Goal: Task Accomplishment & Management: Use online tool/utility

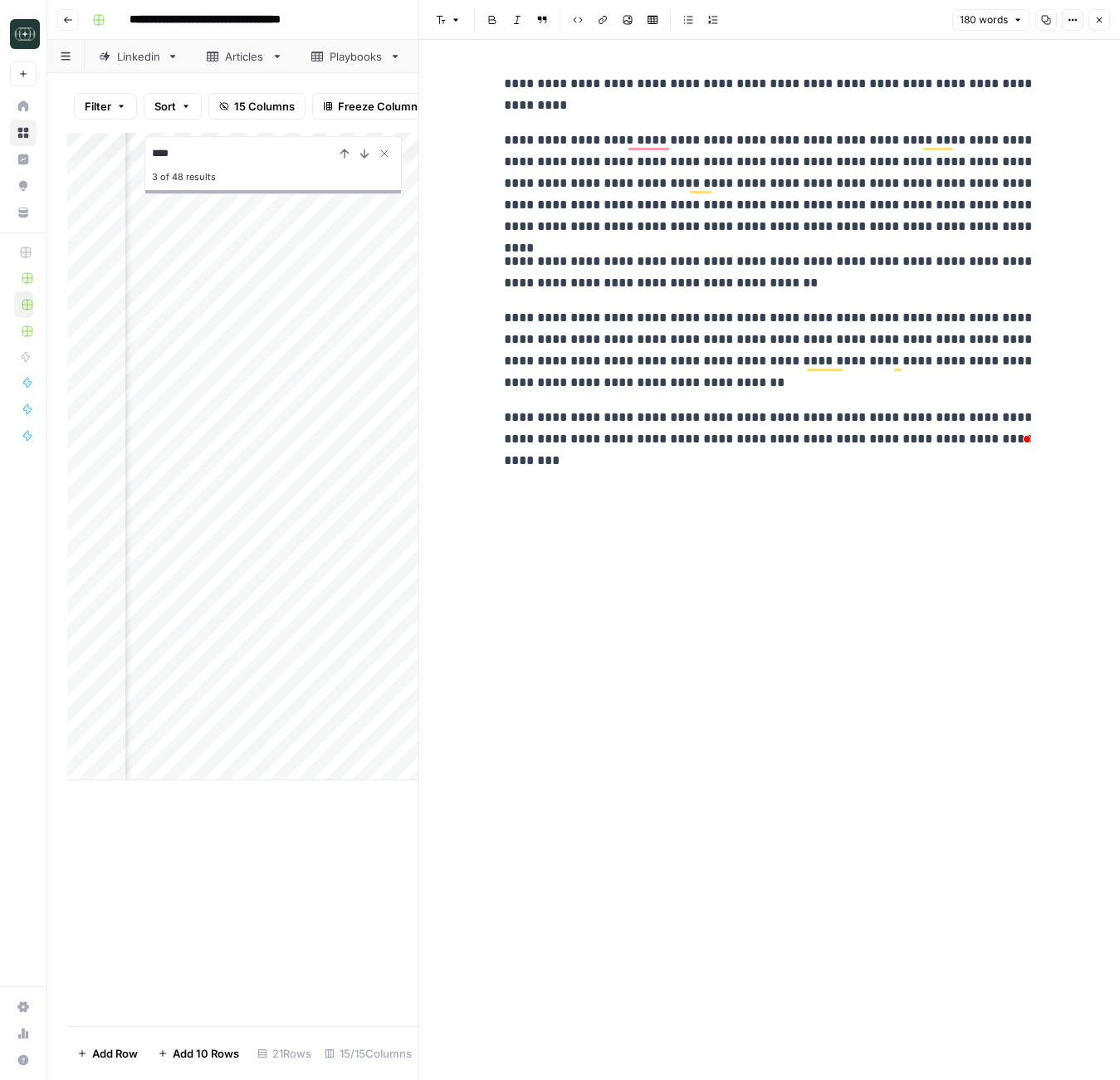
scroll to position [0, 198]
click at [1108, 21] on button "Close" at bounding box center [1099, 20] width 22 height 22
click at [1101, 23] on icon "button" at bounding box center [1099, 20] width 10 height 10
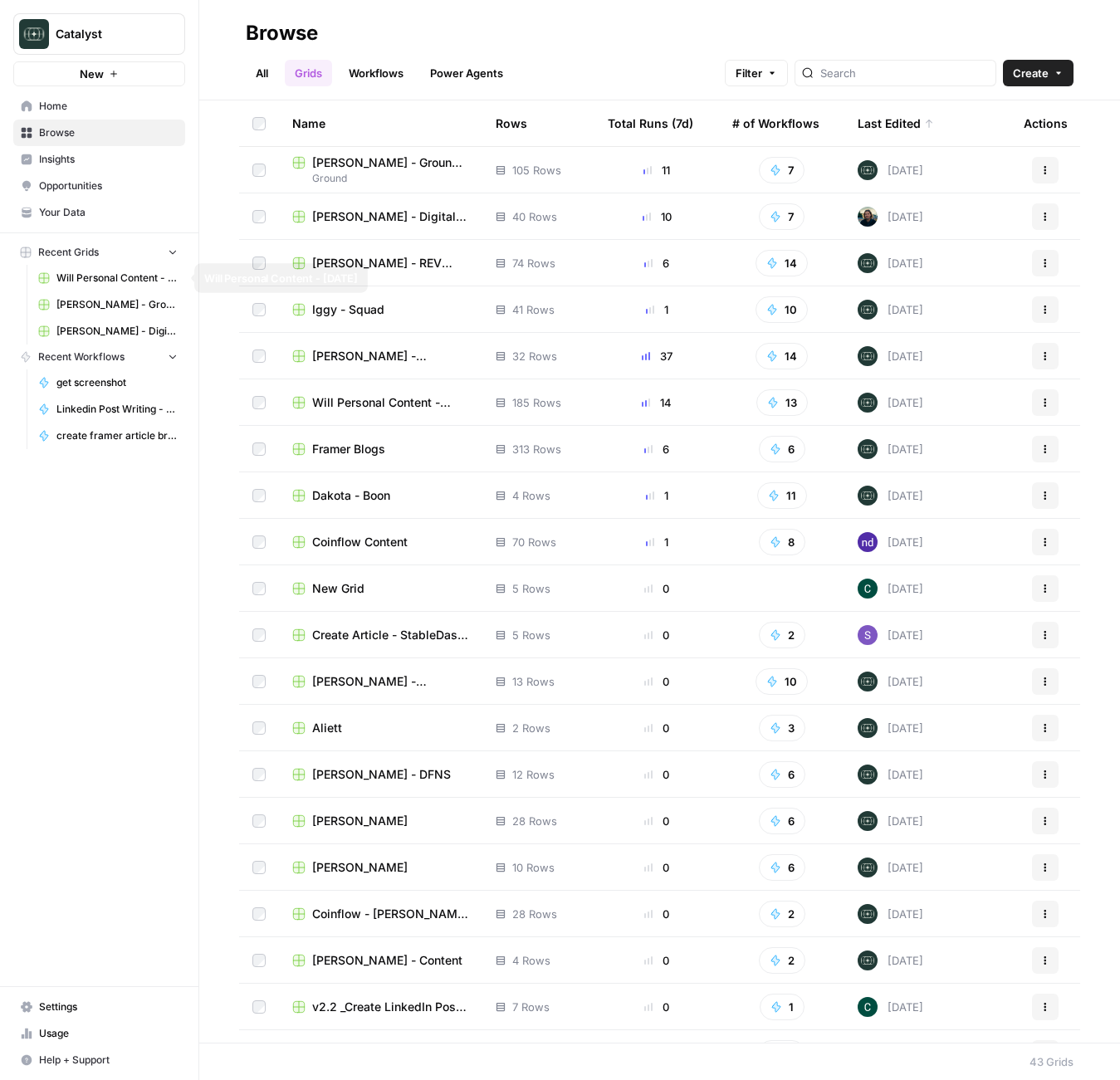
click at [86, 282] on span "Will Personal Content - [DATE]" at bounding box center [117, 277] width 121 height 15
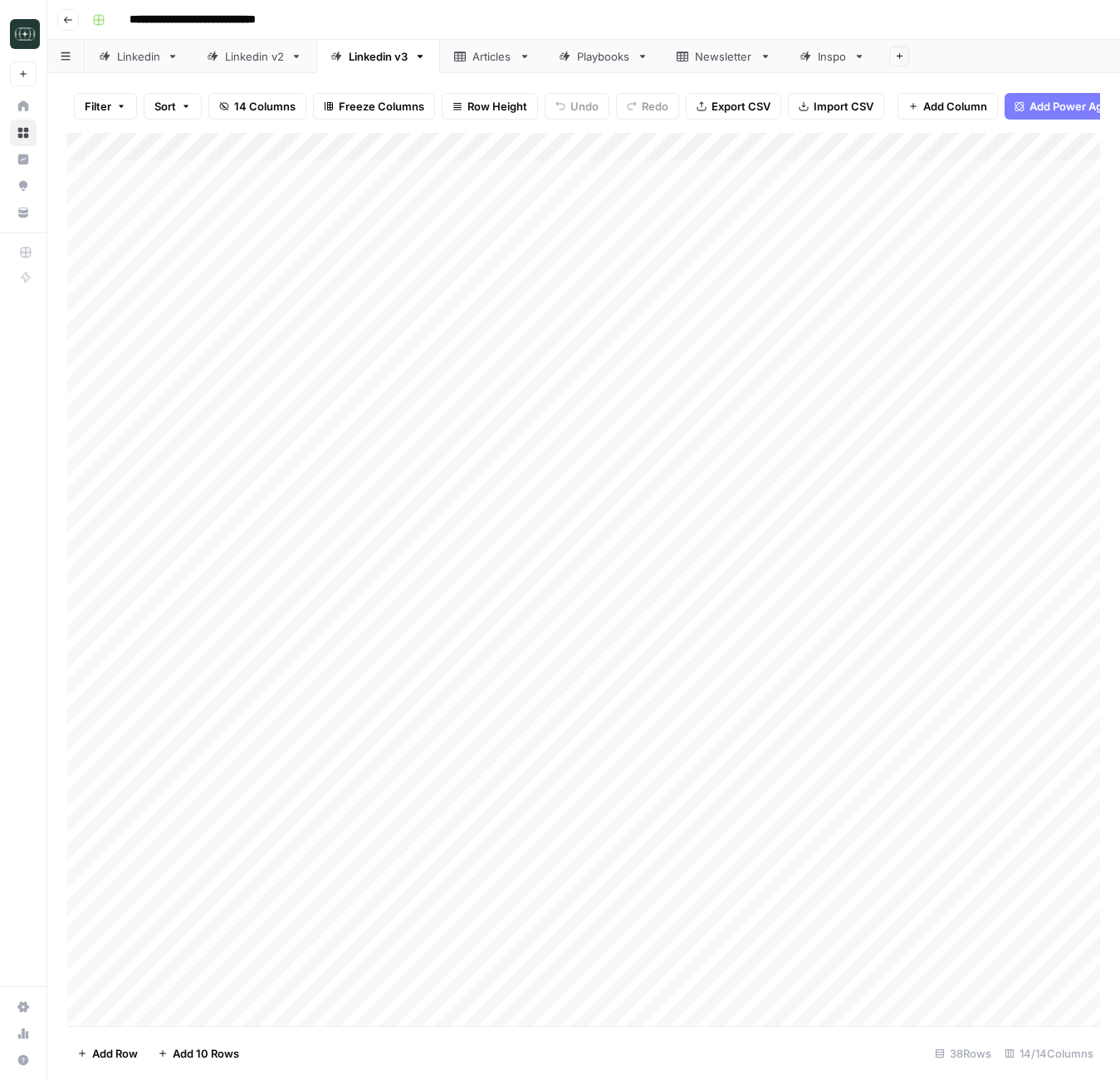
click at [490, 63] on div "Articles" at bounding box center [492, 56] width 40 height 17
click at [602, 59] on div "Playbooks" at bounding box center [603, 56] width 53 height 17
click at [511, 145] on div "Add Column" at bounding box center [584, 245] width 1032 height 224
click at [779, 145] on div "Add Column" at bounding box center [584, 245] width 1032 height 224
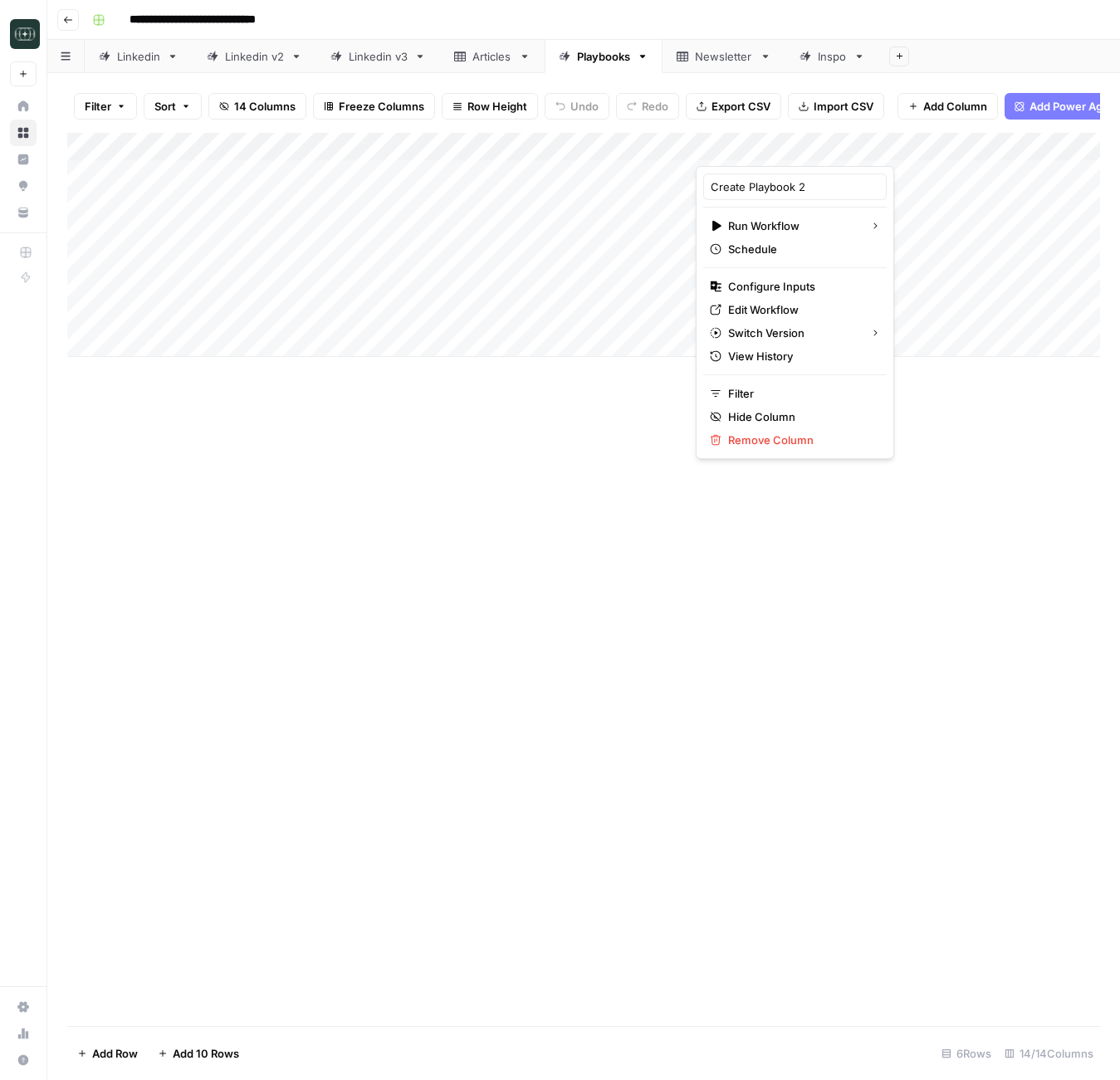
click at [807, 147] on div at bounding box center [770, 149] width 150 height 33
click at [503, 158] on div "Add Column" at bounding box center [584, 245] width 1032 height 224
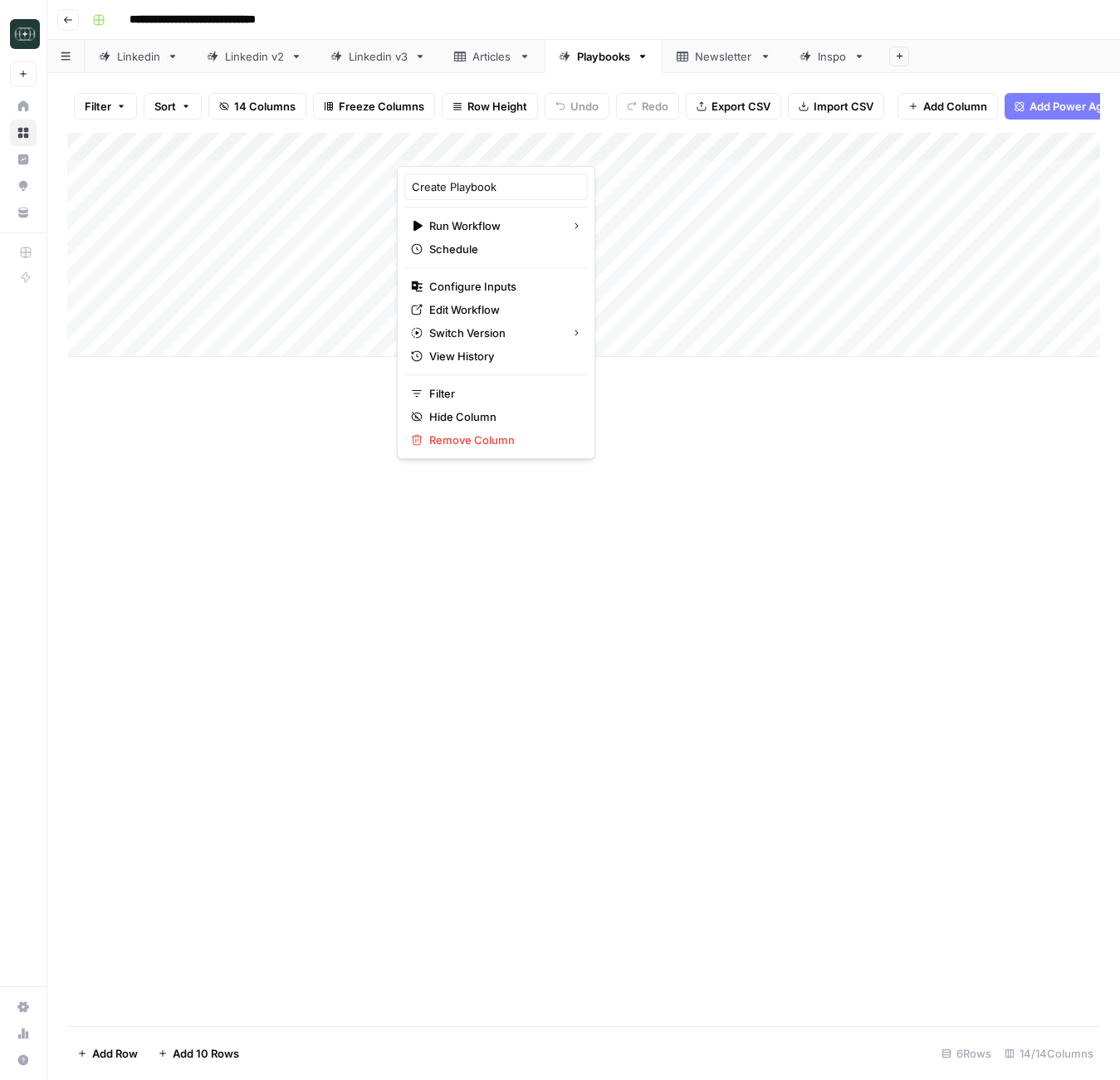
click at [514, 148] on div at bounding box center [471, 149] width 150 height 33
click at [510, 148] on div at bounding box center [471, 149] width 150 height 33
click at [474, 308] on span "Edit Workflow" at bounding box center [501, 309] width 145 height 17
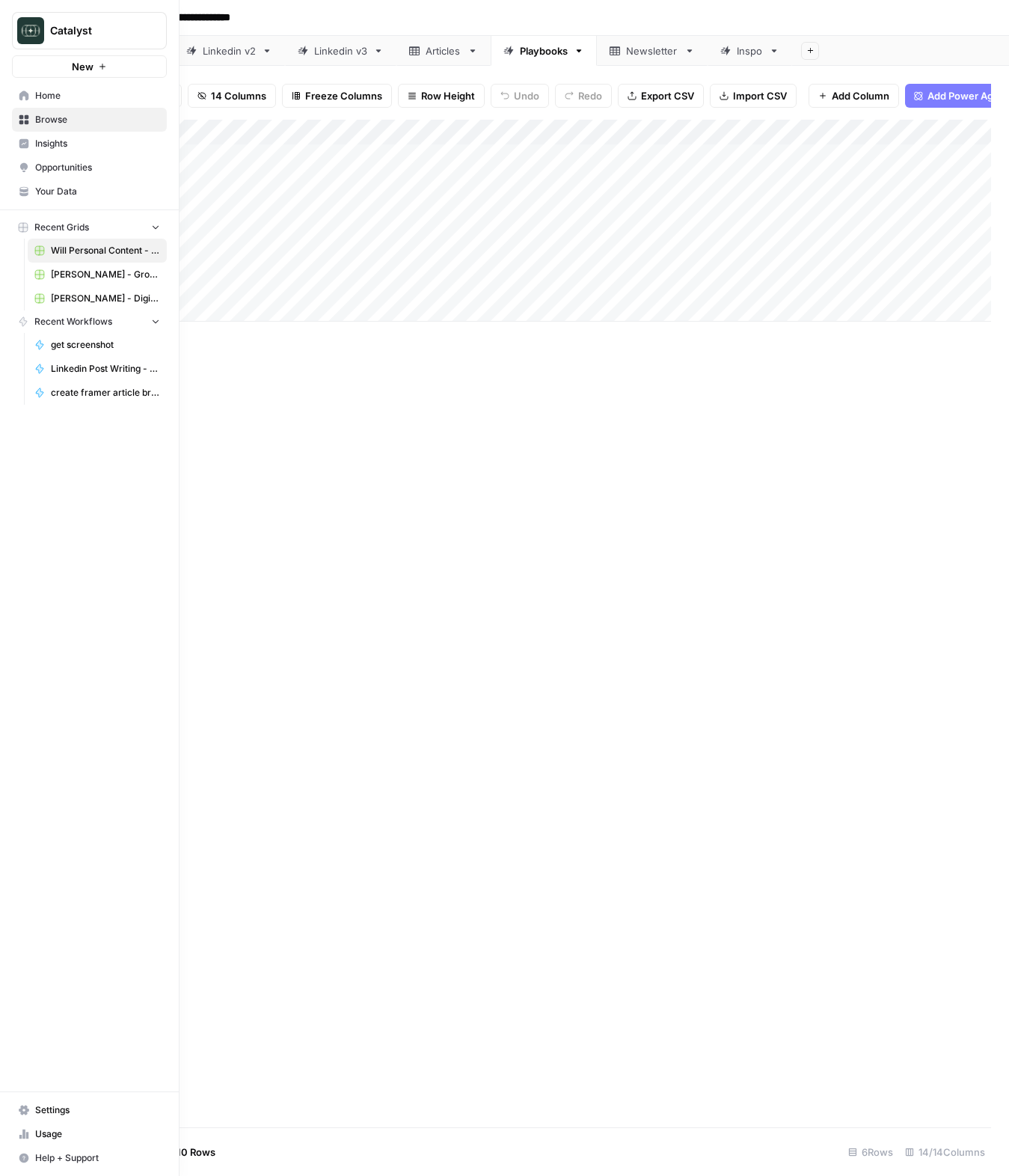
click at [24, 89] on link "Home" at bounding box center [89, 95] width 155 height 24
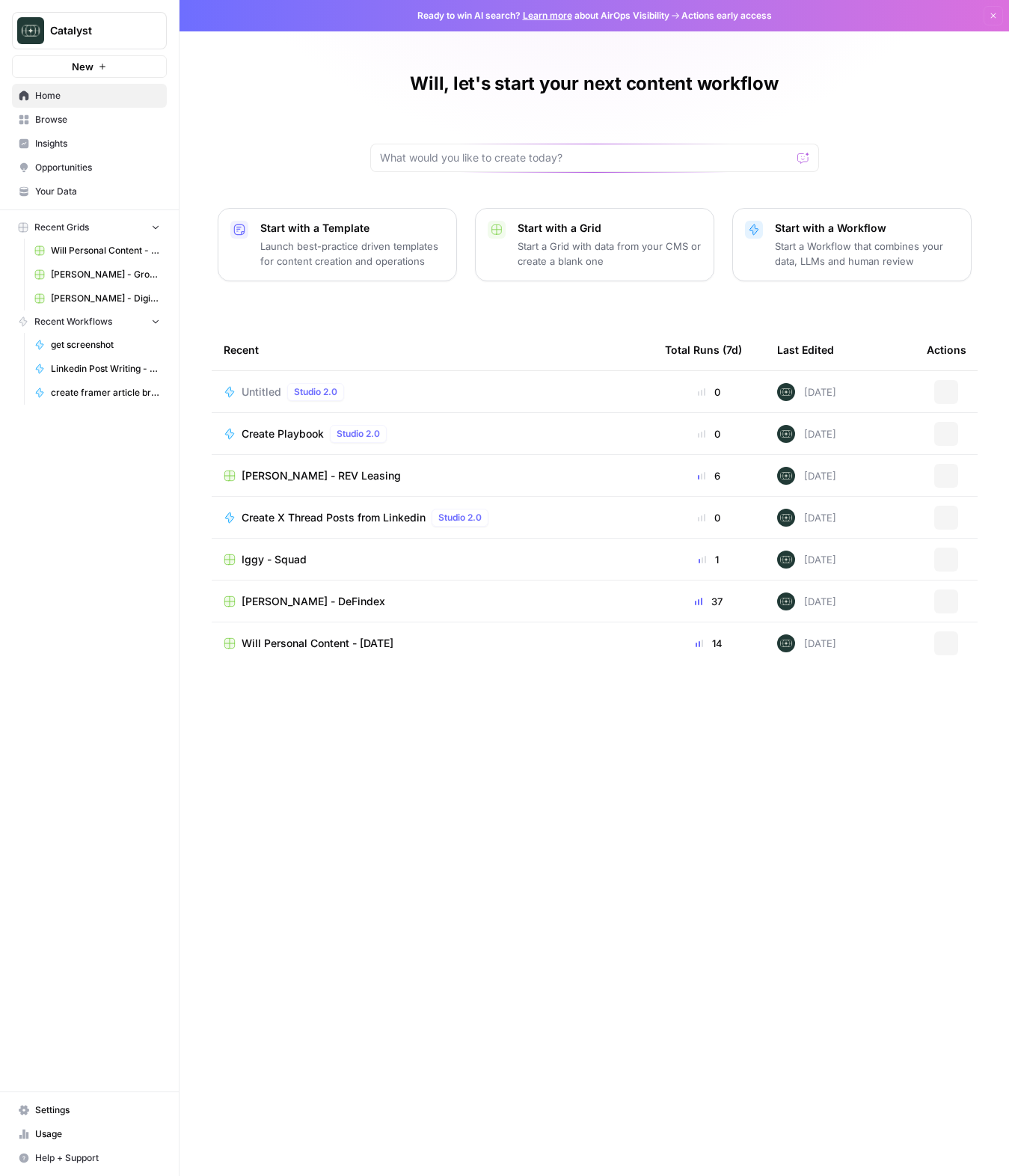
click at [65, 196] on span "Your Data" at bounding box center [97, 191] width 125 height 13
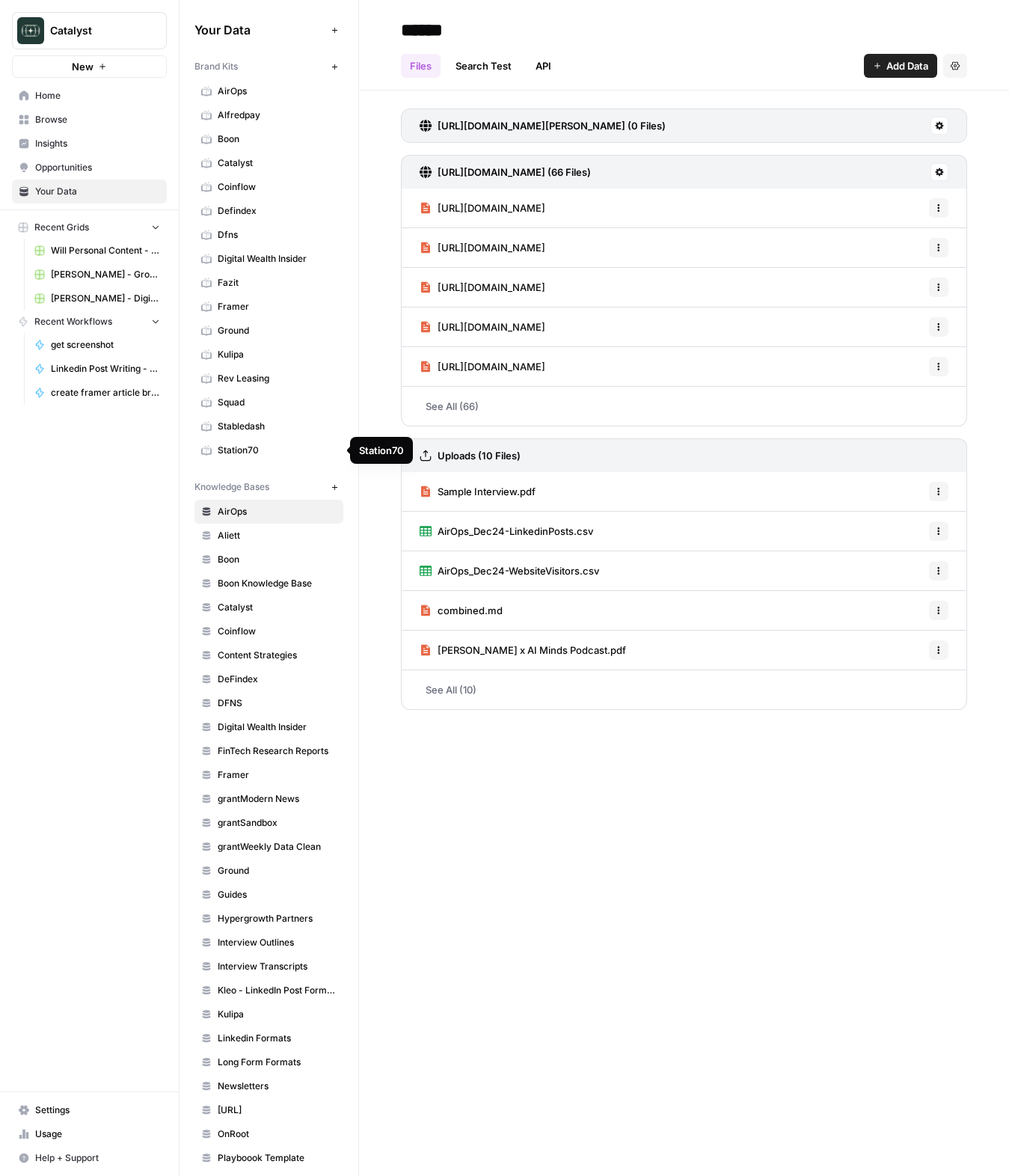
click at [233, 330] on span "Ground" at bounding box center [277, 330] width 119 height 13
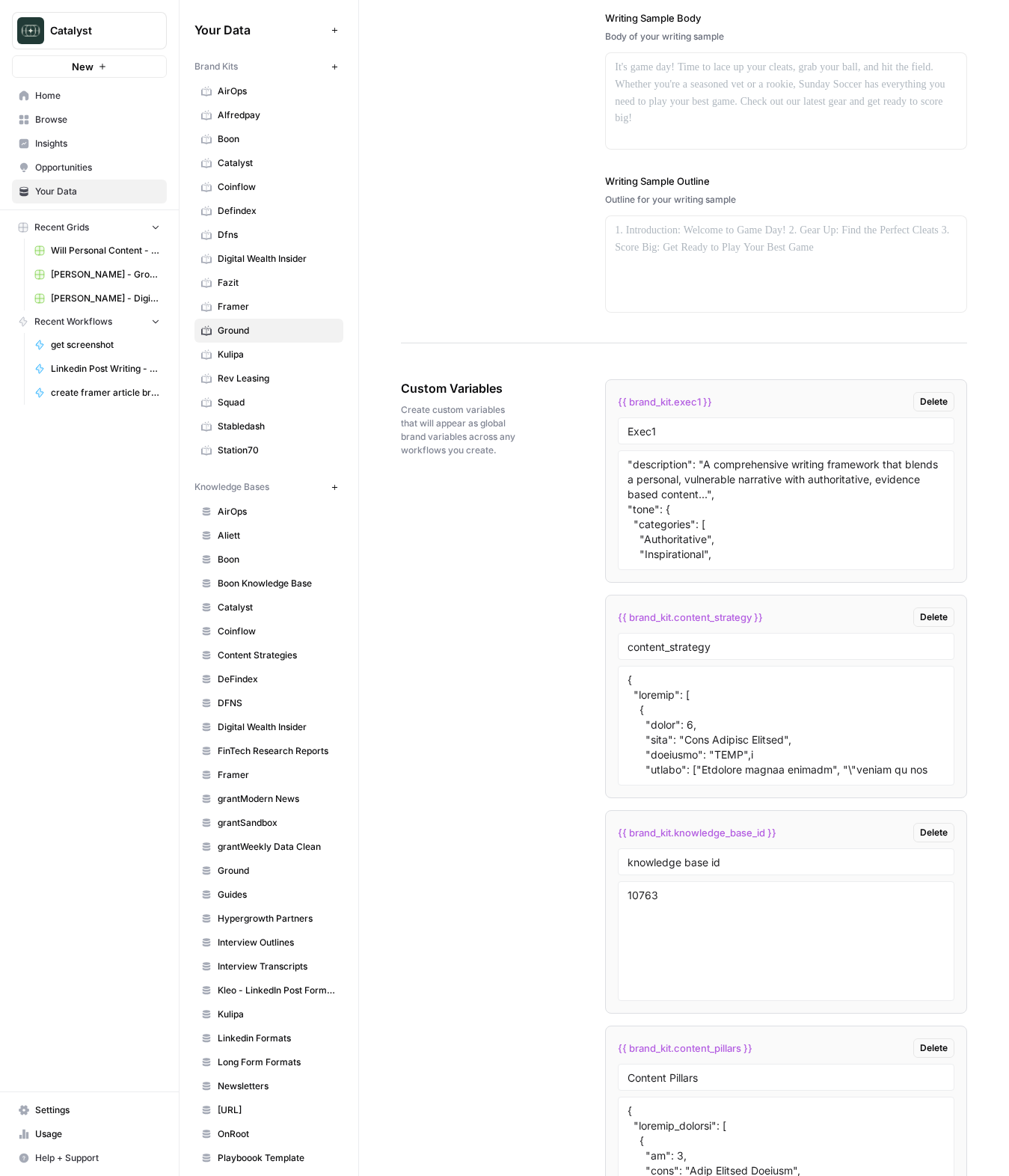
scroll to position [103, 0]
click at [718, 504] on textarea ""description": "A comprehensive writing framework that blends a personal, vulne…" at bounding box center [786, 510] width 317 height 106
paste textarea "{ "style_name": "The Peer Playbook", "description": "A writing framework that f…"
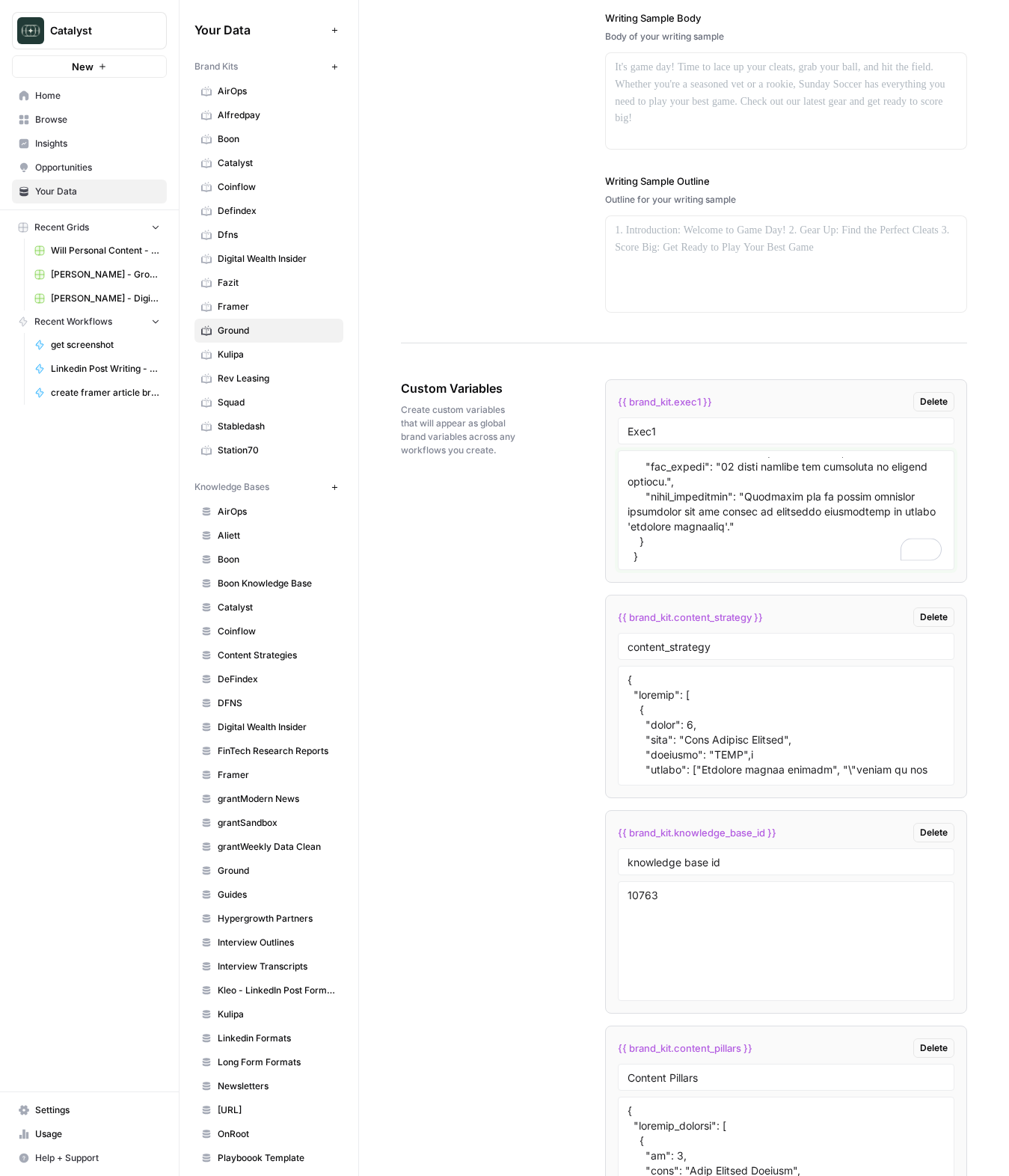
scroll to position [4680, 0]
type textarea "{ "style_name": "The Peer Playbook", "description": "A writing framework that f…"
click at [609, 546] on li "{{ brand_kit.exec1 }} Delete Exec1" at bounding box center [786, 480] width 362 height 203
click at [499, 552] on div "Custom Variables Create custom variables that will appear as global brand varia…" at bounding box center [684, 930] width 566 height 1161
click at [497, 551] on div "Custom Variables Create custom variables that will appear as global brand varia…" at bounding box center [684, 930] width 566 height 1161
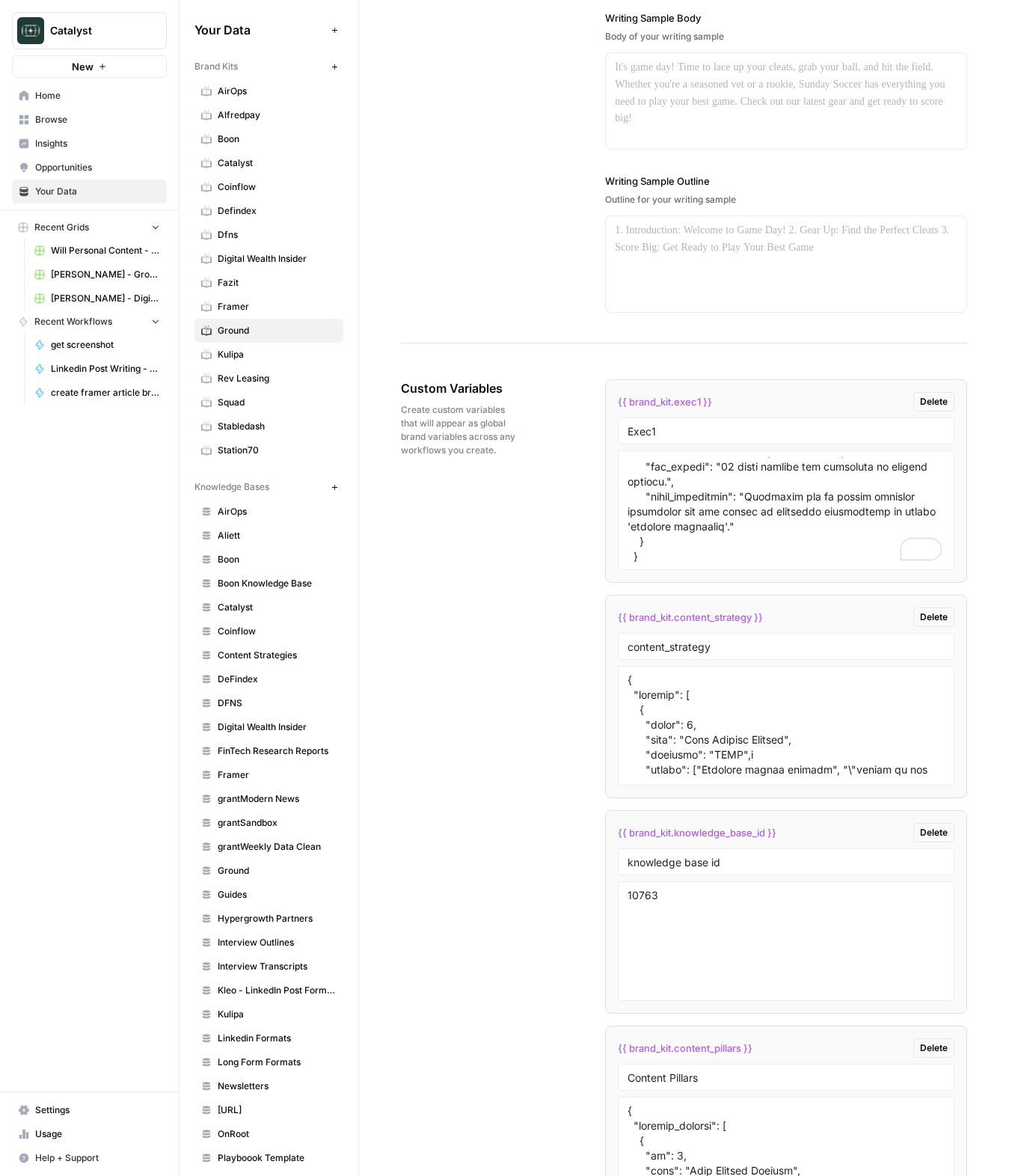
click at [497, 551] on div "Custom Variables Create custom variables that will appear as global brand varia…" at bounding box center [684, 930] width 566 height 1161
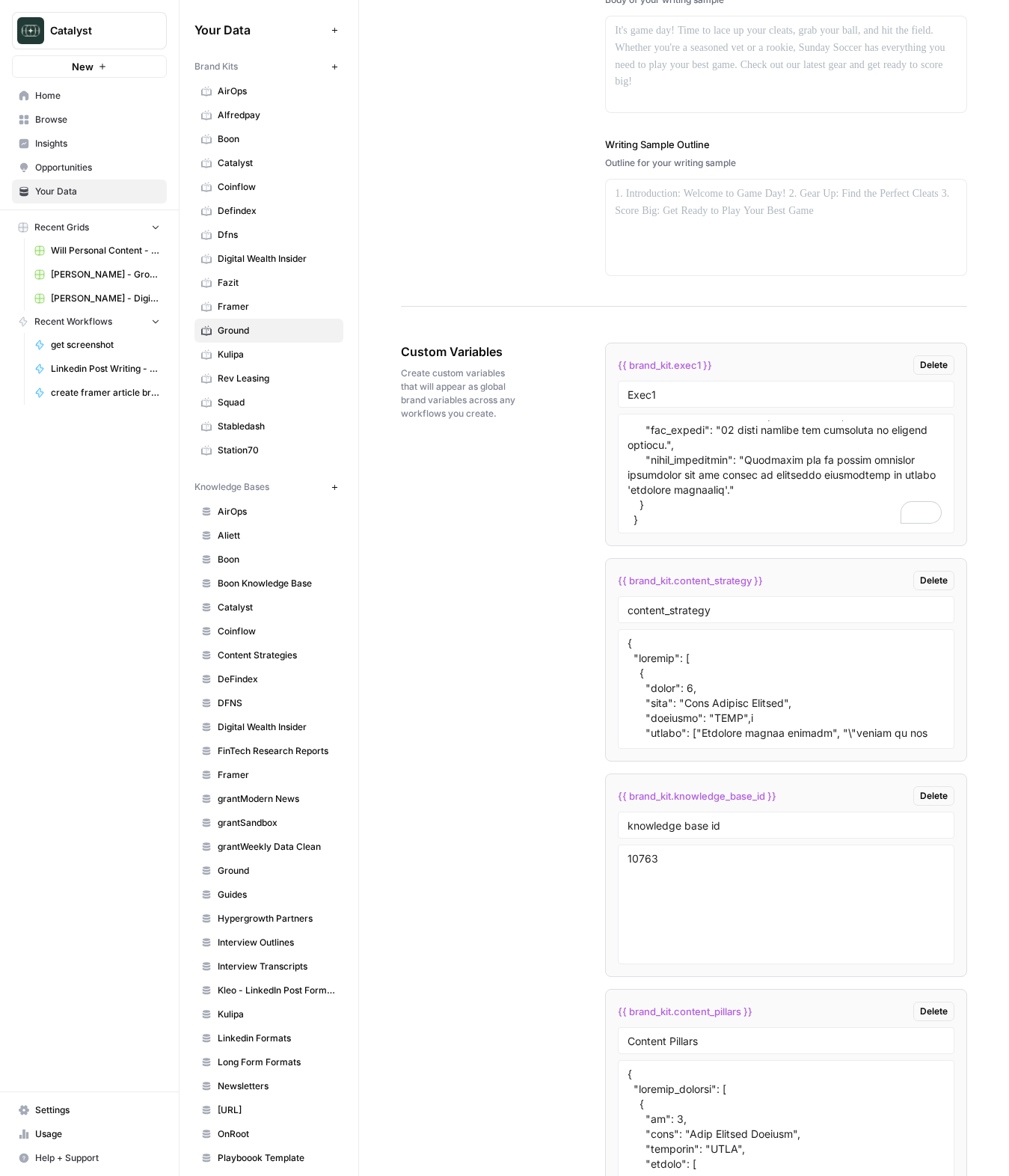
scroll to position [2189, 0]
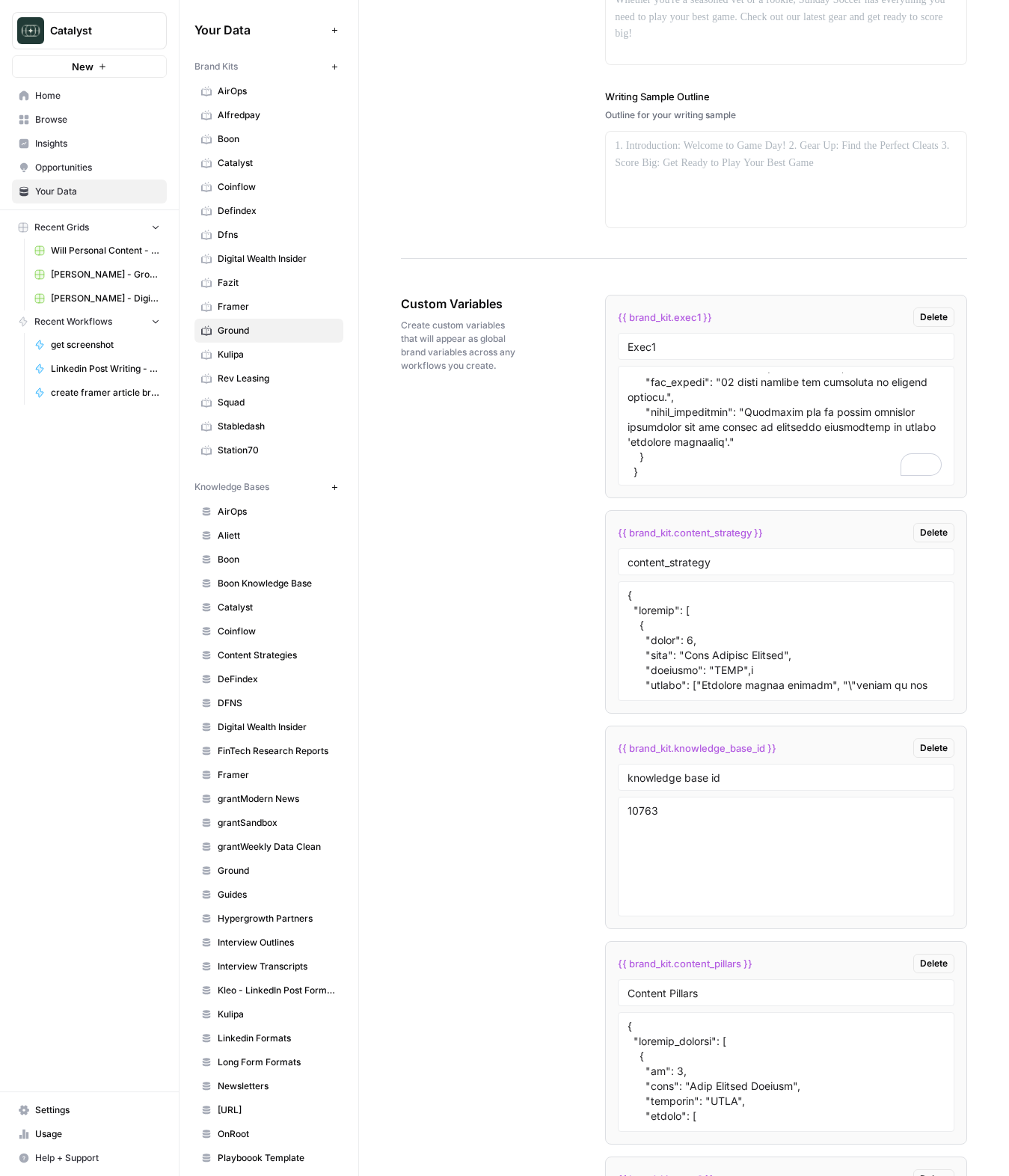
click at [515, 532] on div "Custom Variables Create custom variables that will appear as global brand varia…" at bounding box center [684, 844] width 566 height 1161
click at [214, 386] on link "Rev Leasing" at bounding box center [269, 378] width 149 height 24
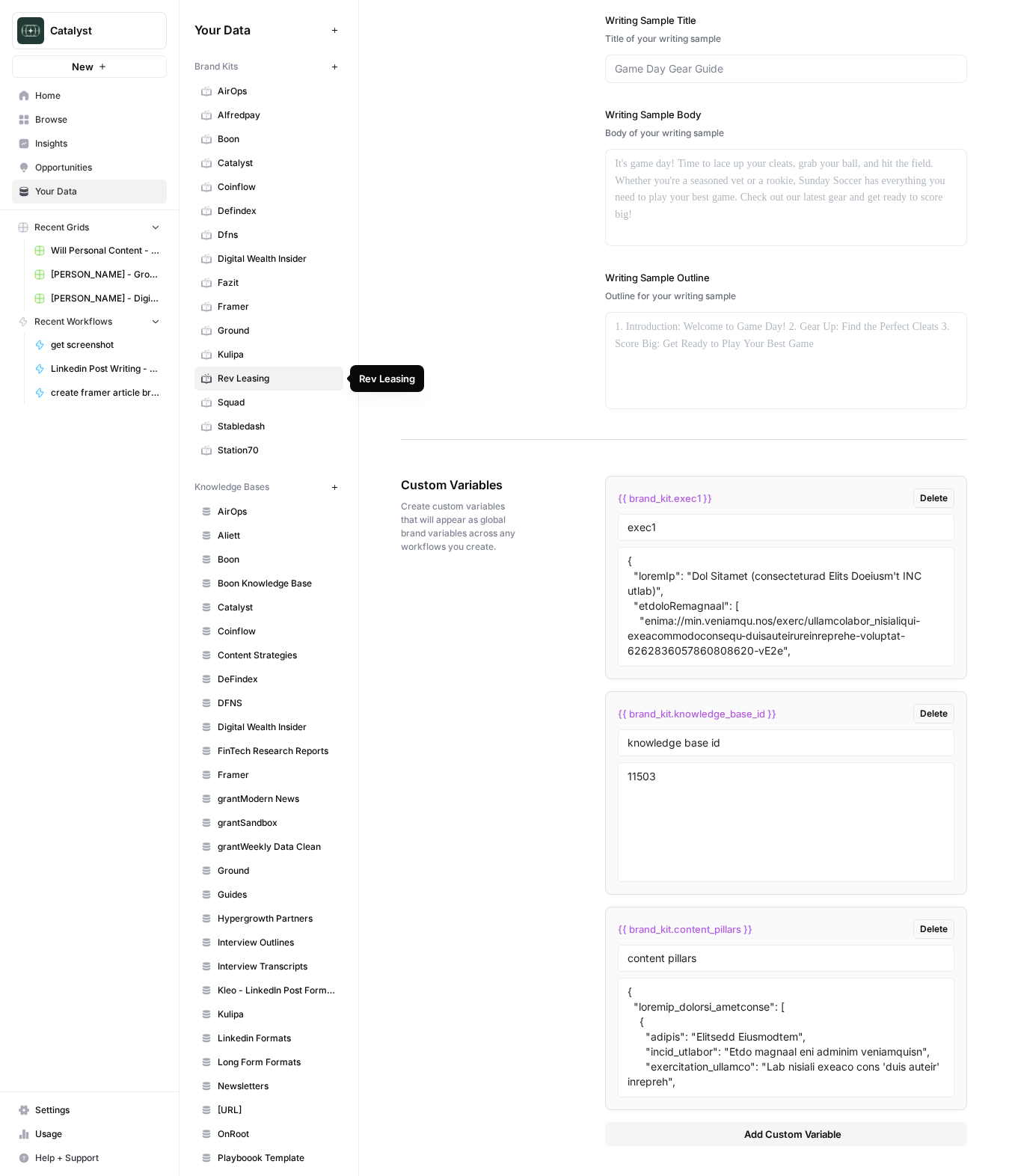
scroll to position [1926, 0]
click at [238, 404] on span "Squad" at bounding box center [277, 402] width 119 height 13
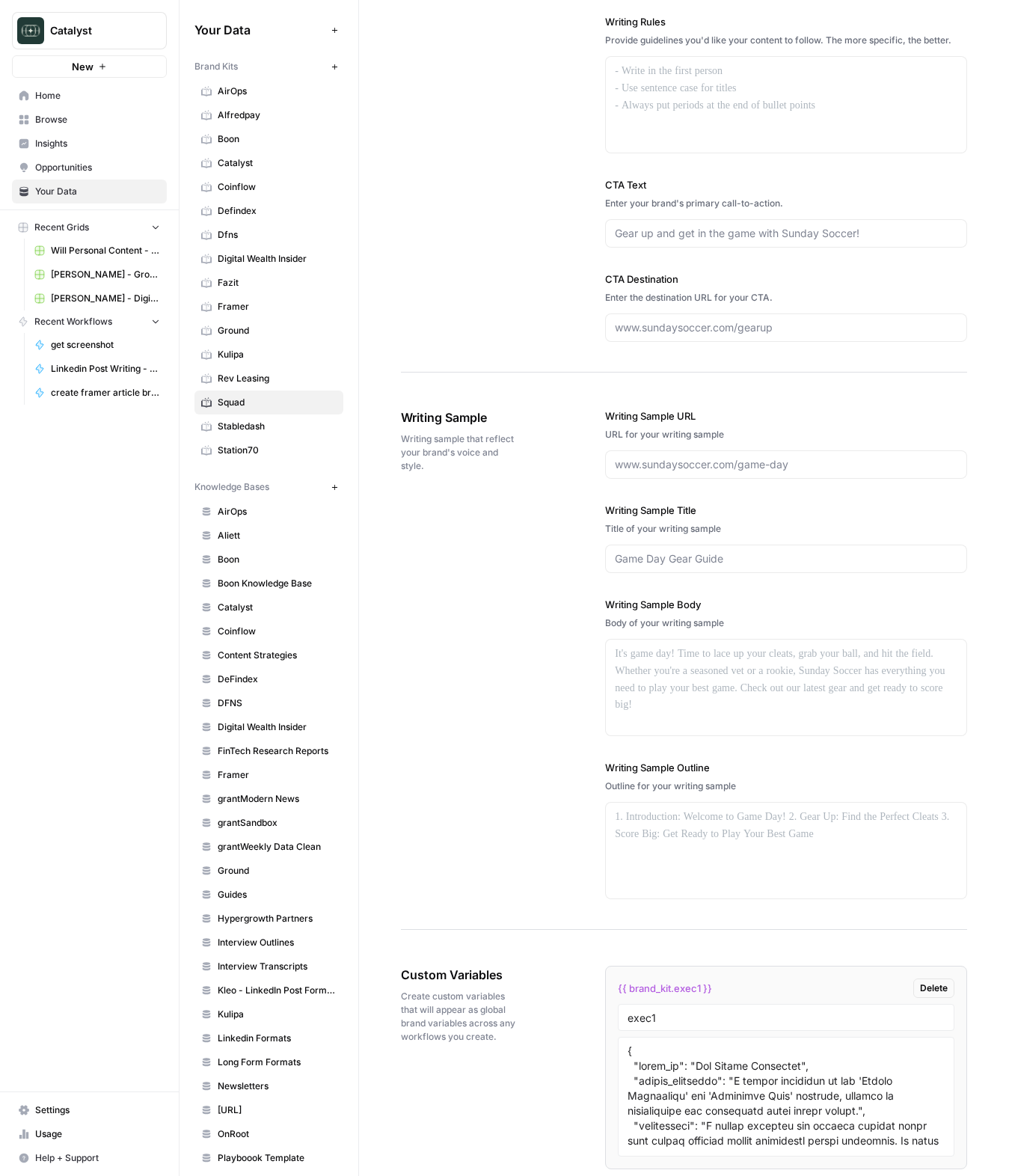
scroll to position [1908, 0]
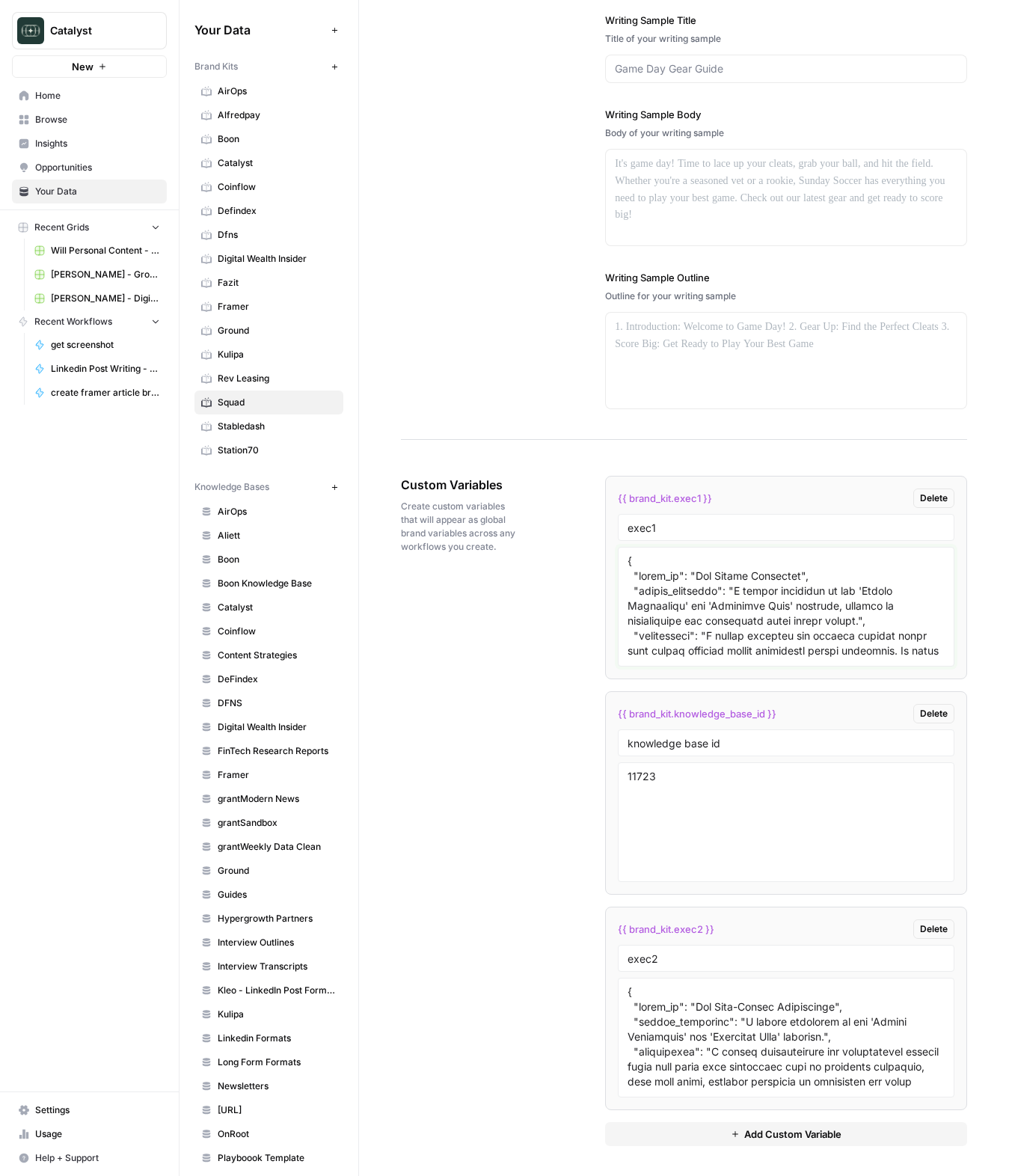
click at [747, 610] on textarea at bounding box center [786, 606] width 317 height 106
click at [504, 648] on div "Custom Variables Create custom variables that will appear as global brand varia…" at bounding box center [684, 810] width 566 height 730
click at [254, 169] on span "Catalyst" at bounding box center [277, 162] width 119 height 13
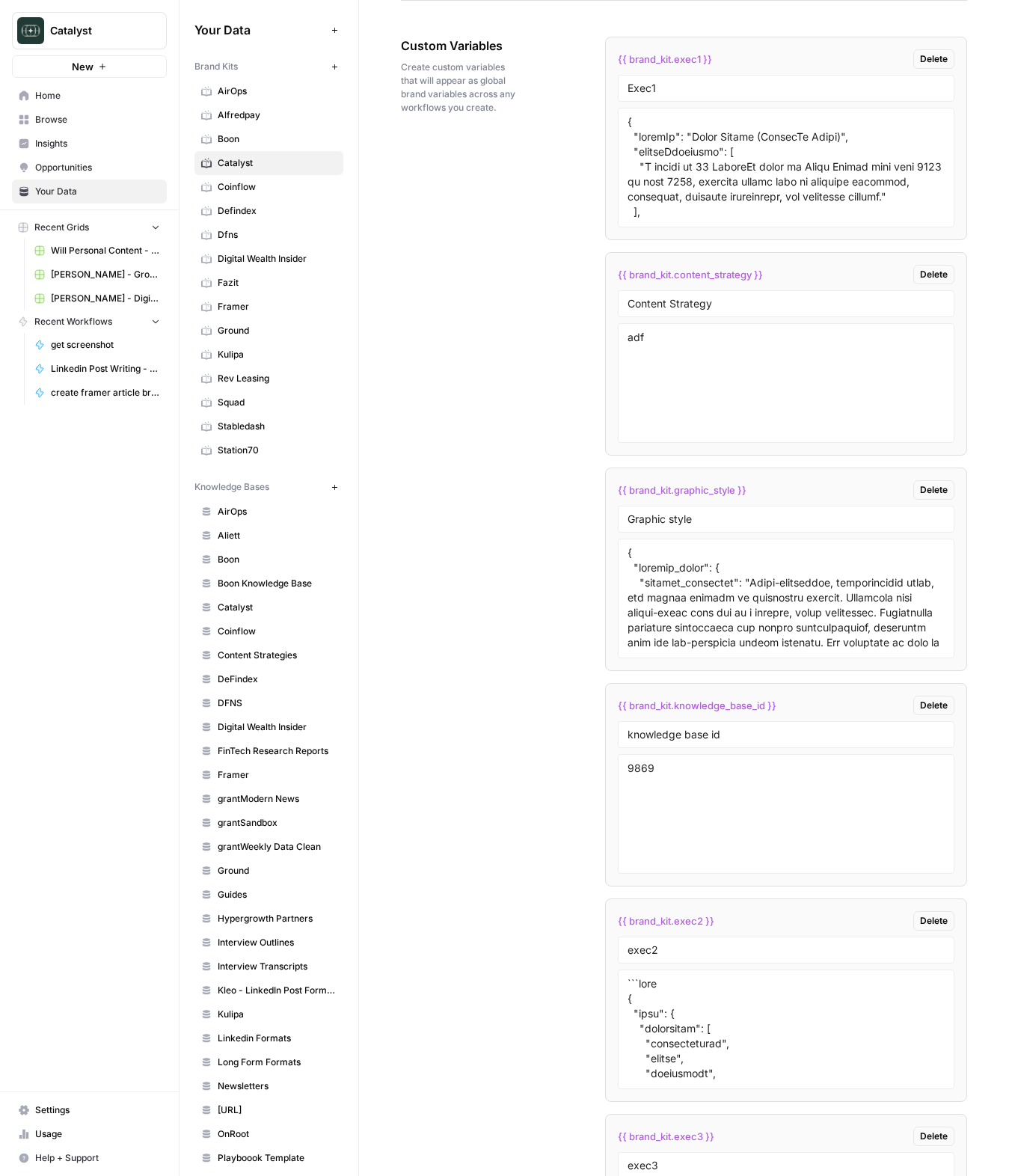
scroll to position [2485, 0]
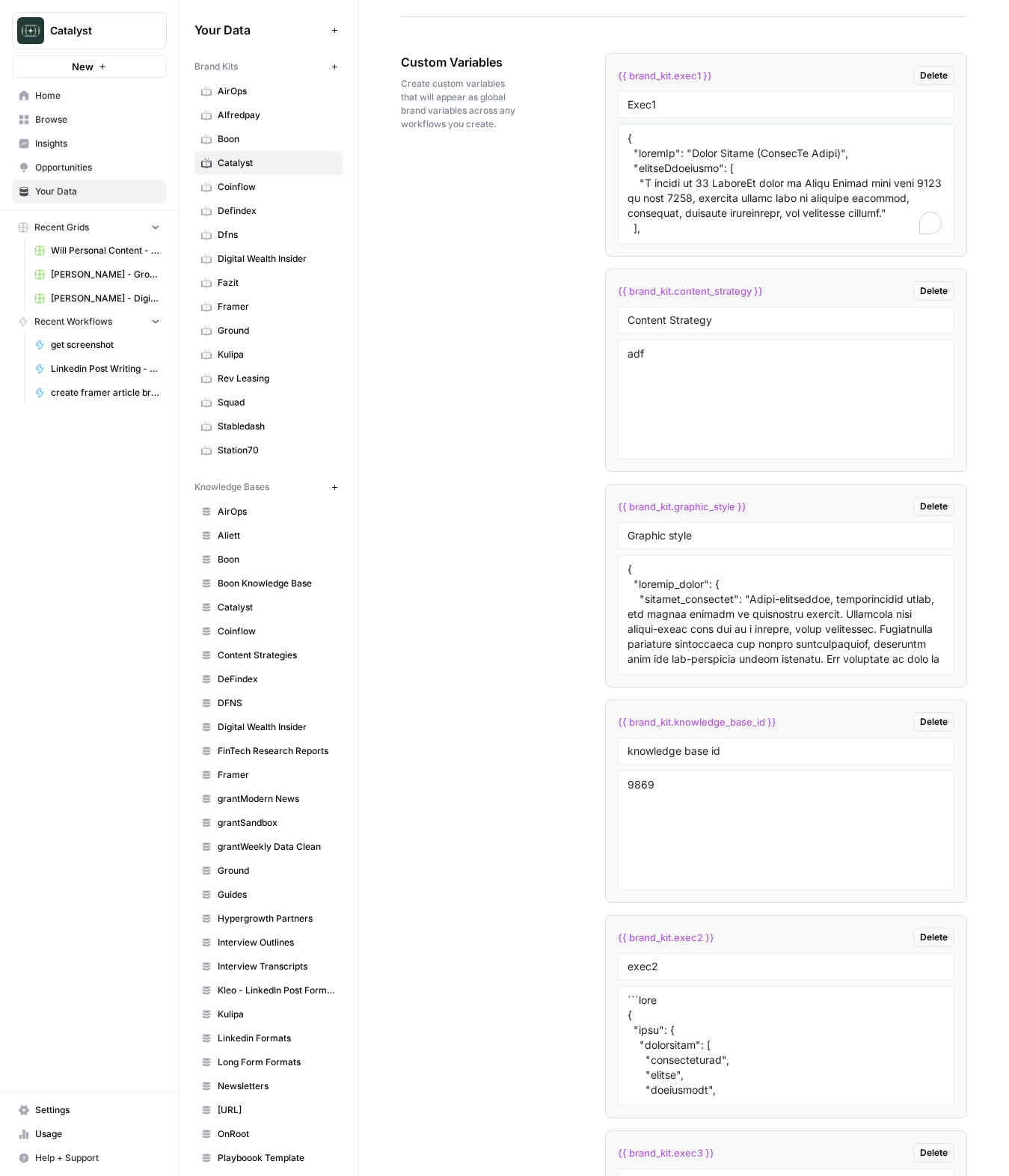
click at [730, 212] on textarea "To enrich screen reader interactions, please activate Accessibility in Grammarl…" at bounding box center [786, 184] width 317 height 106
click at [488, 301] on div "Custom Variables Create custom variables that will appear as global brand varia…" at bounding box center [684, 711] width 566 height 1376
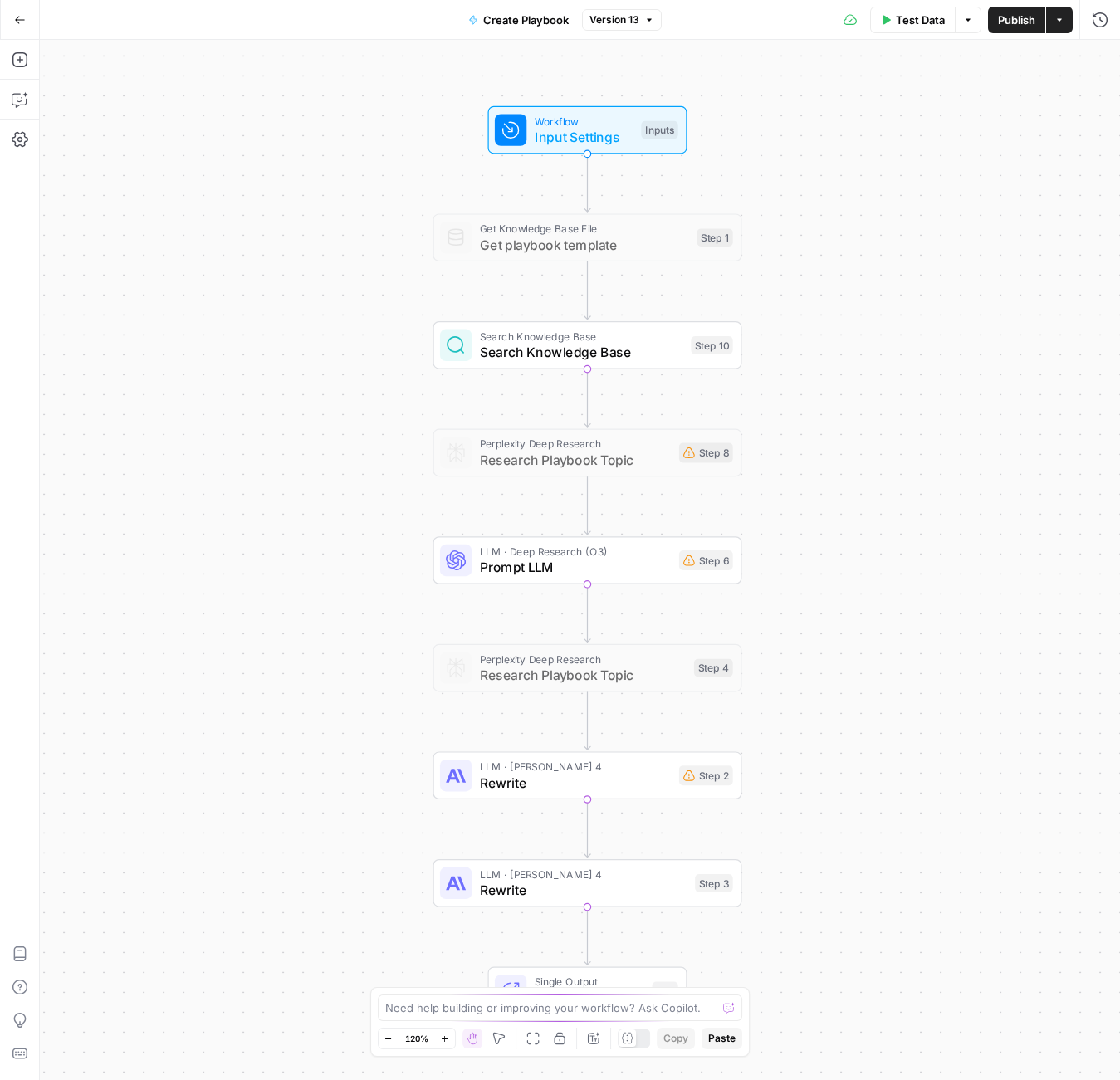
click at [532, 242] on span "Get playbook template" at bounding box center [584, 245] width 209 height 20
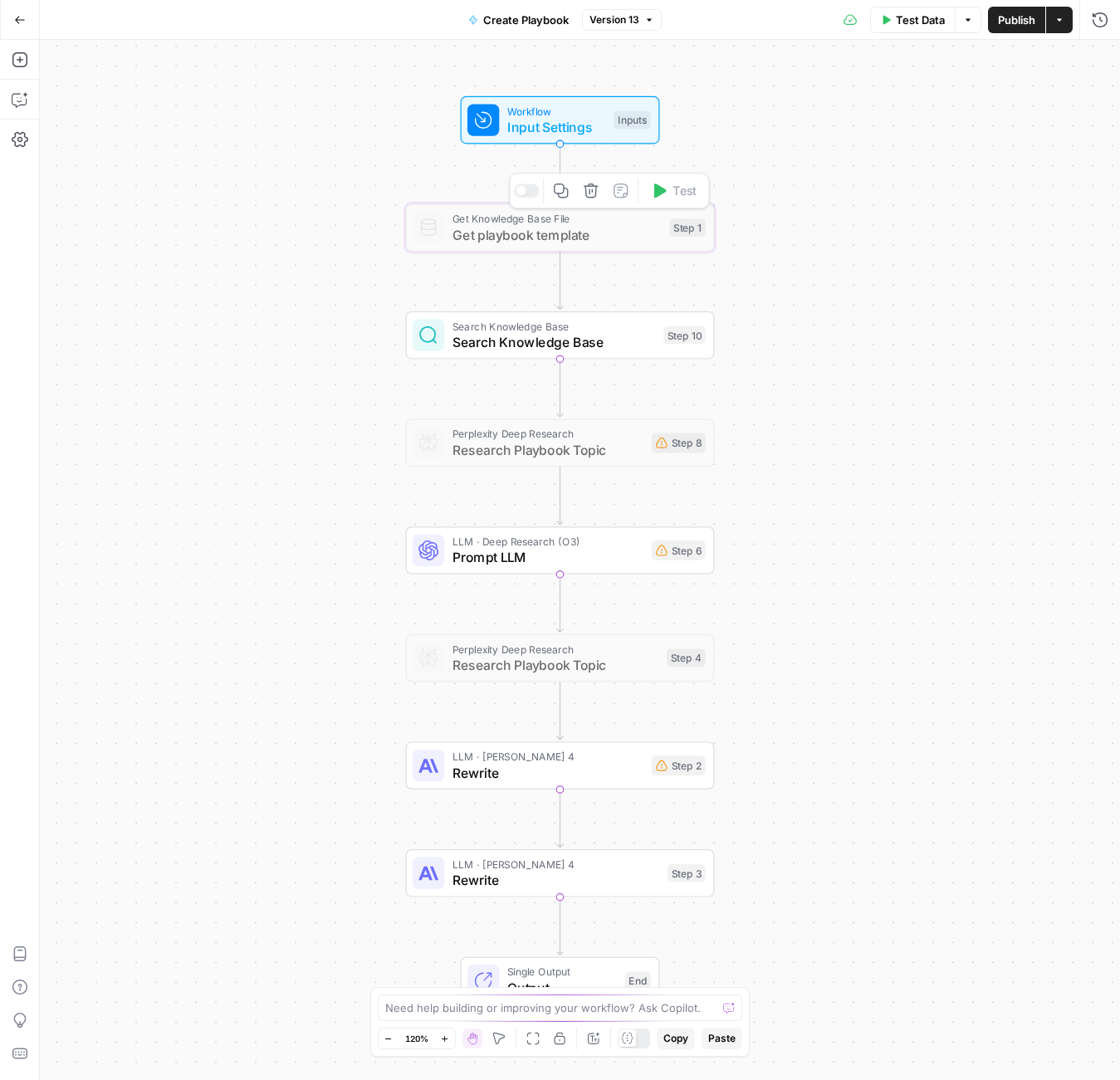
drag, startPoint x: 960, startPoint y: 624, endPoint x: 730, endPoint y: 564, distance: 237.7
click at [730, 564] on div "Workflow Input Settings Inputs Get Knowledge Base File Get playbook template St…" at bounding box center [580, 560] width 1080 height 1040
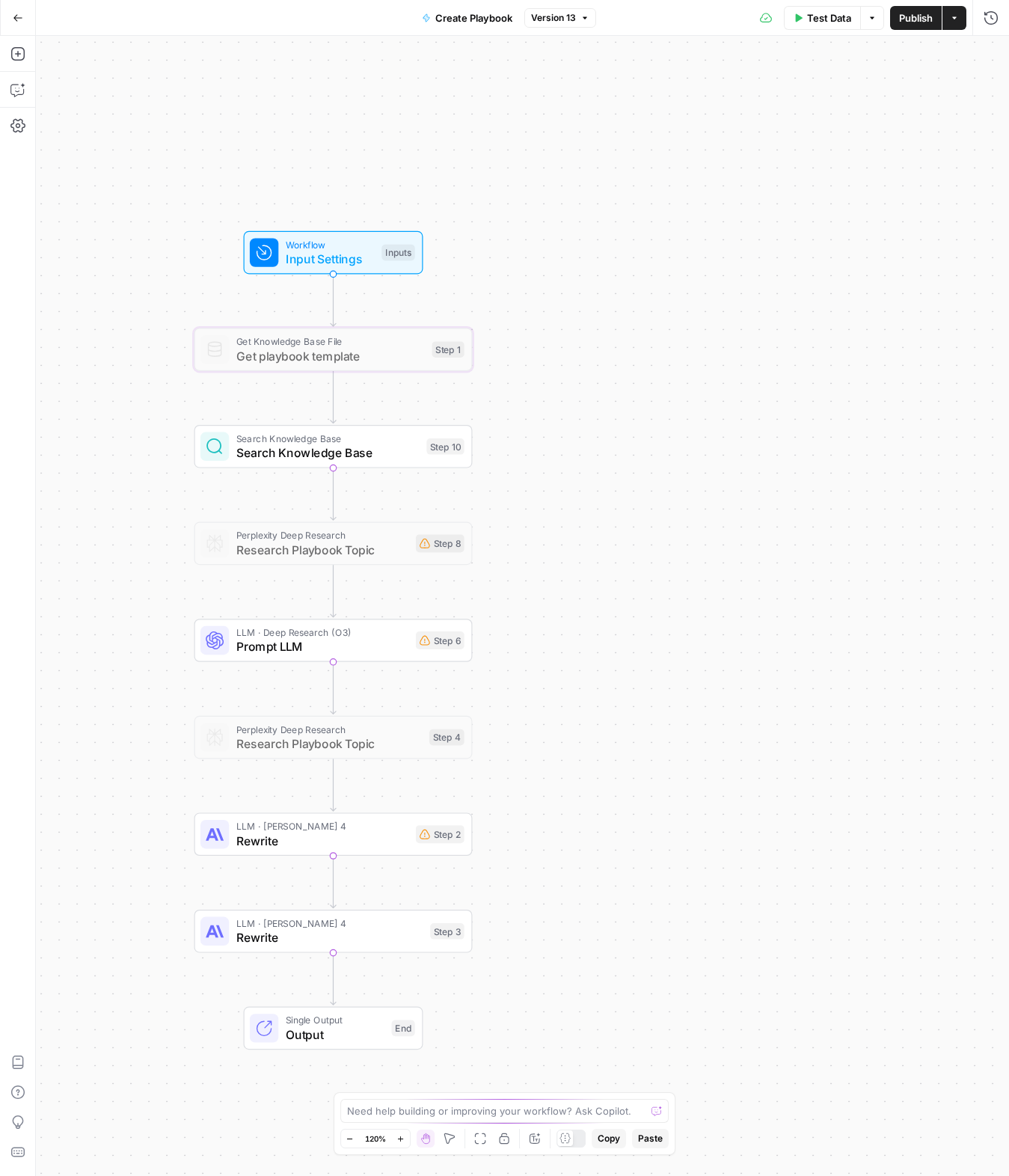
drag, startPoint x: 739, startPoint y: 730, endPoint x: 744, endPoint y: 744, distance: 14.9
click at [744, 744] on div "Workflow Input Settings Inputs Get Knowledge Base File Get playbook template St…" at bounding box center [522, 606] width 973 height 1140
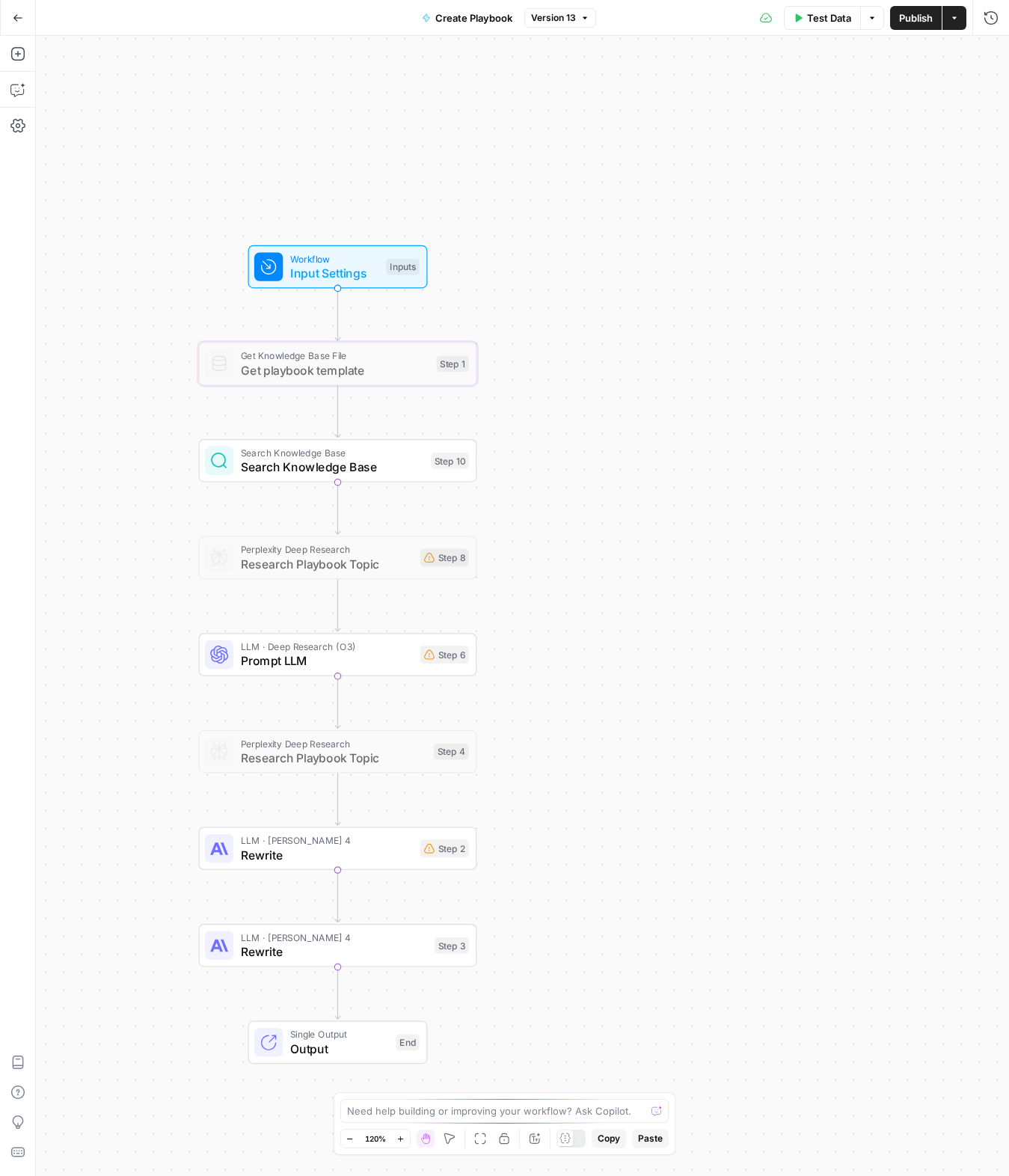
click at [744, 744] on div "Workflow Input Settings Inputs Get Knowledge Base File Get playbook template St…" at bounding box center [522, 606] width 973 height 1140
click at [308, 355] on span "Get Knowledge Base File" at bounding box center [335, 356] width 188 height 14
click at [309, 335] on div at bounding box center [306, 330] width 22 height 13
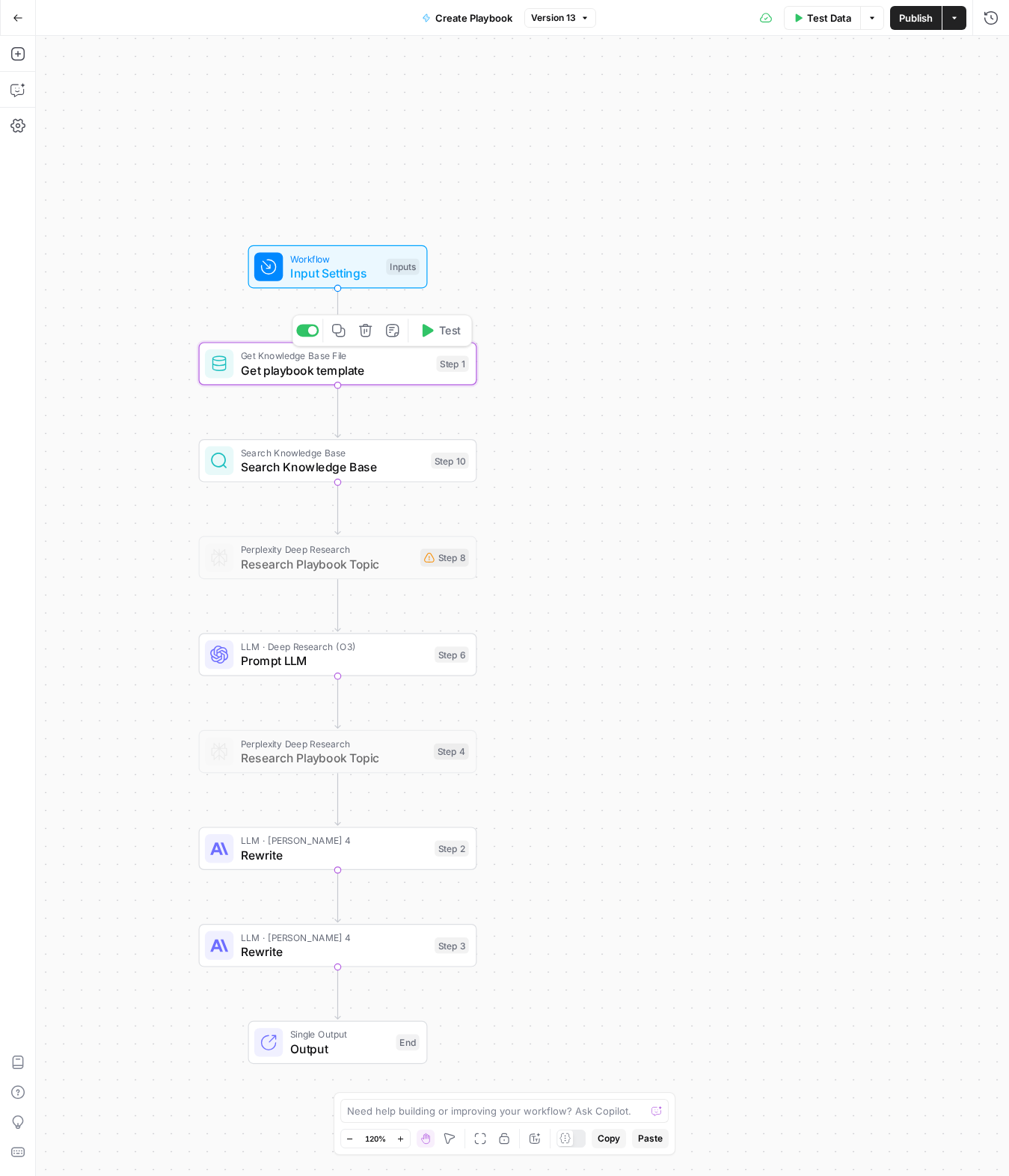
click at [298, 367] on span "Get playbook template" at bounding box center [335, 370] width 188 height 18
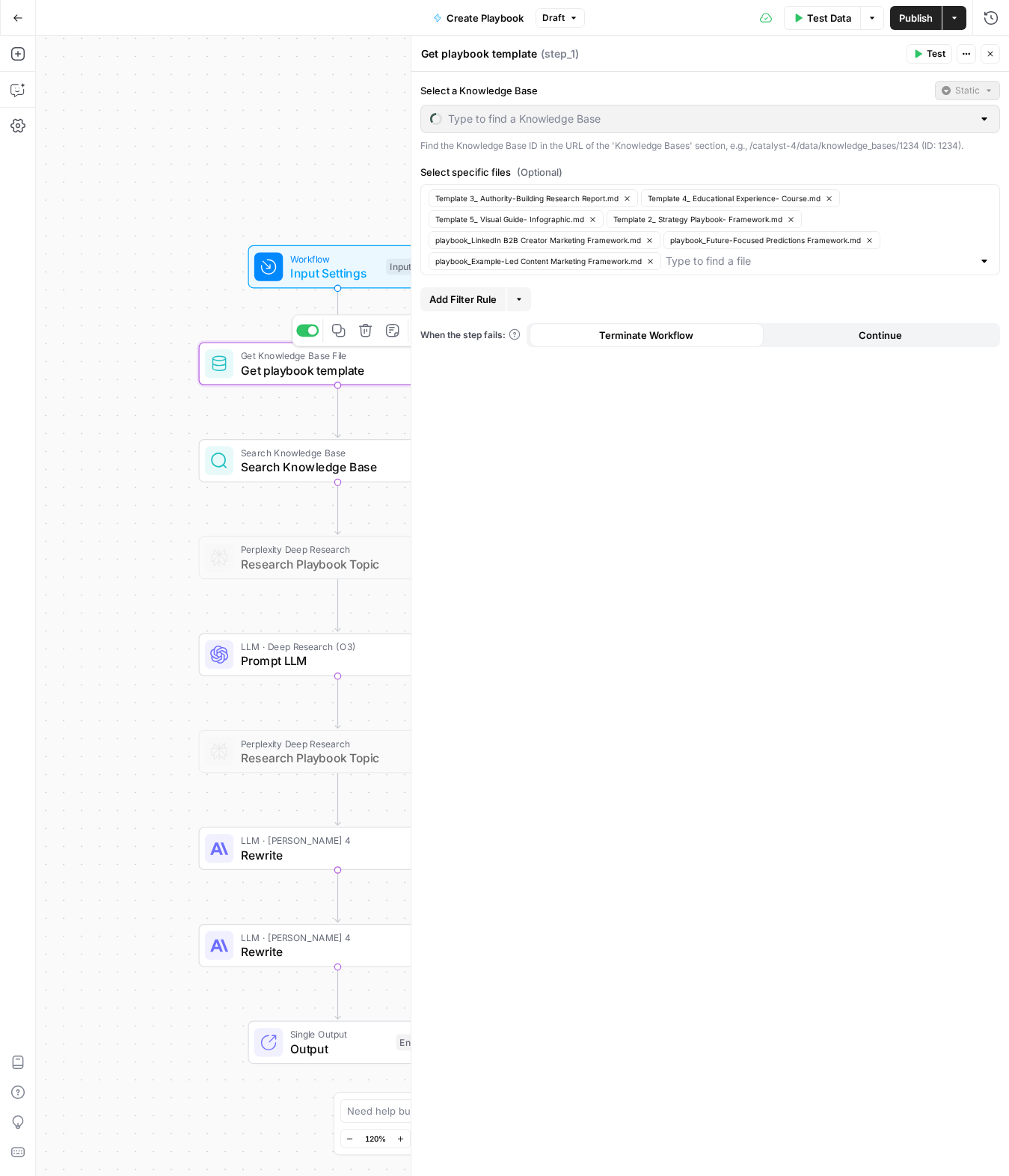
type input "Guides"
click at [555, 267] on span "playbook_Example-Led Content Marketing Framework.md" at bounding box center [539, 261] width 206 height 12
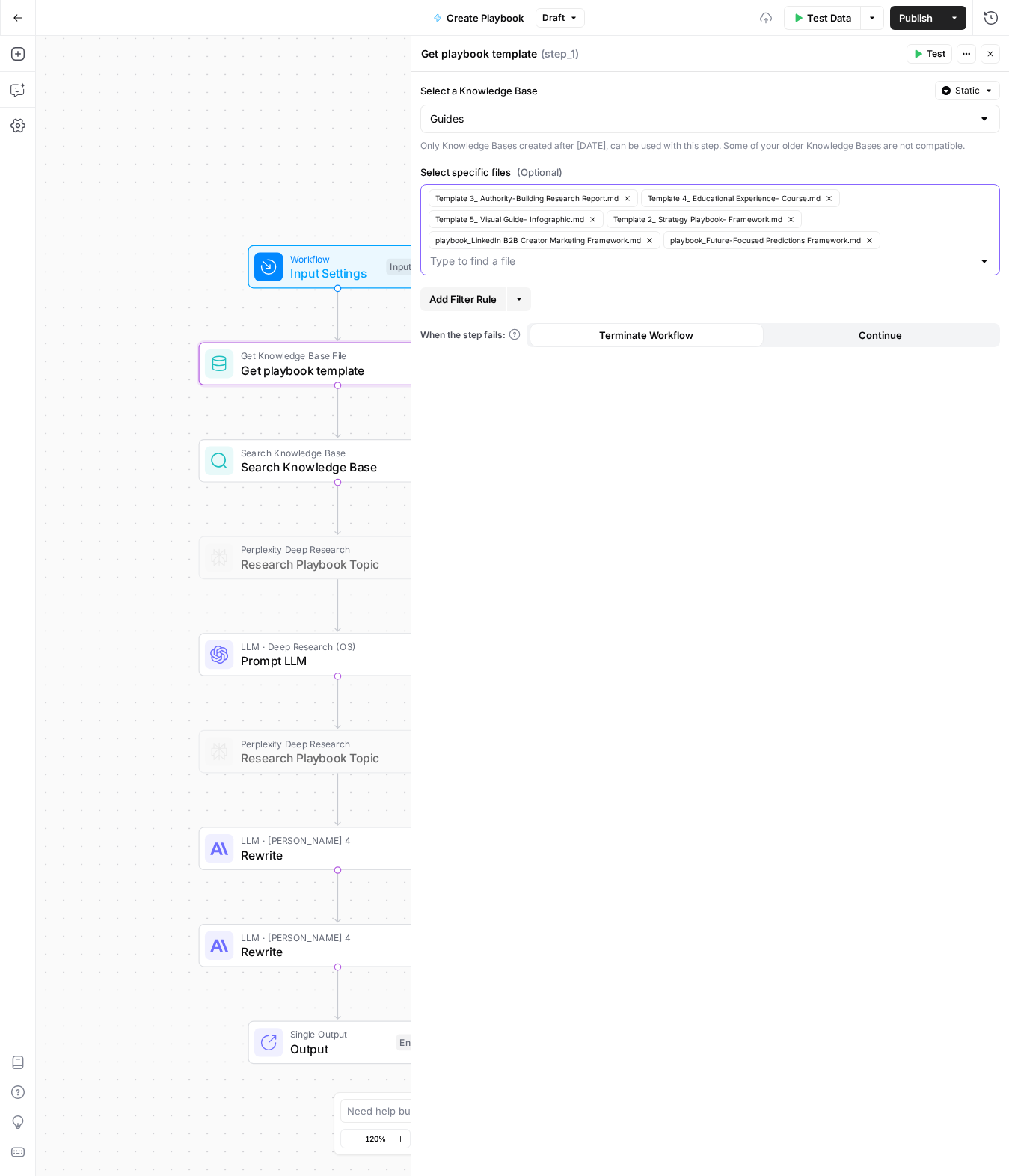
click at [555, 269] on input "Select specific files (Optional)" at bounding box center [701, 261] width 542 height 15
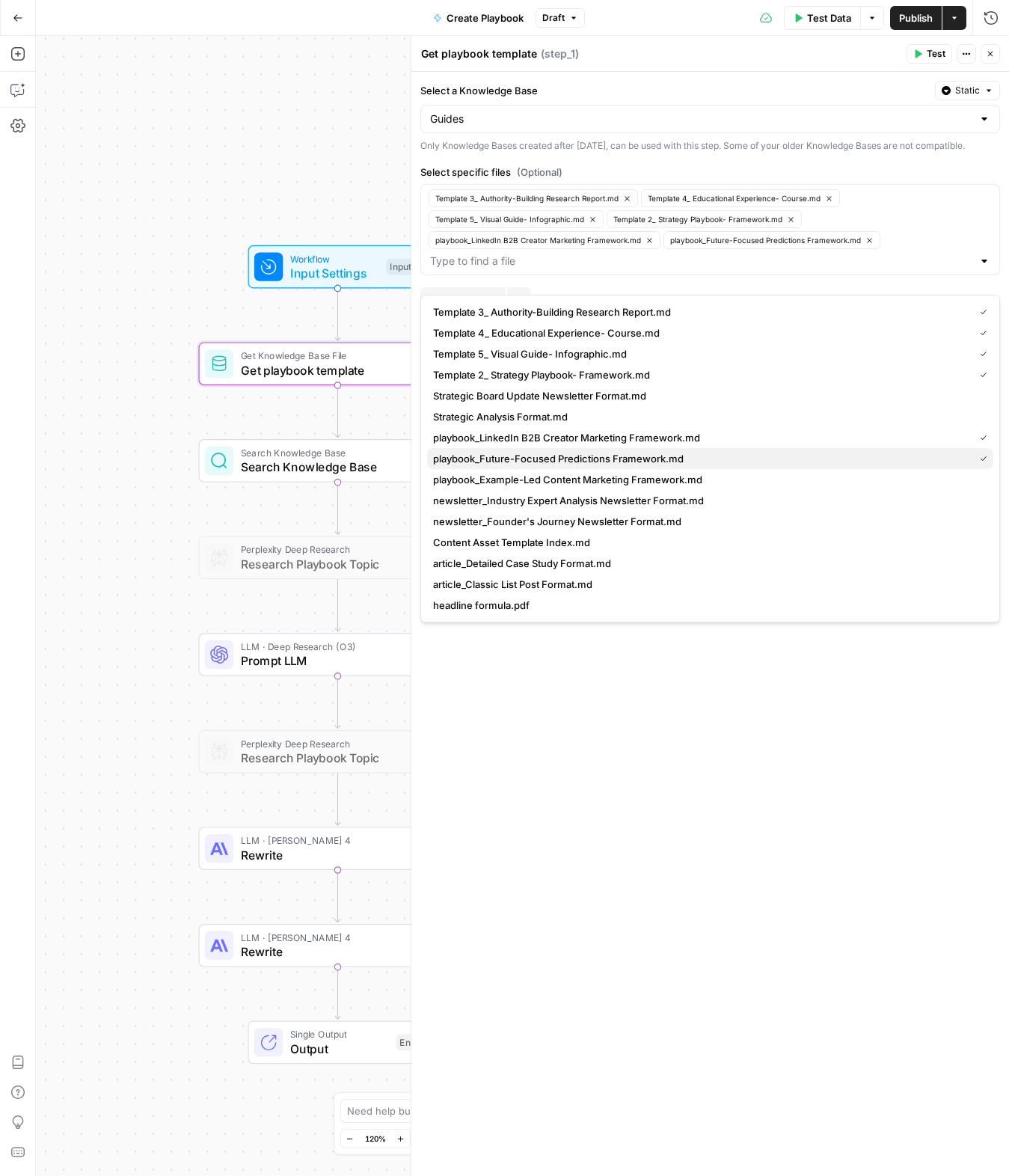
click at [621, 452] on span "playbook_Future-Focused Predictions Framework.md" at bounding box center [700, 458] width 535 height 15
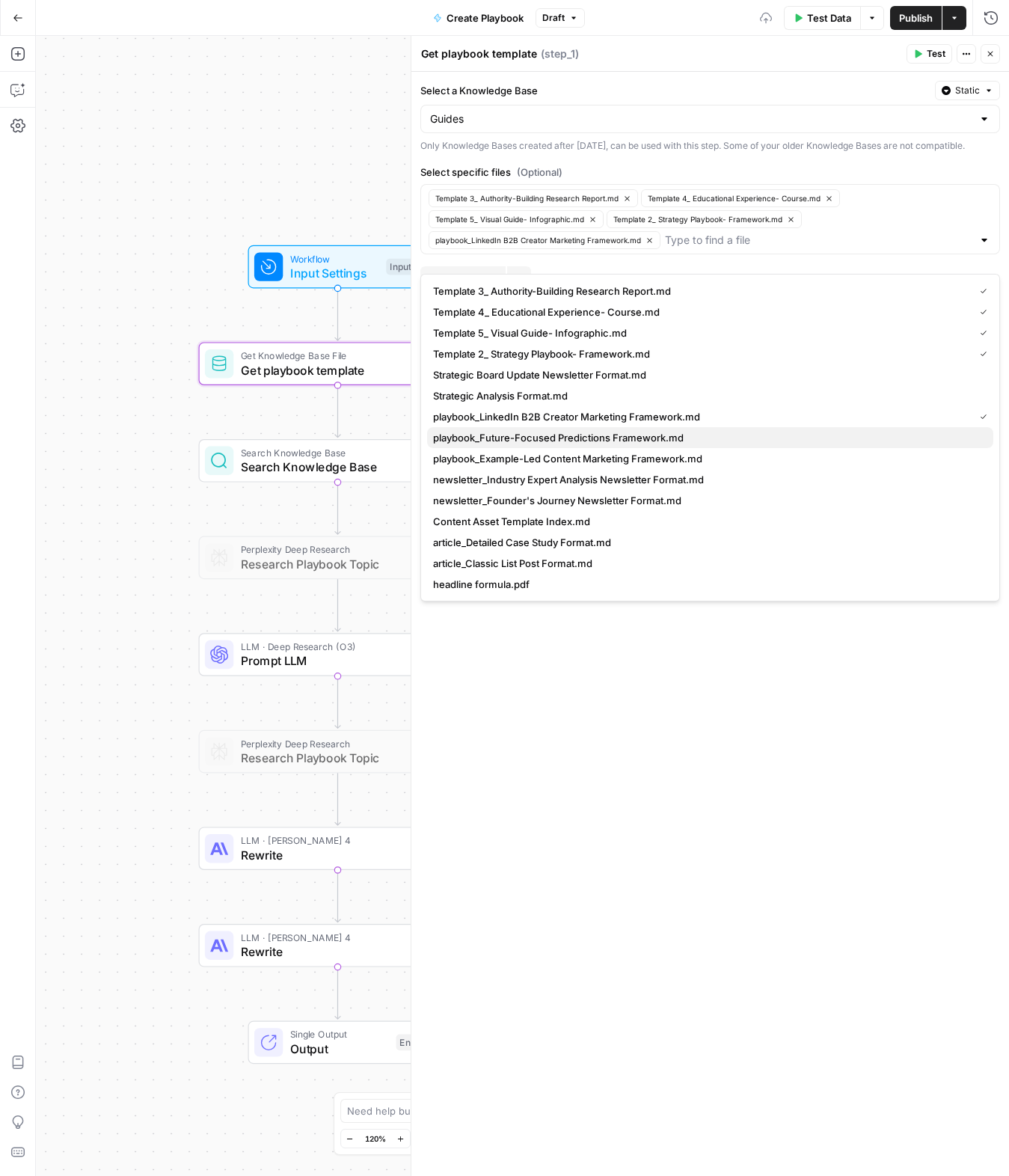
click at [619, 445] on button "playbook_Future-Focused Predictions Framework.md" at bounding box center [710, 437] width 566 height 21
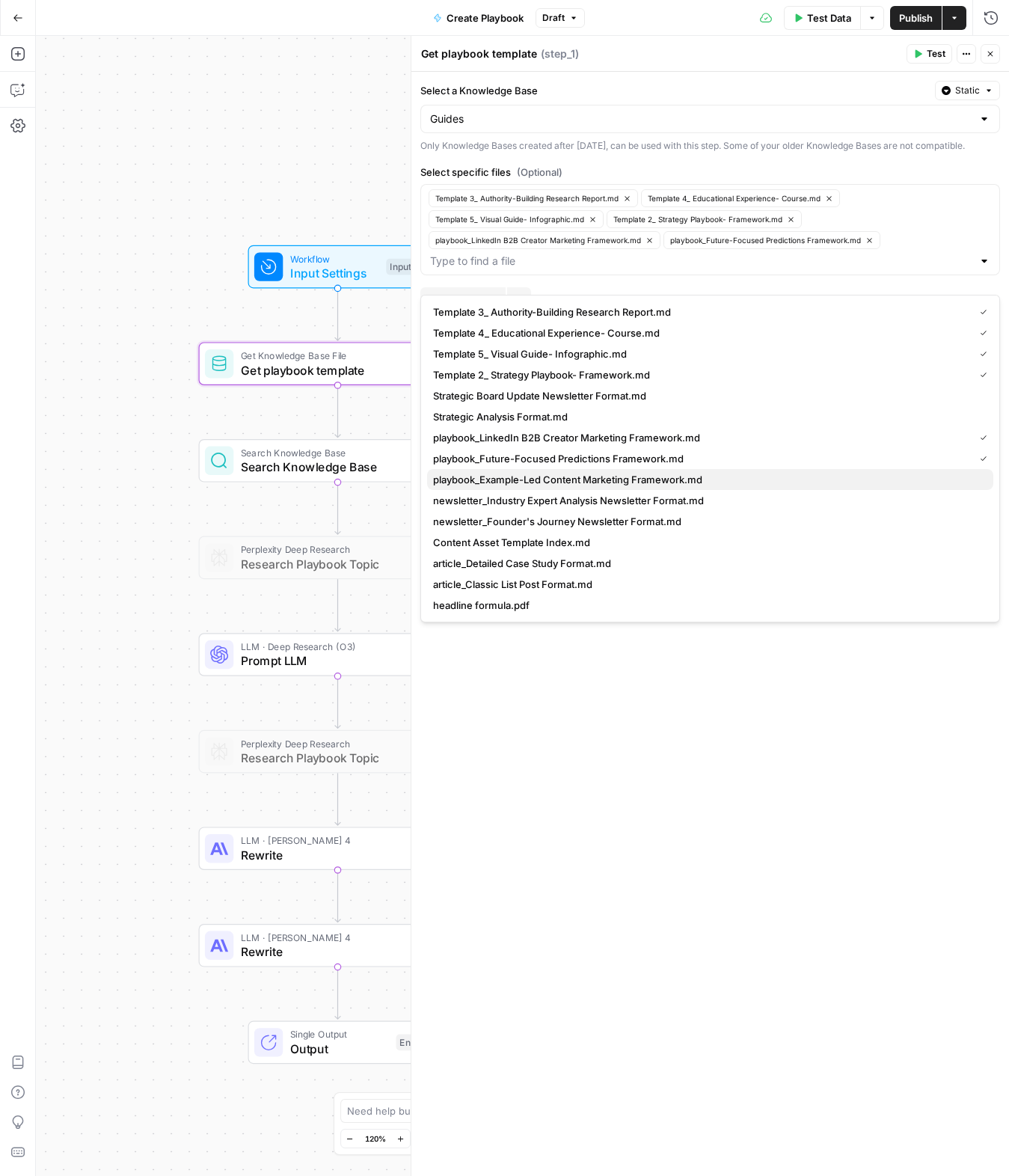
click at [605, 482] on span "playbook_Example-Led Content Marketing Framework.md" at bounding box center [707, 480] width 548 height 15
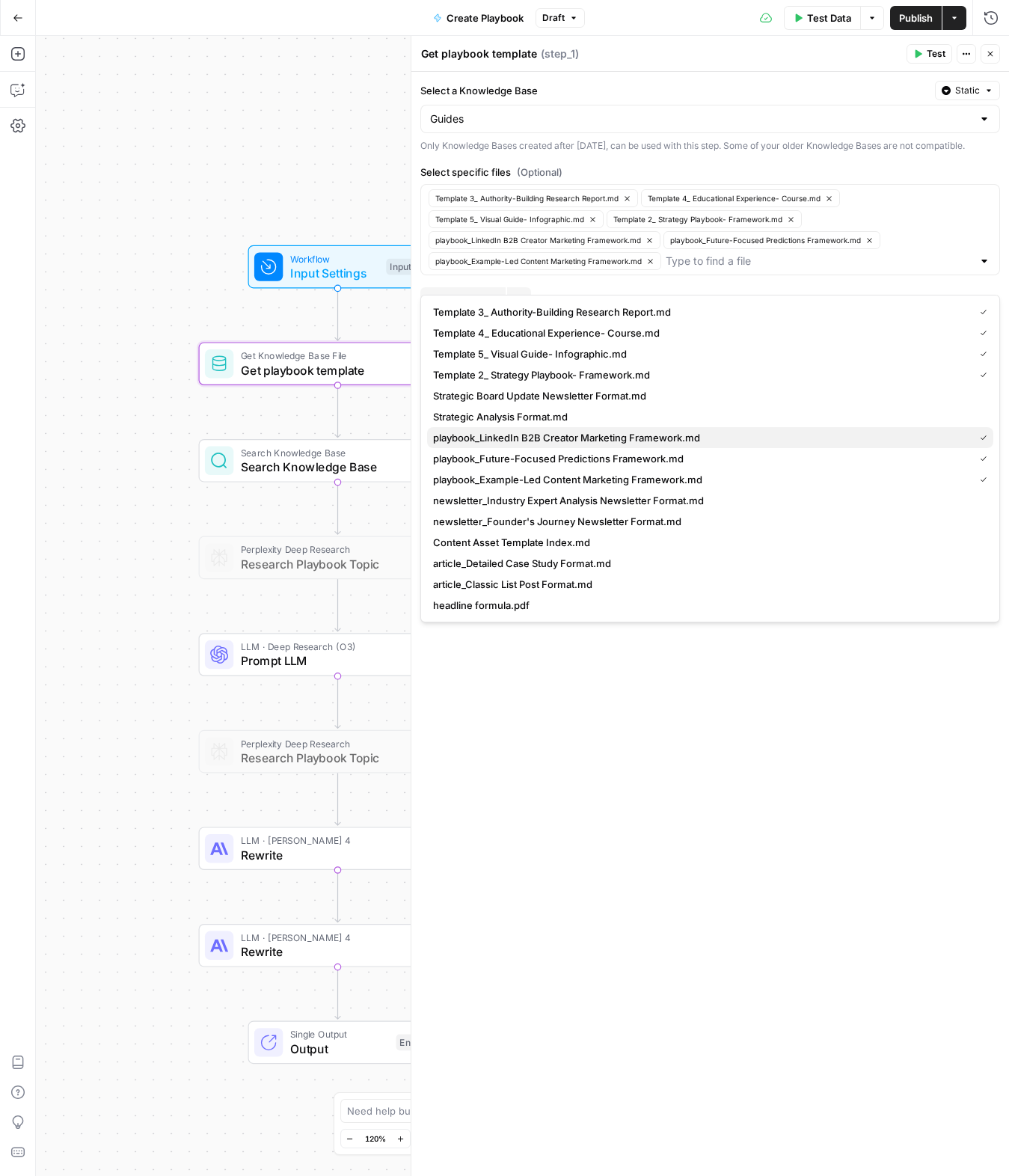
click at [579, 440] on span "playbook_LinkedIn B2B Creator Marketing Framework.md" at bounding box center [700, 437] width 535 height 15
click at [579, 440] on span "playbook_LinkedIn B2B Creator Marketing Framework.md" at bounding box center [707, 437] width 548 height 15
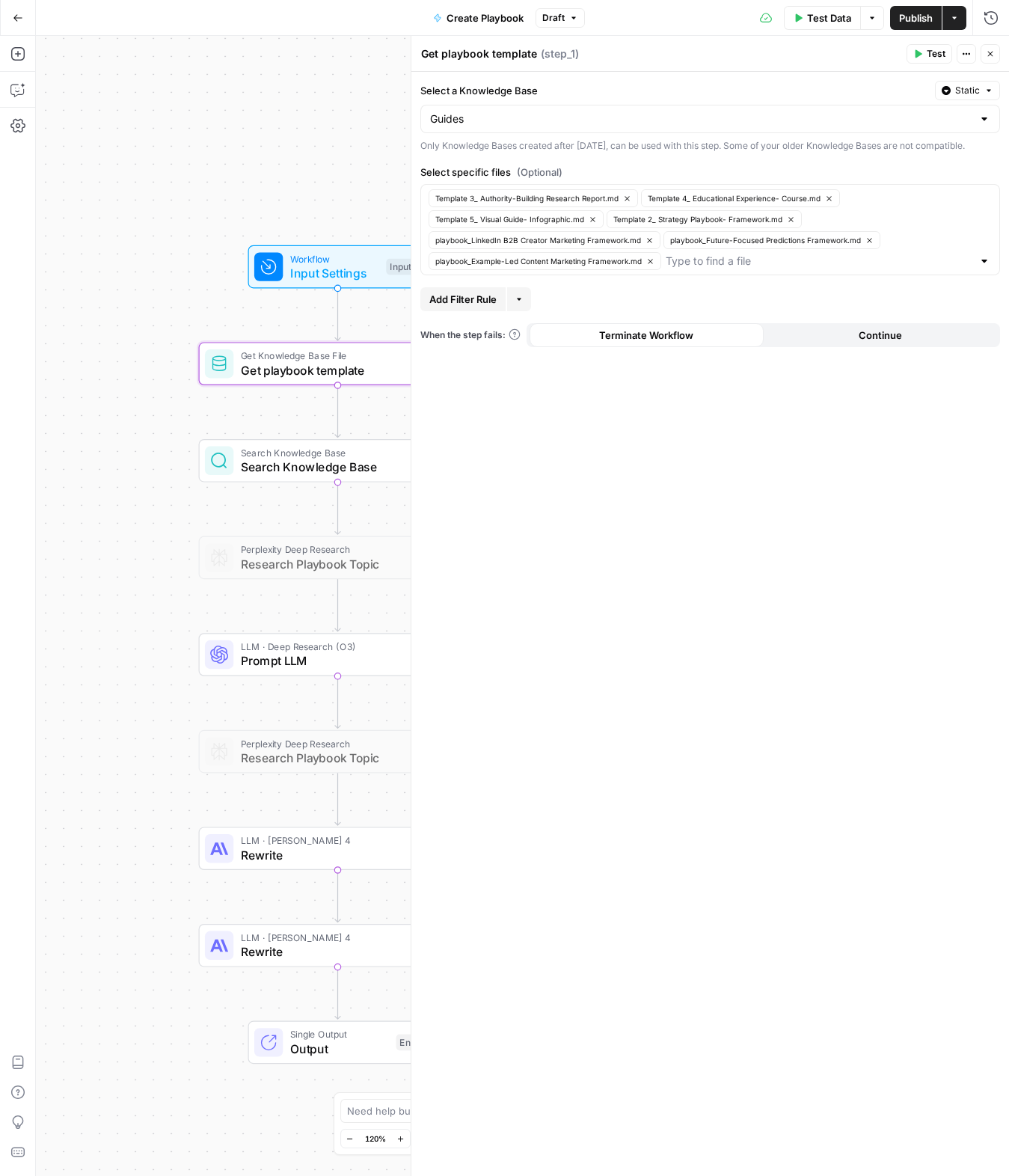
click at [318, 177] on div "Workflow Input Settings Inputs Test Step Get Knowledge Base File Get playbook t…" at bounding box center [522, 606] width 973 height 1140
click at [358, 461] on span "Search Knowledge Base" at bounding box center [332, 467] width 183 height 18
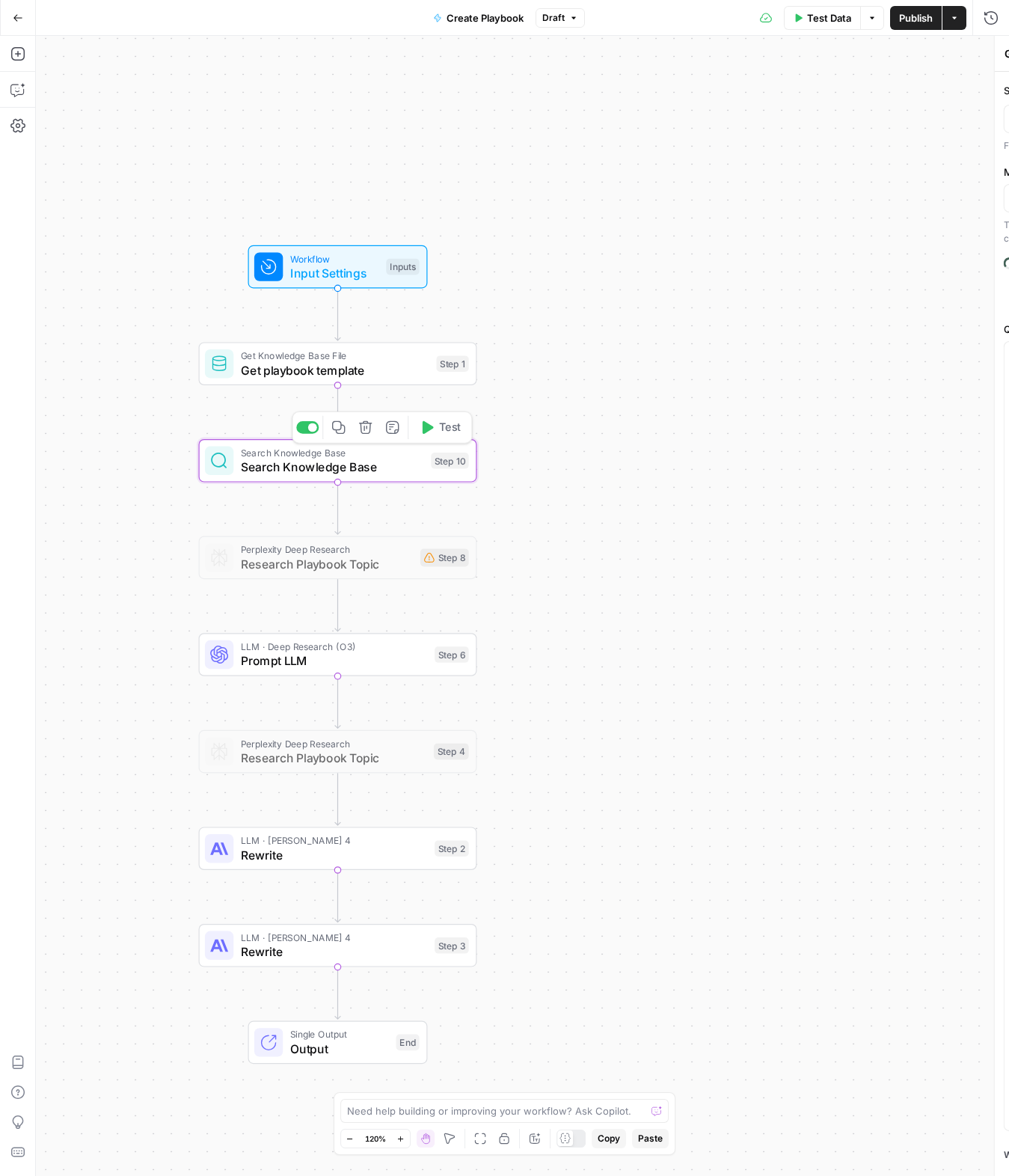
type textarea "Search Knowledge Base"
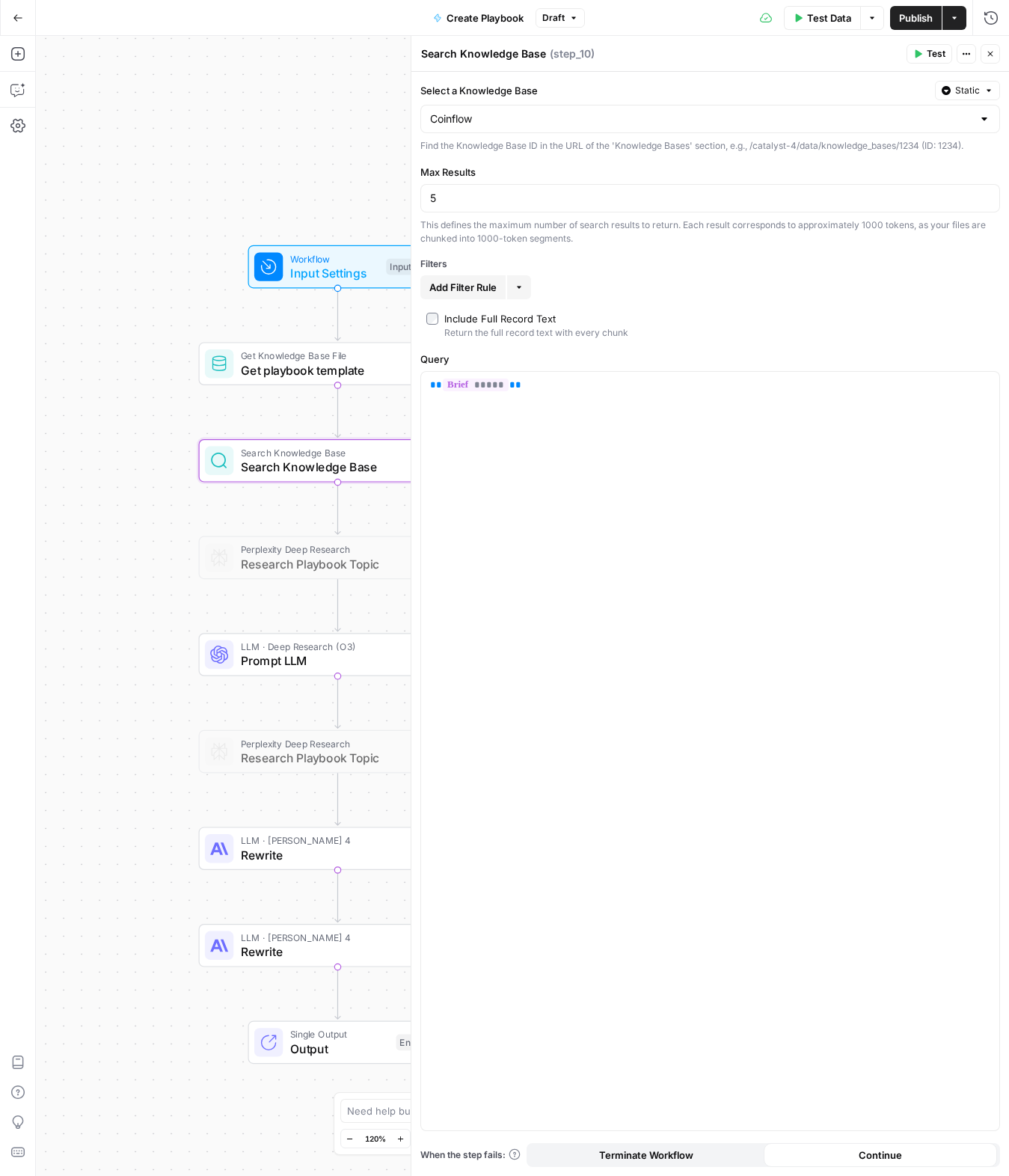
drag, startPoint x: 987, startPoint y: 50, endPoint x: 980, endPoint y: 66, distance: 17.5
click at [987, 50] on icon "button" at bounding box center [990, 54] width 9 height 9
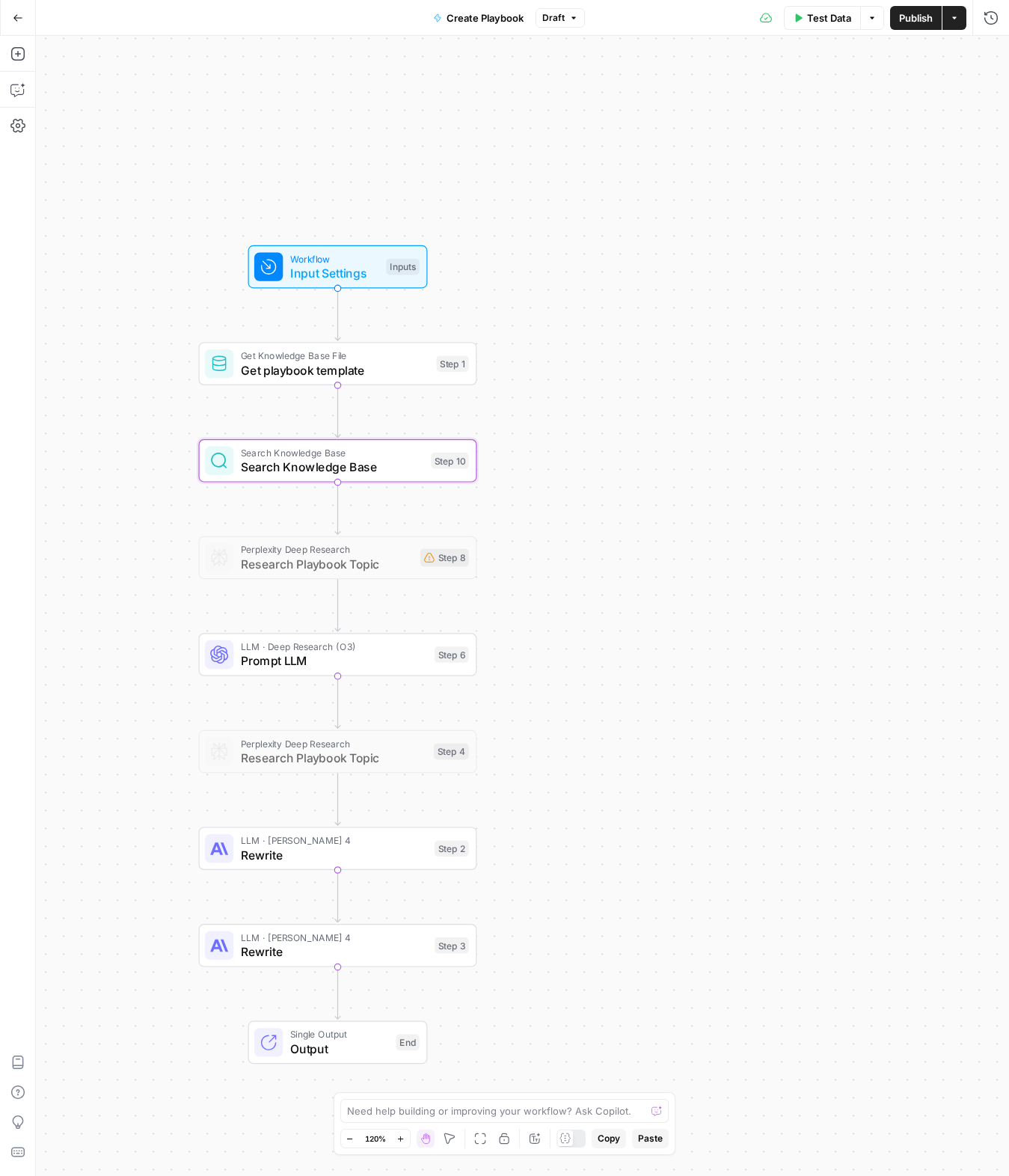
click at [290, 562] on span "Research Playbook Topic" at bounding box center [327, 564] width 172 height 18
click at [304, 530] on div at bounding box center [306, 524] width 22 height 13
click at [298, 555] on span "Research Playbook Topic" at bounding box center [327, 564] width 172 height 18
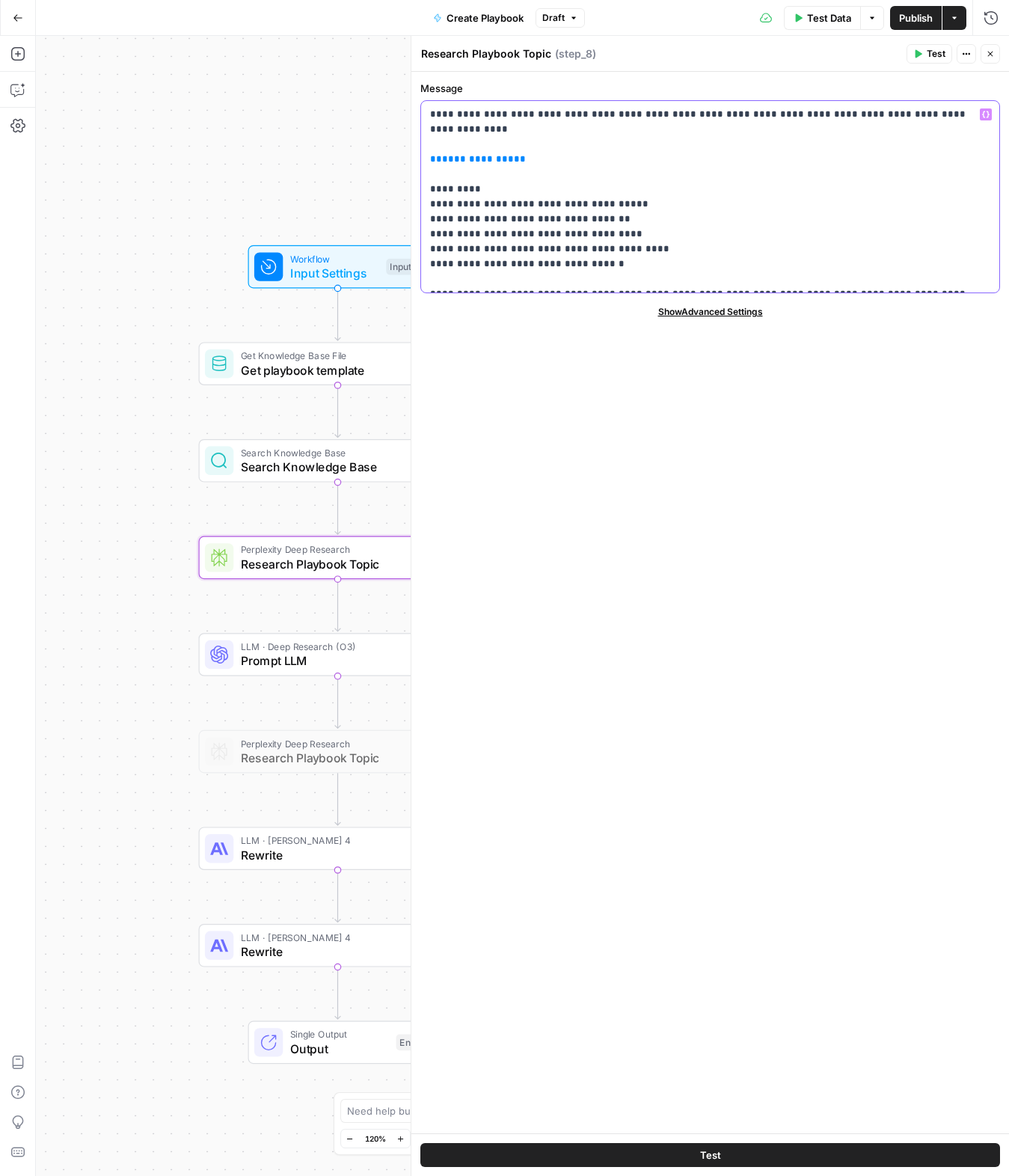
click at [694, 212] on p "**********" at bounding box center [710, 196] width 560 height 179
drag, startPoint x: 991, startPoint y: 61, endPoint x: 661, endPoint y: 368, distance: 450.7
click at [991, 61] on button "Close" at bounding box center [990, 54] width 20 height 20
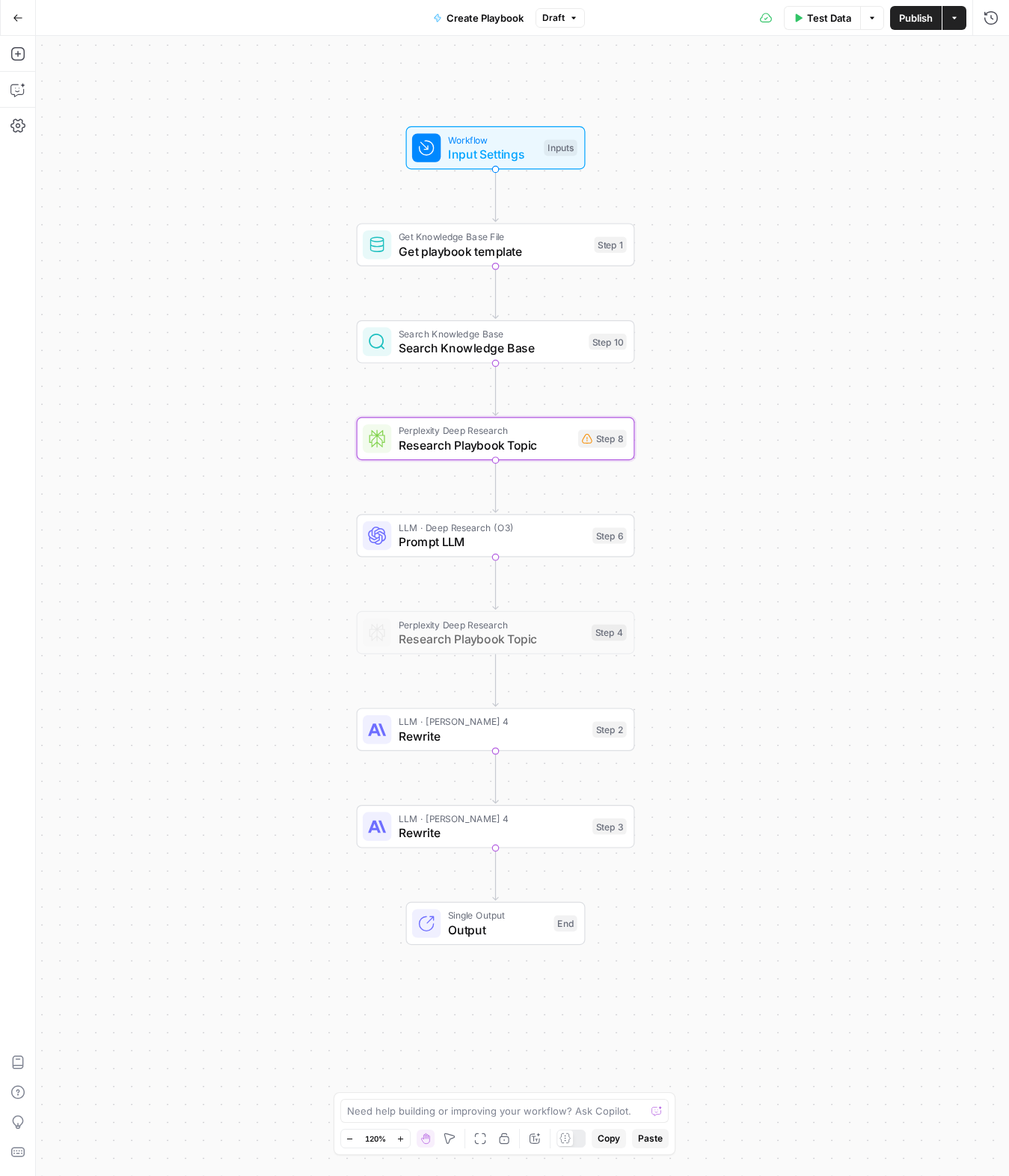
drag, startPoint x: 264, startPoint y: 533, endPoint x: 237, endPoint y: 440, distance: 96.8
click at [237, 440] on div "Workflow Input Settings Inputs Get Knowledge Base File Get playbook template St…" at bounding box center [522, 606] width 973 height 1140
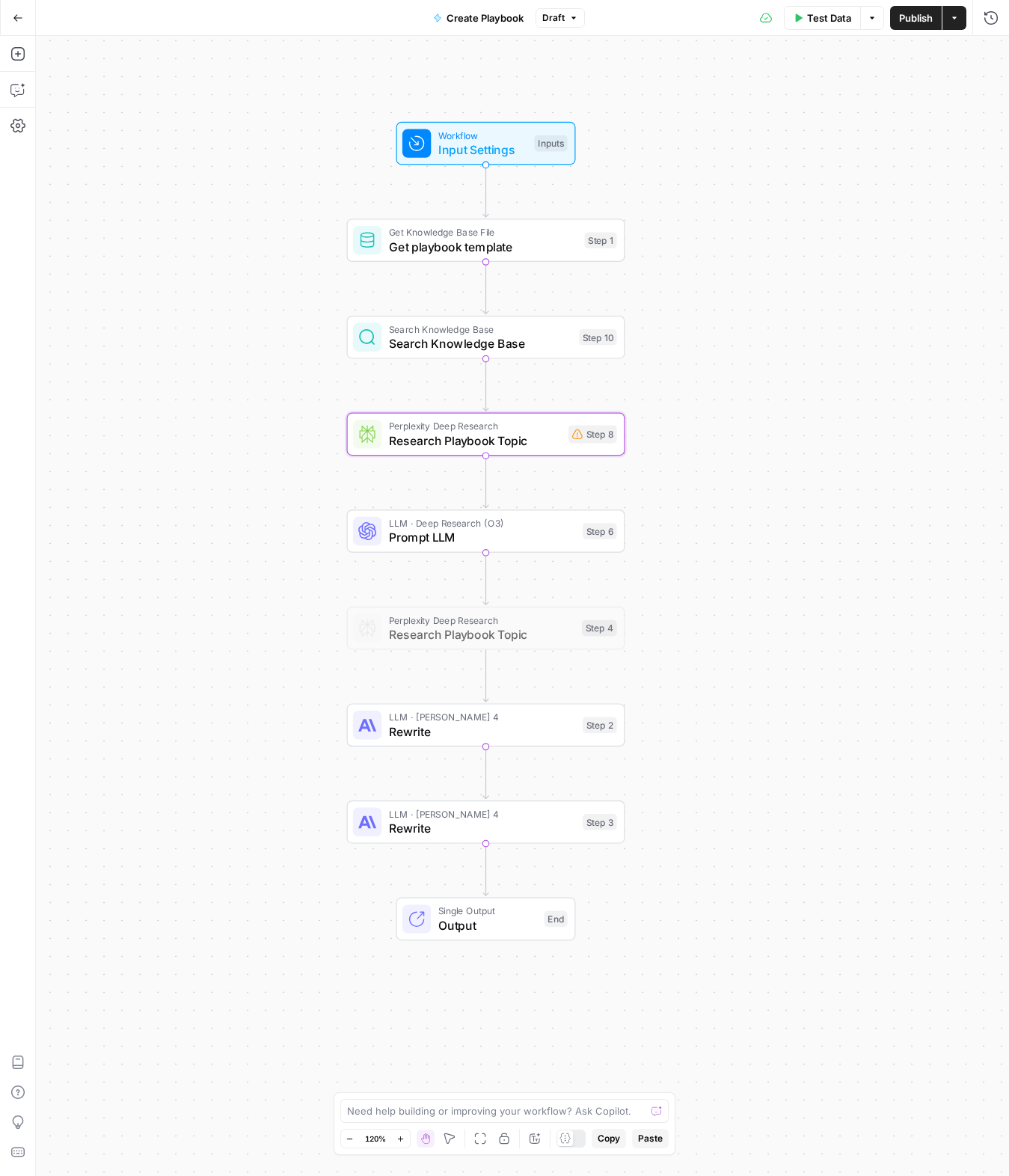
click at [413, 540] on span "Prompt LLM" at bounding box center [482, 537] width 187 height 18
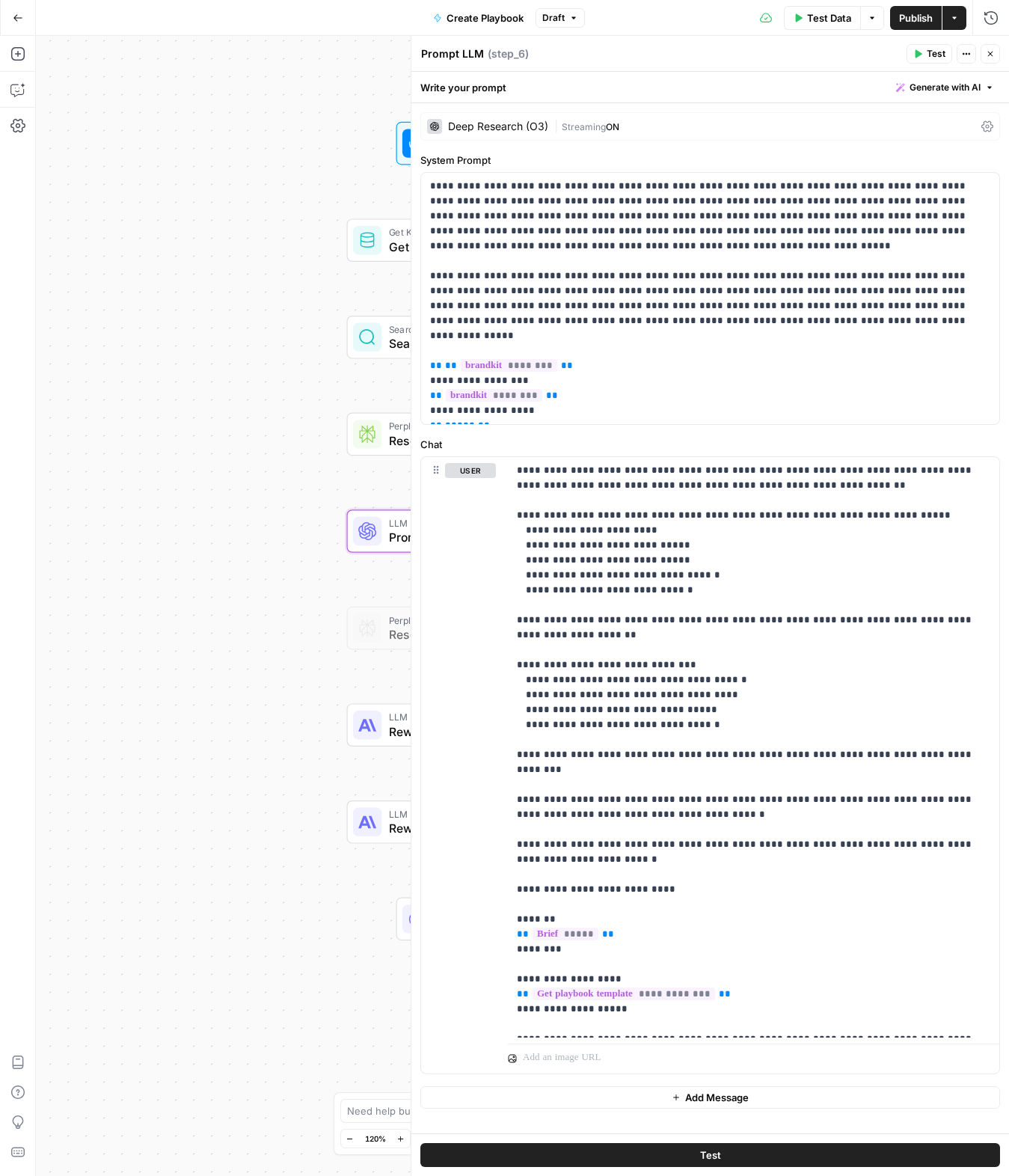
click at [991, 62] on button "Close" at bounding box center [990, 54] width 20 height 20
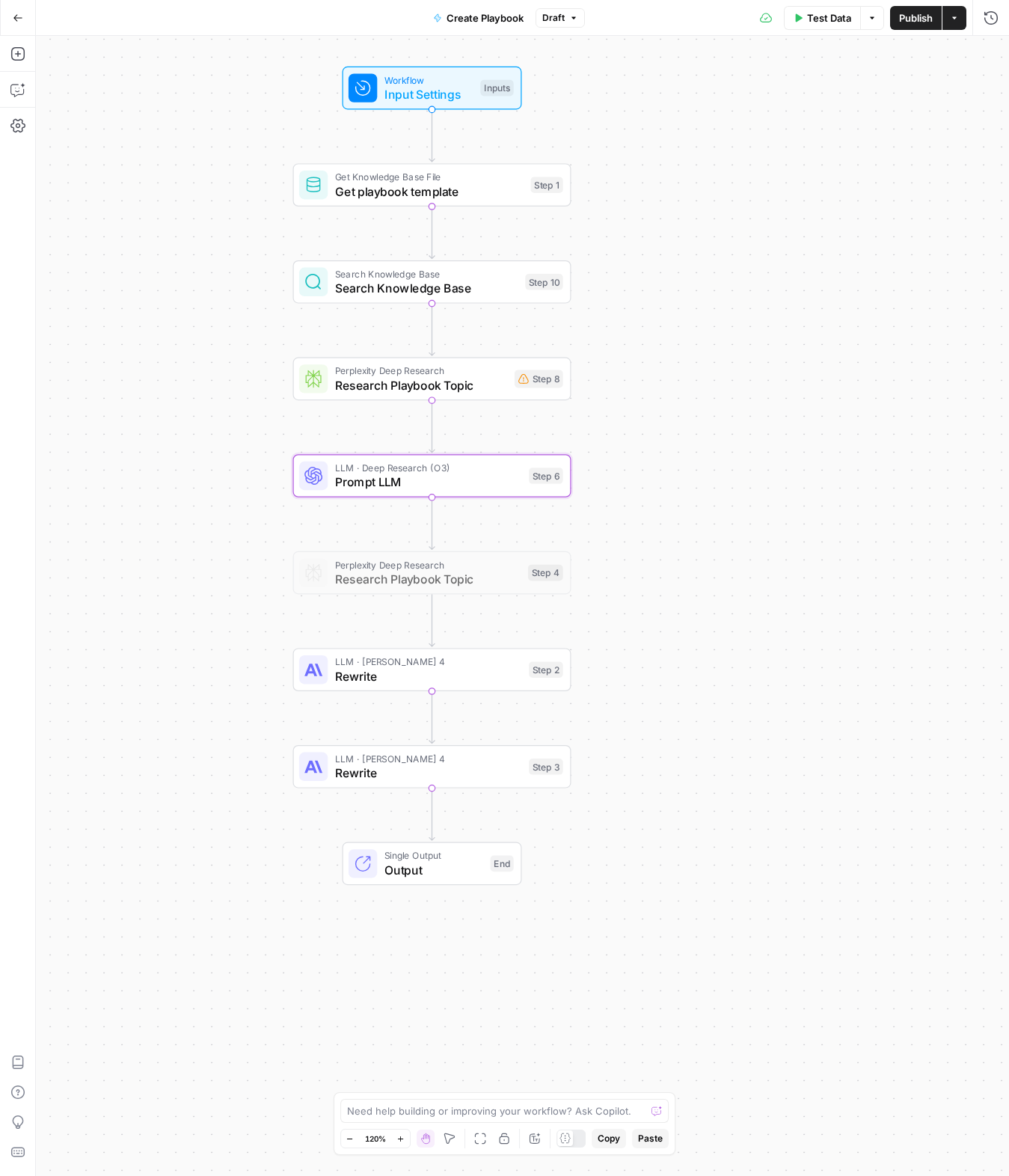
drag, startPoint x: 788, startPoint y: 774, endPoint x: 738, endPoint y: 725, distance: 70.0
click at [738, 725] on div "Workflow Input Settings Inputs Get Knowledge Base File Get playbook template St…" at bounding box center [522, 606] width 973 height 1140
click at [373, 579] on span "Research Playbook Topic" at bounding box center [427, 579] width 185 height 18
click at [775, 635] on div "Workflow Input Settings Inputs Get Knowledge Base File Get playbook template St…" at bounding box center [522, 606] width 973 height 1140
click at [772, 632] on div "Workflow Input Settings Inputs Get Knowledge Base File Get playbook template St…" at bounding box center [522, 606] width 973 height 1140
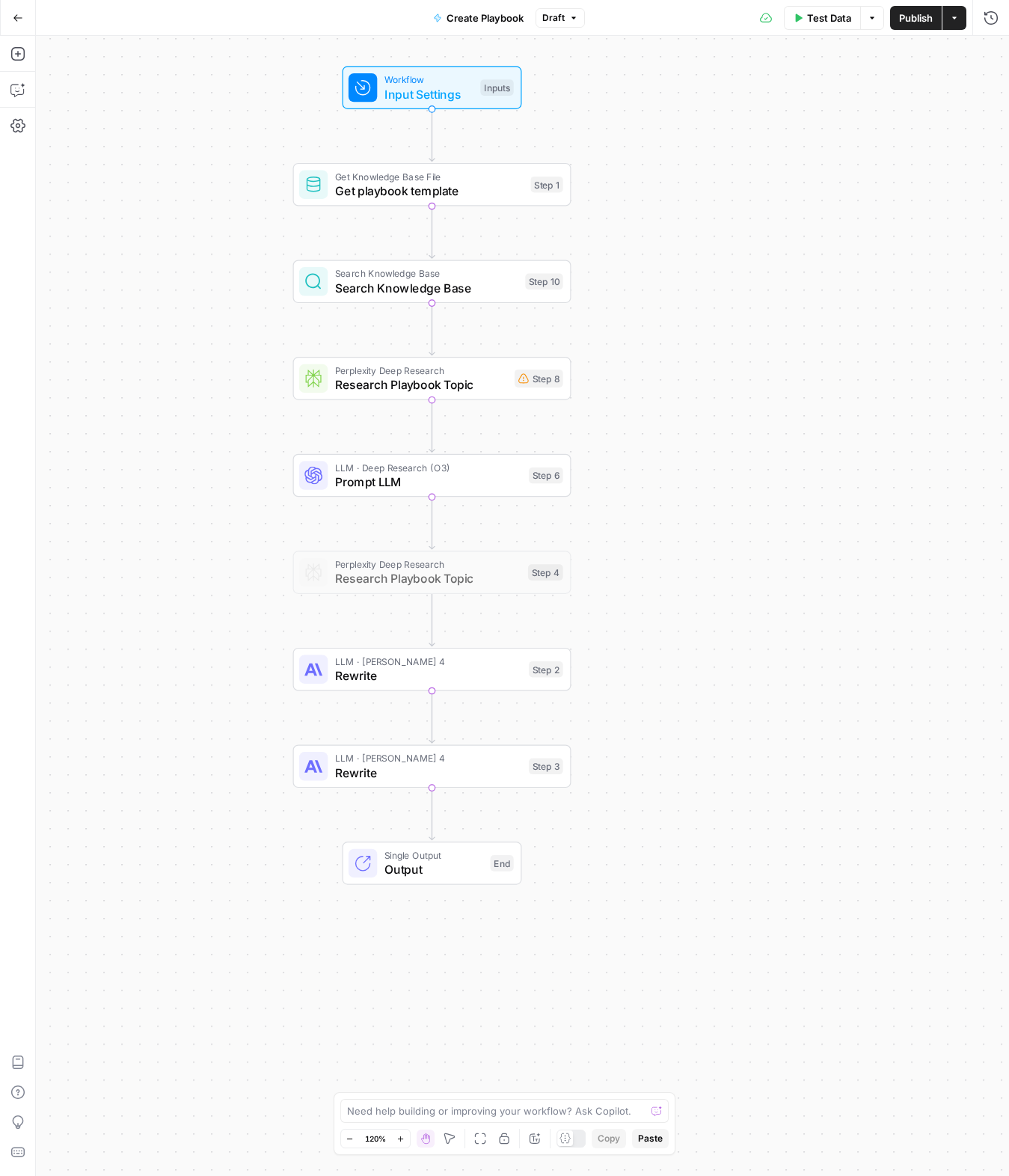
click at [808, 530] on div "Workflow Input Settings Inputs Get Knowledge Base File Get playbook template St…" at bounding box center [522, 606] width 973 height 1140
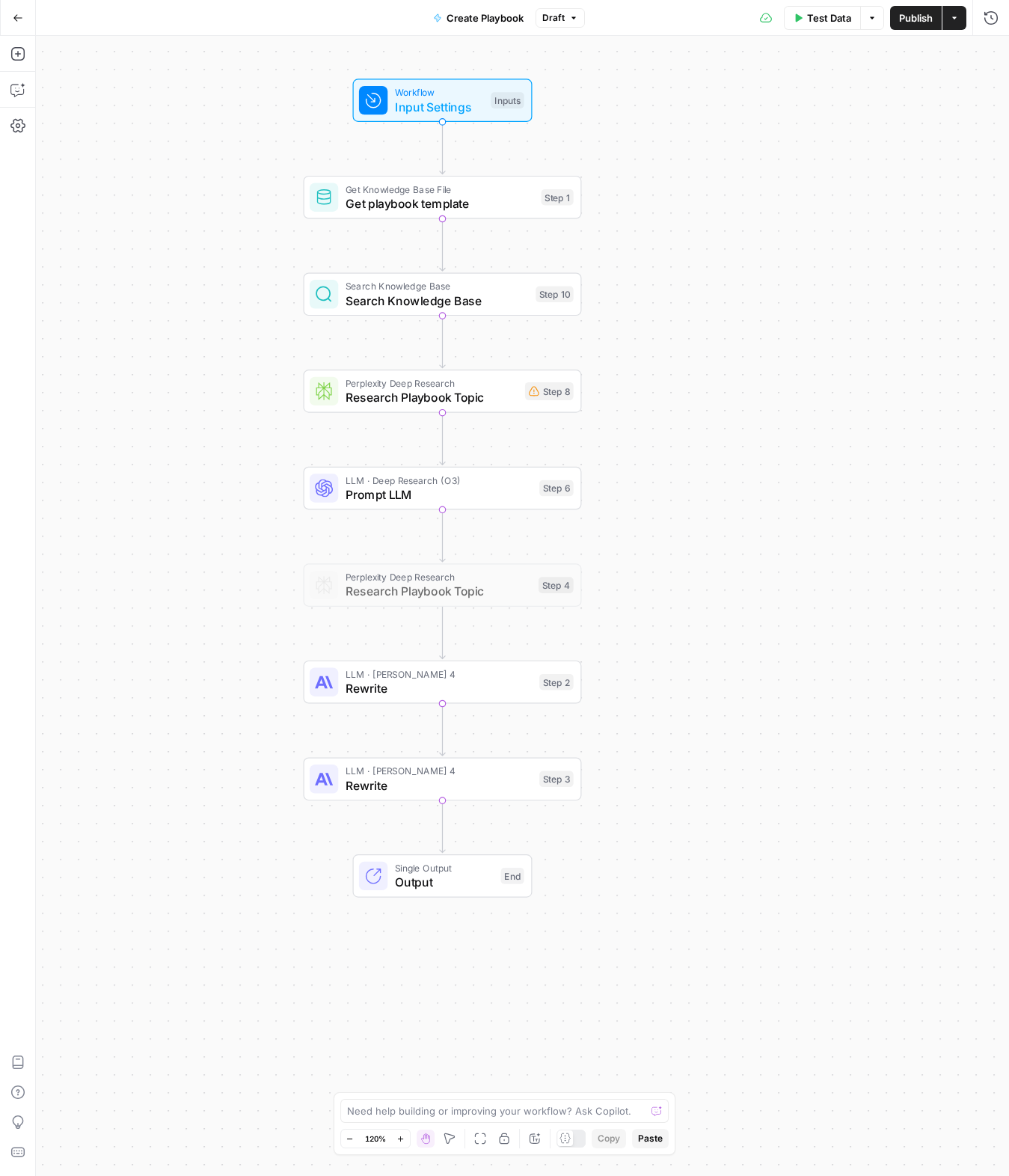
drag, startPoint x: 732, startPoint y: 157, endPoint x: 814, endPoint y: 195, distance: 90.4
click at [814, 195] on div "Workflow Input Settings Inputs Get Knowledge Base File Get playbook template St…" at bounding box center [522, 606] width 973 height 1140
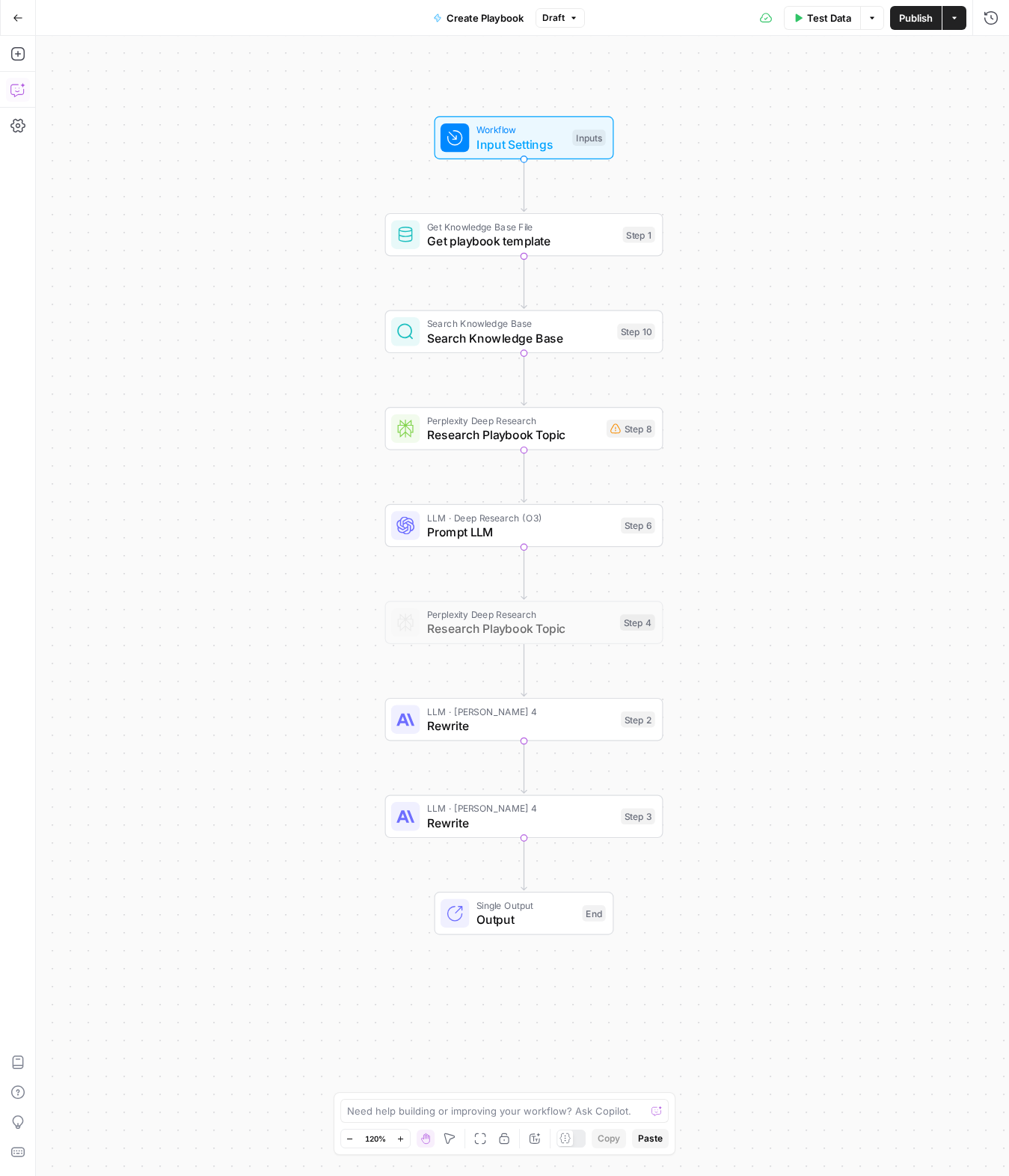
click at [16, 88] on icon "button" at bounding box center [18, 90] width 15 height 15
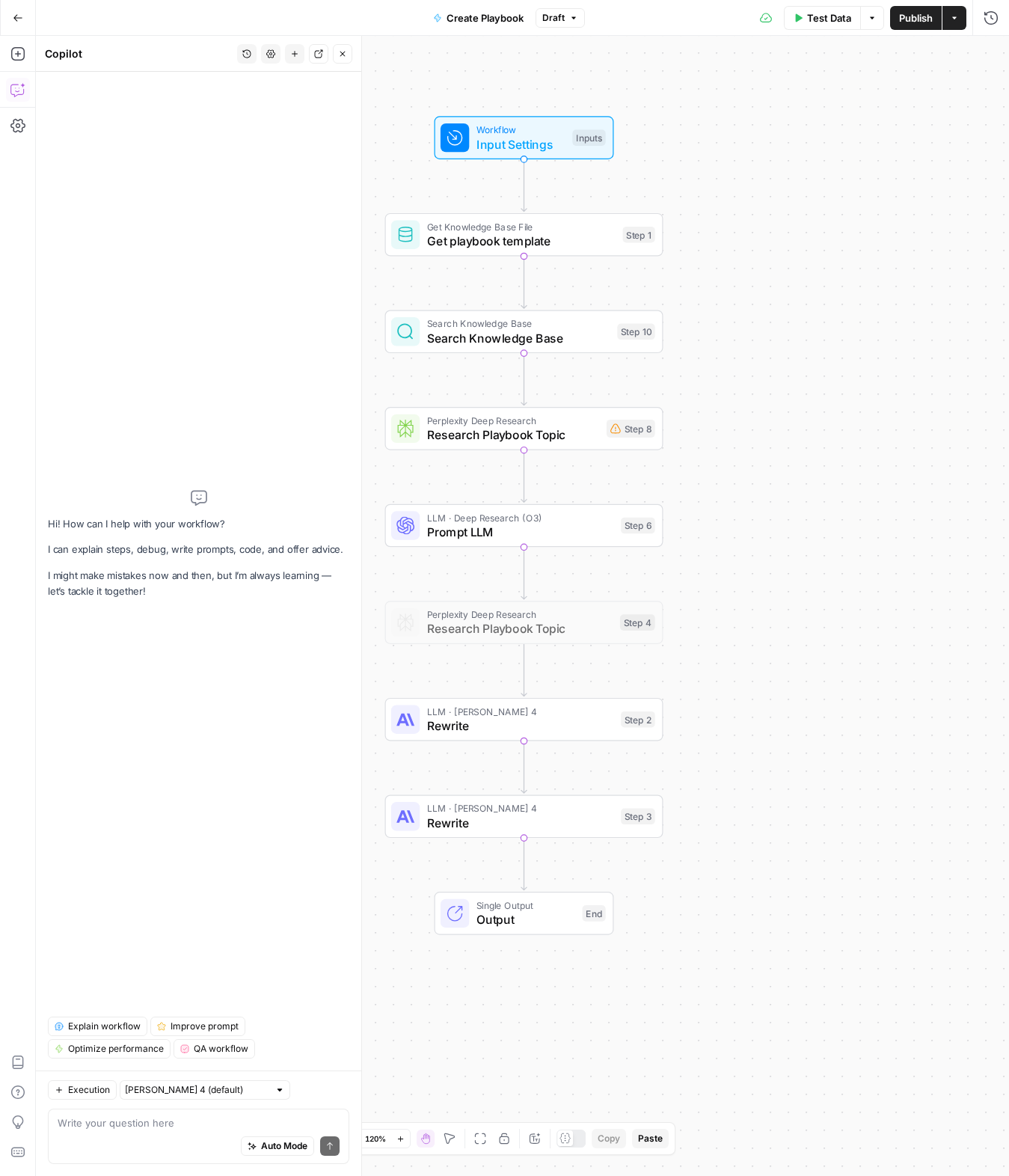
click at [19, 20] on icon "button" at bounding box center [18, 18] width 11 height 11
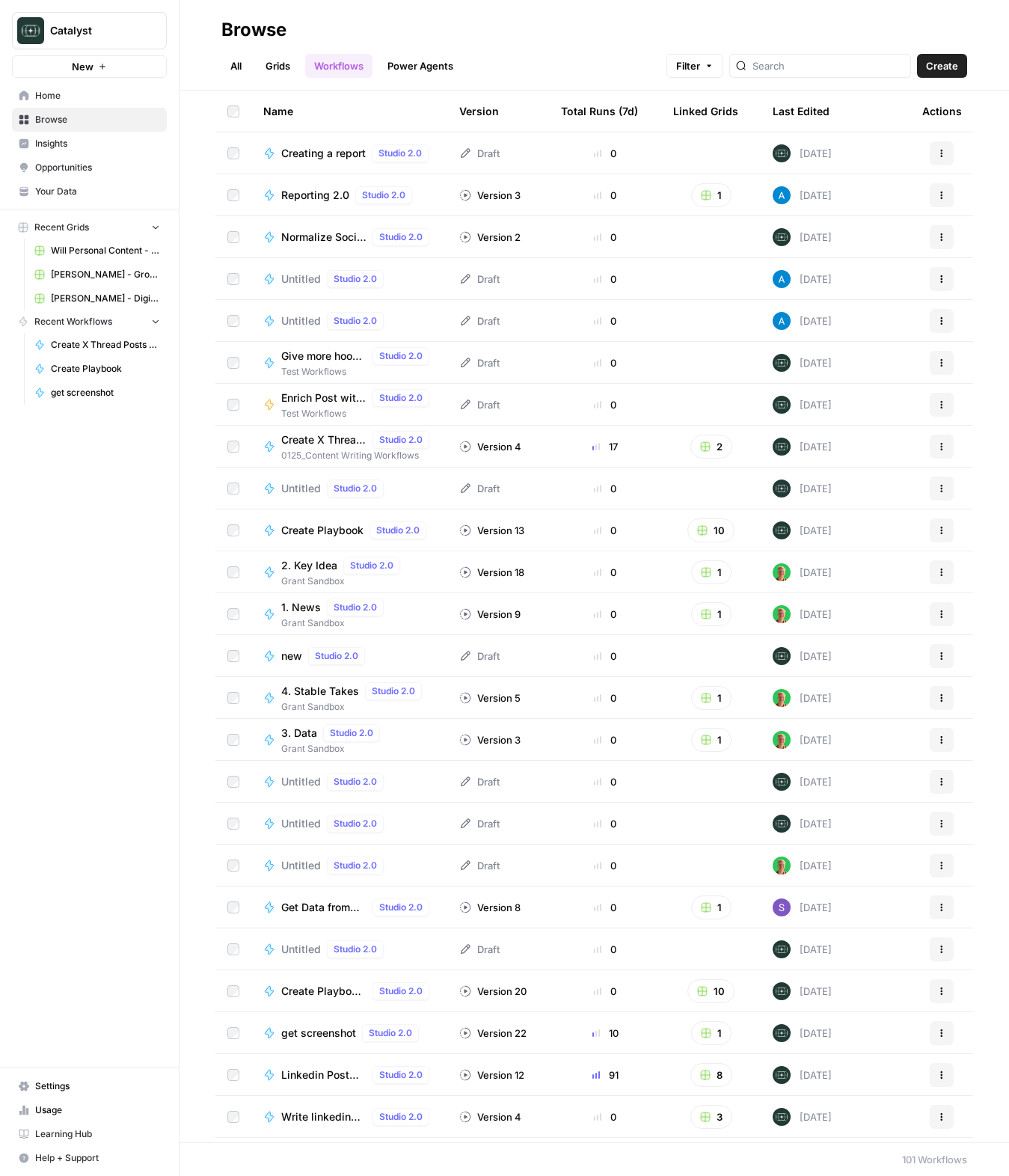
click at [943, 74] on button "Create" at bounding box center [942, 65] width 50 height 24
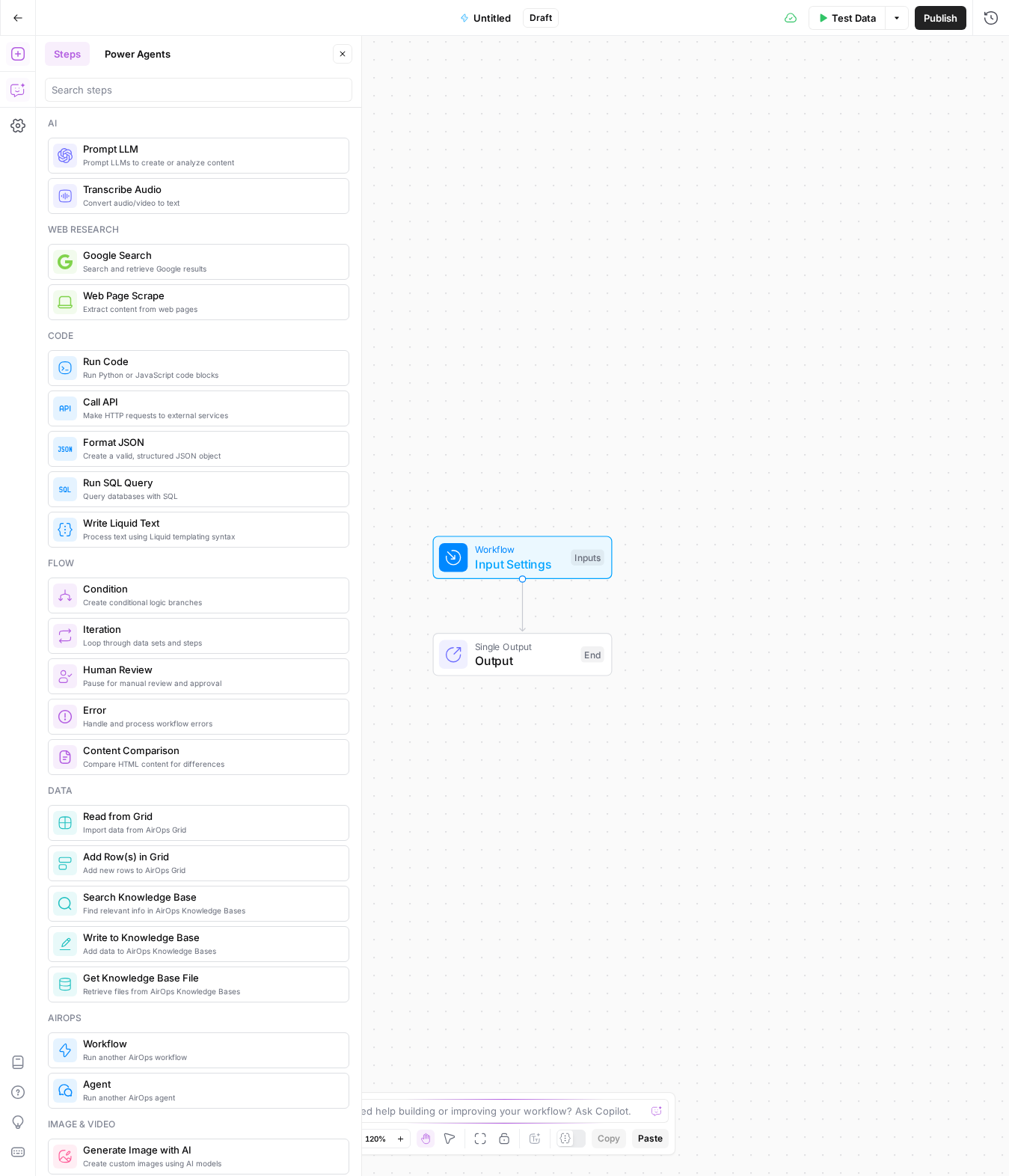
click at [16, 88] on icon "button" at bounding box center [18, 90] width 15 height 15
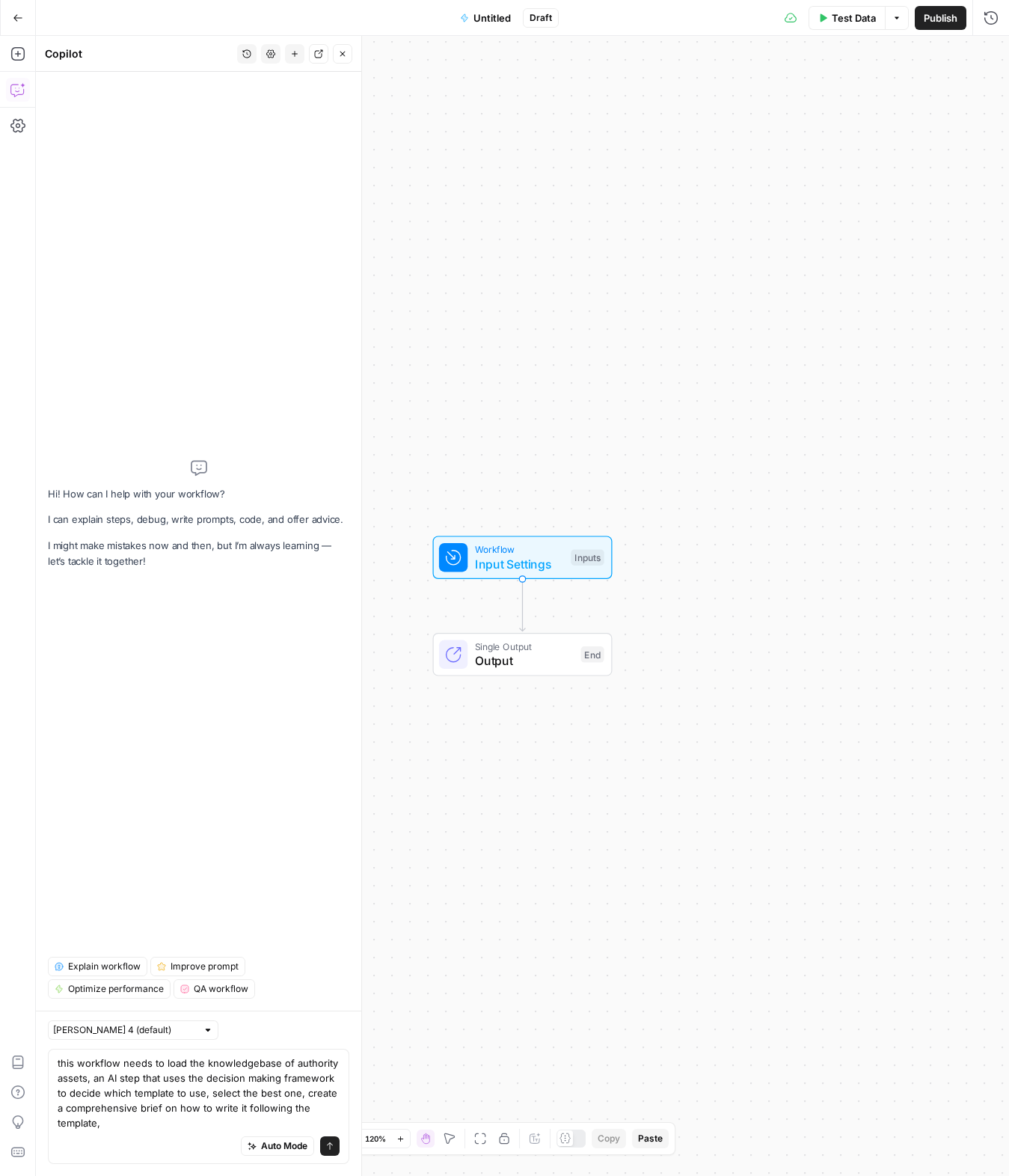
click at [304, 973] on textarea "this workflow needs to load the knowledgebase of authority assets, an AI step t…" at bounding box center [198, 1092] width 282 height 74
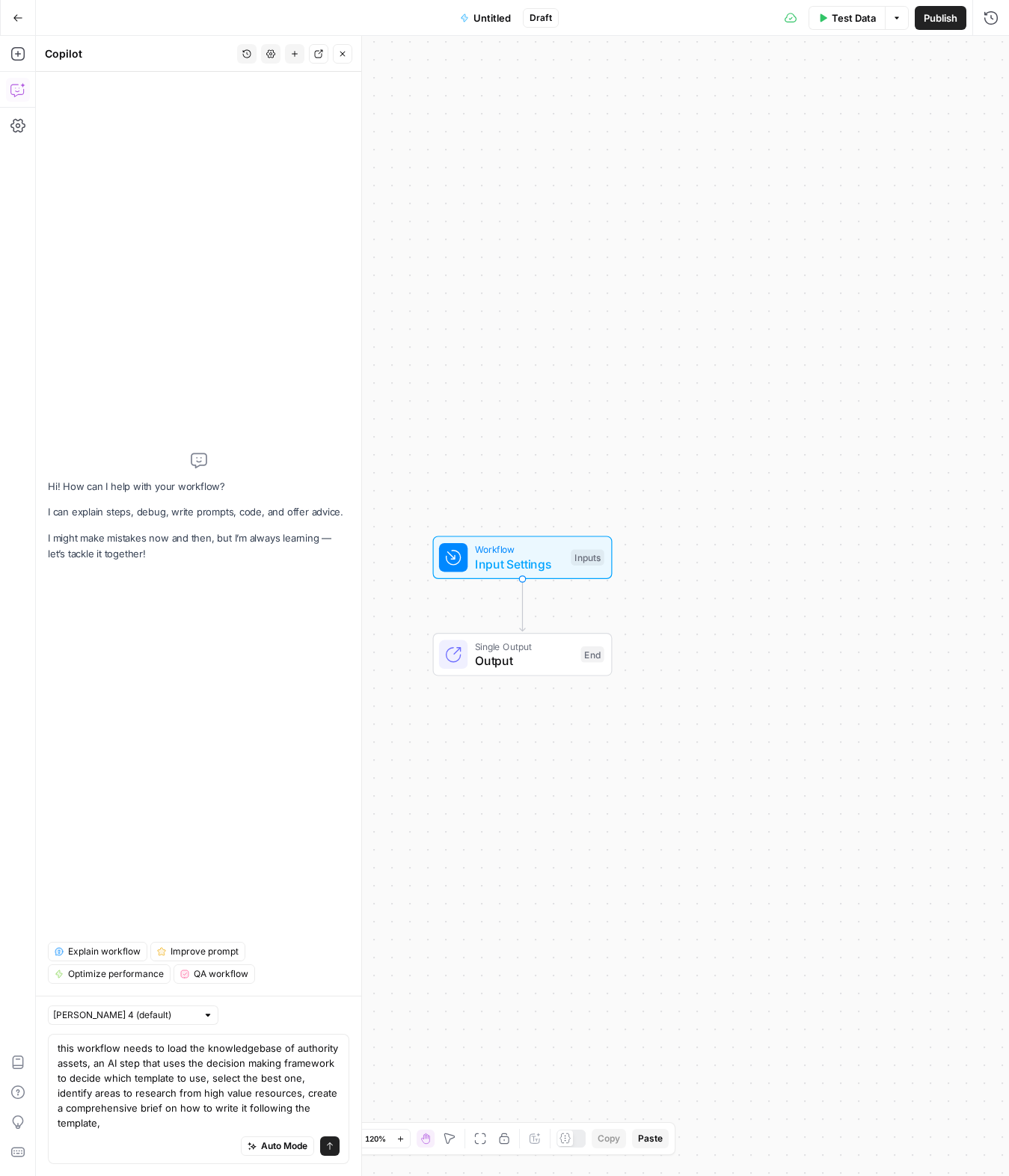
click at [264, 973] on div "Auto Mode will automatically modify and execute the workflow" at bounding box center [276, 1109] width 214 height 30
click at [125, 973] on textarea "this workflow needs to load the knowledgebase of authority assets, an AI step t…" at bounding box center [198, 1085] width 282 height 90
click at [264, 973] on textarea "this workflow needs to load the knowledgebase of authority assets, an AI step t…" at bounding box center [198, 1085] width 282 height 90
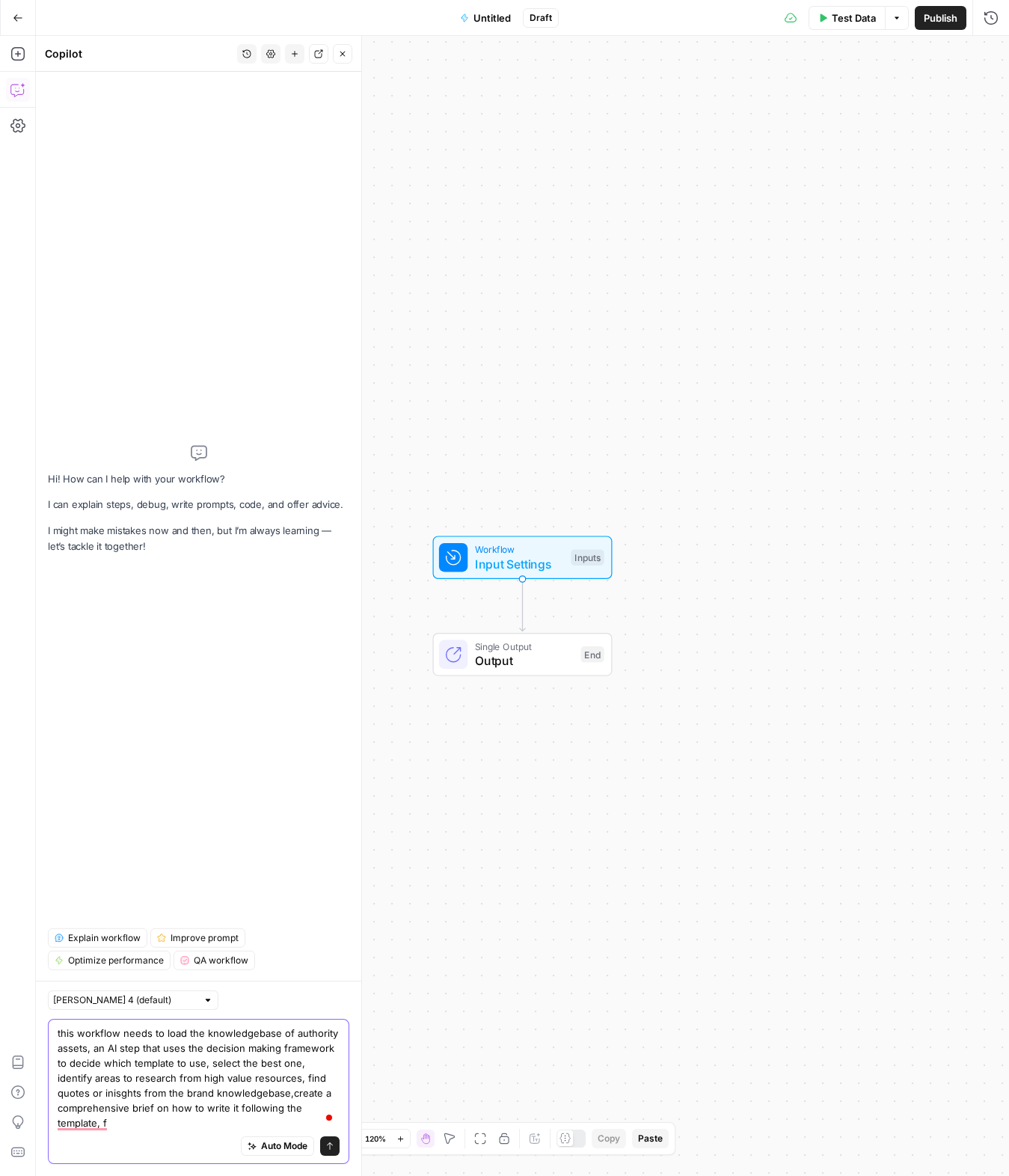
type textarea "this workflow needs to load the knowledgebase of authority assets, an AI step t…"
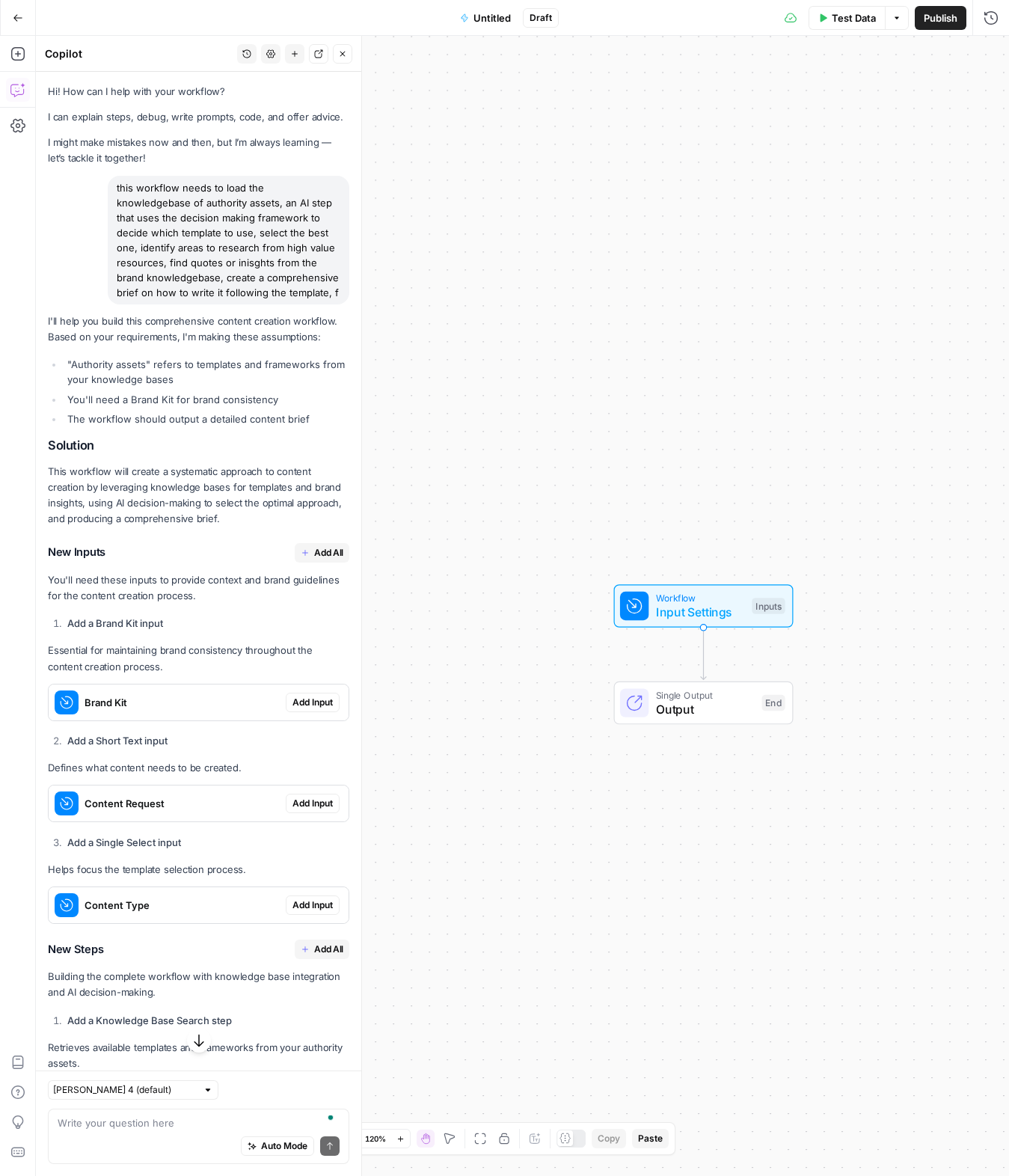
click at [327, 552] on span "Add All" at bounding box center [328, 552] width 30 height 13
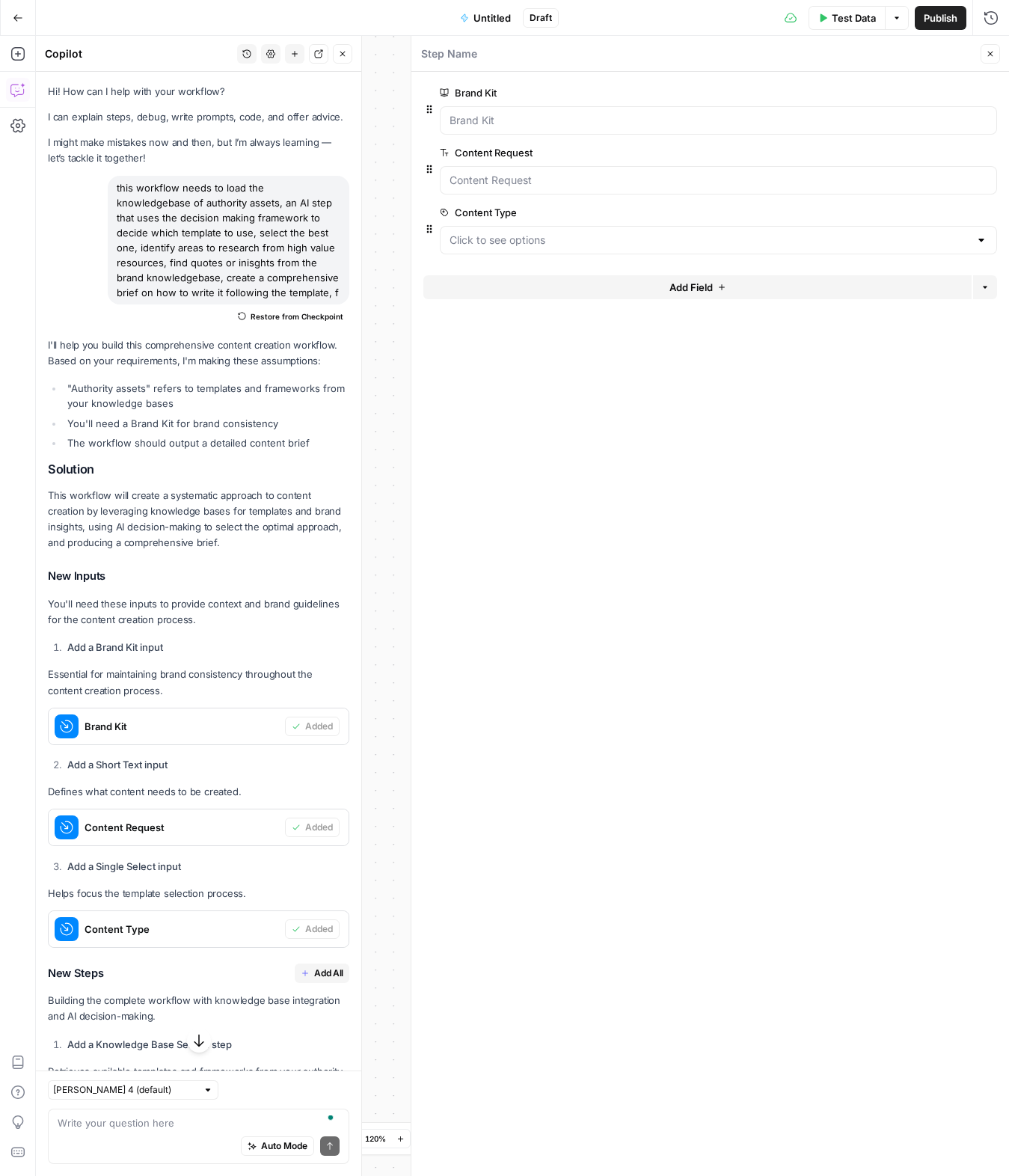
click at [989, 55] on icon "button" at bounding box center [990, 54] width 9 height 9
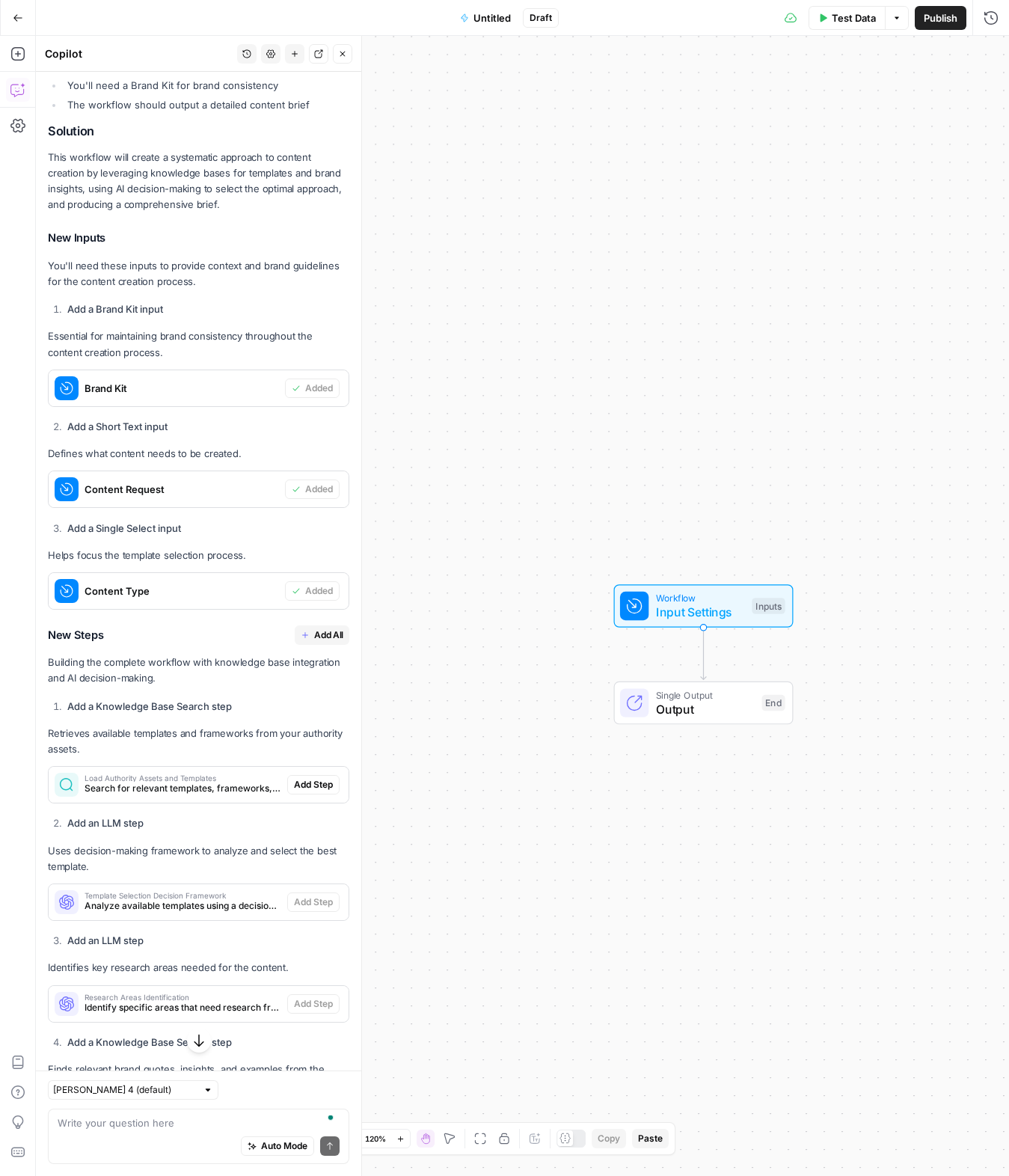
scroll to position [416, 0]
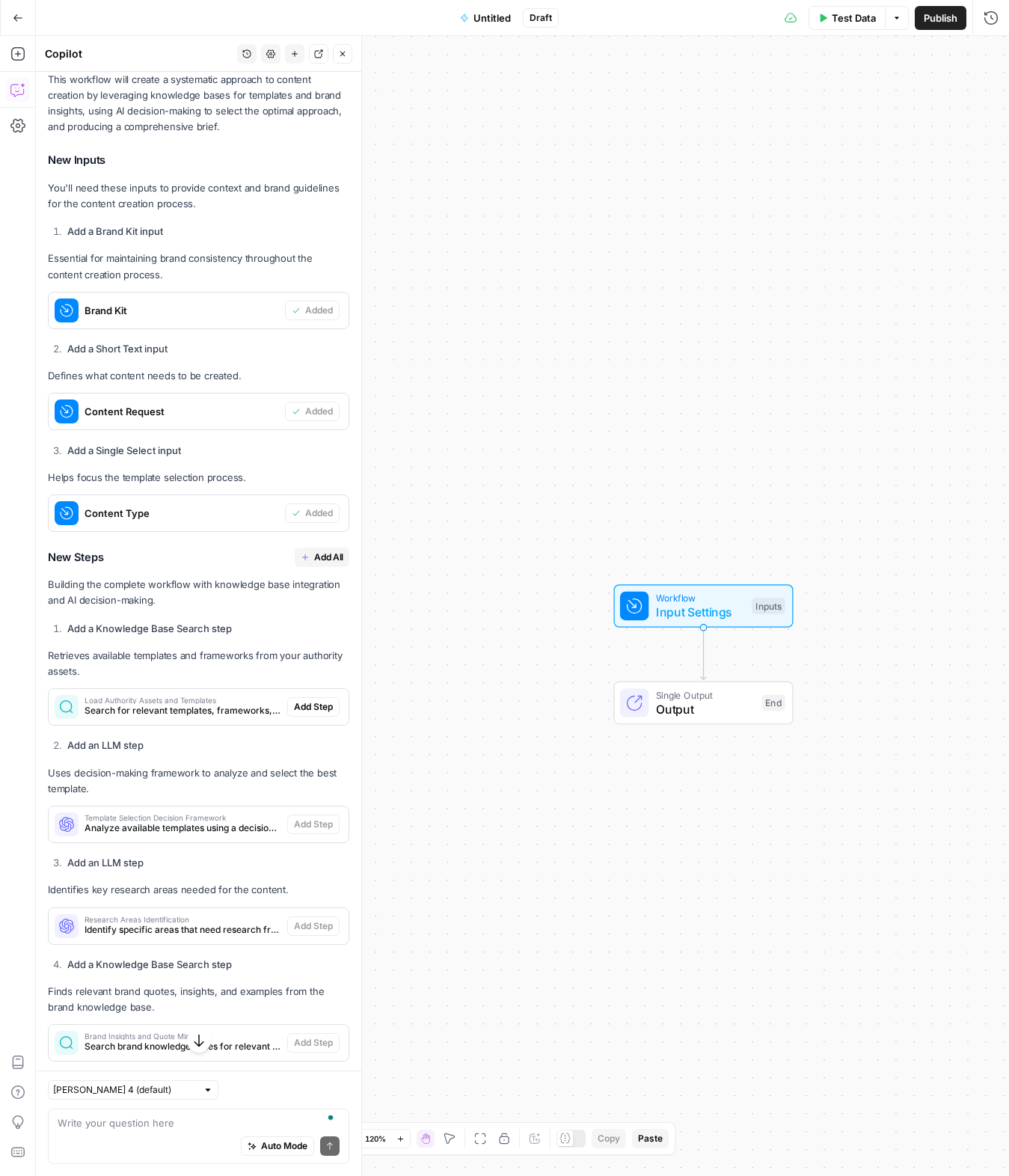
click at [313, 558] on button "Add All" at bounding box center [322, 558] width 55 height 20
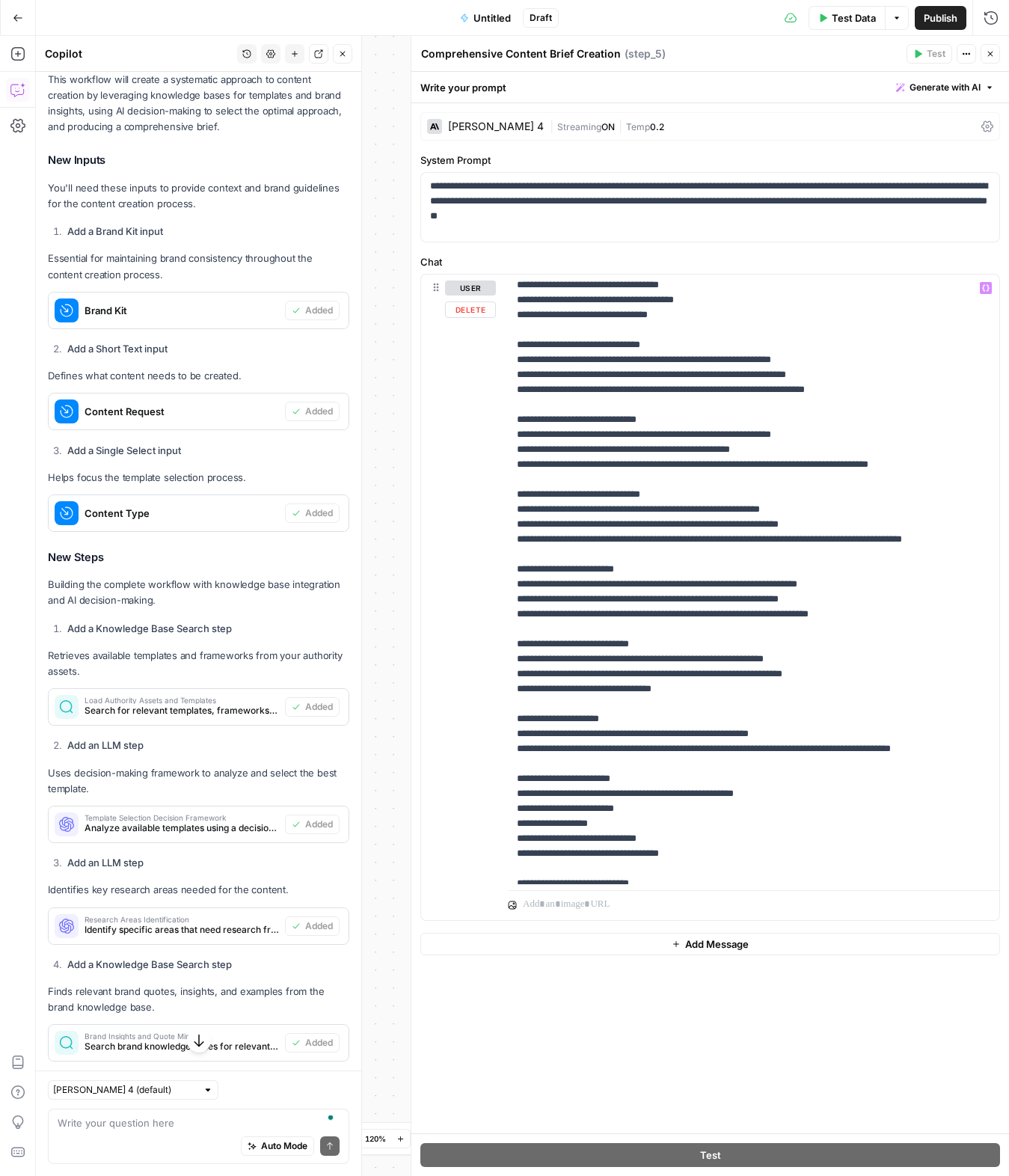
scroll to position [1077, 0]
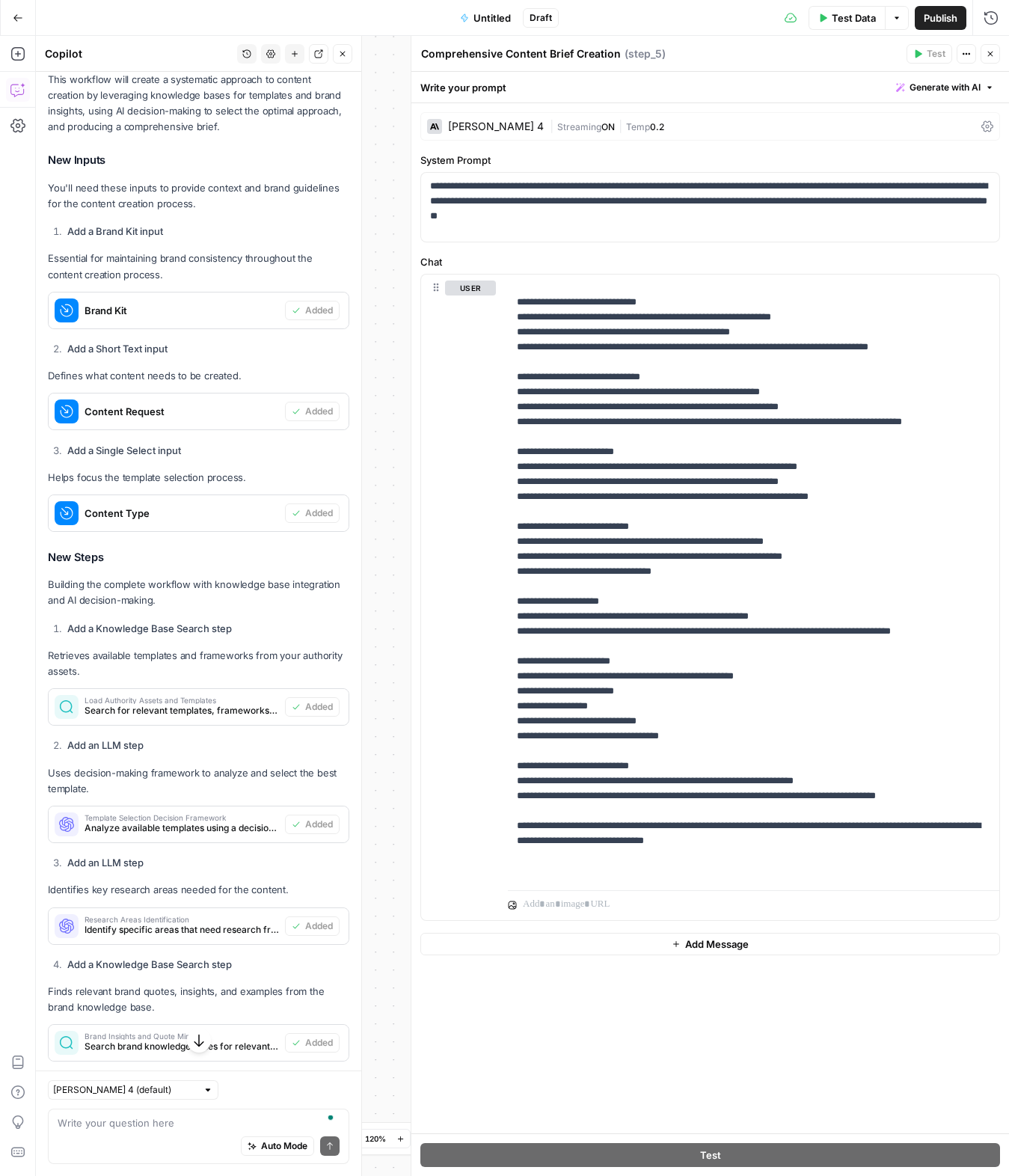
click at [987, 47] on button "Close" at bounding box center [990, 54] width 20 height 20
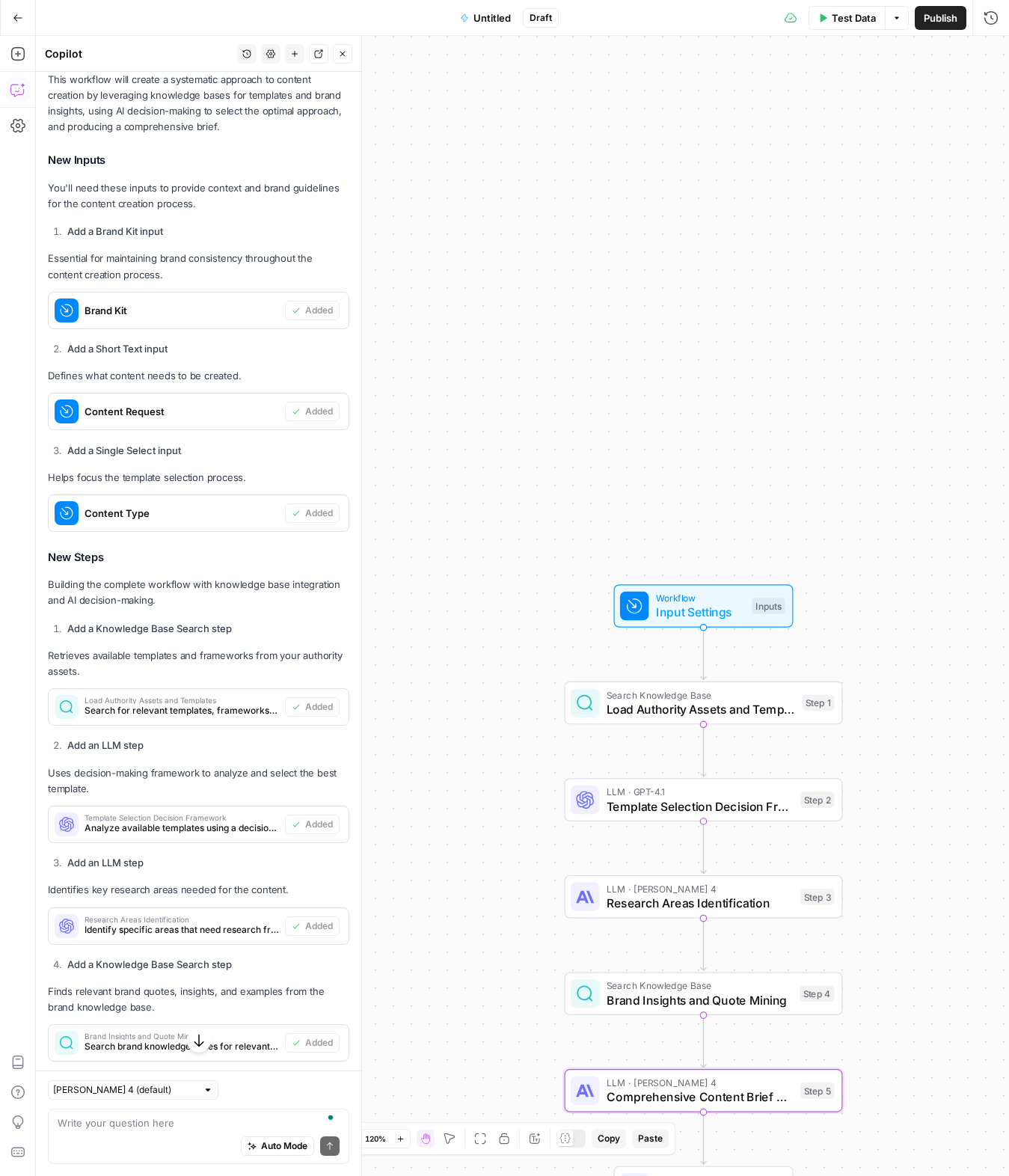
click at [797, 213] on div "Workflow Input Settings Inputs Search Knowledge Base Load Authority Assets and …" at bounding box center [522, 606] width 973 height 1140
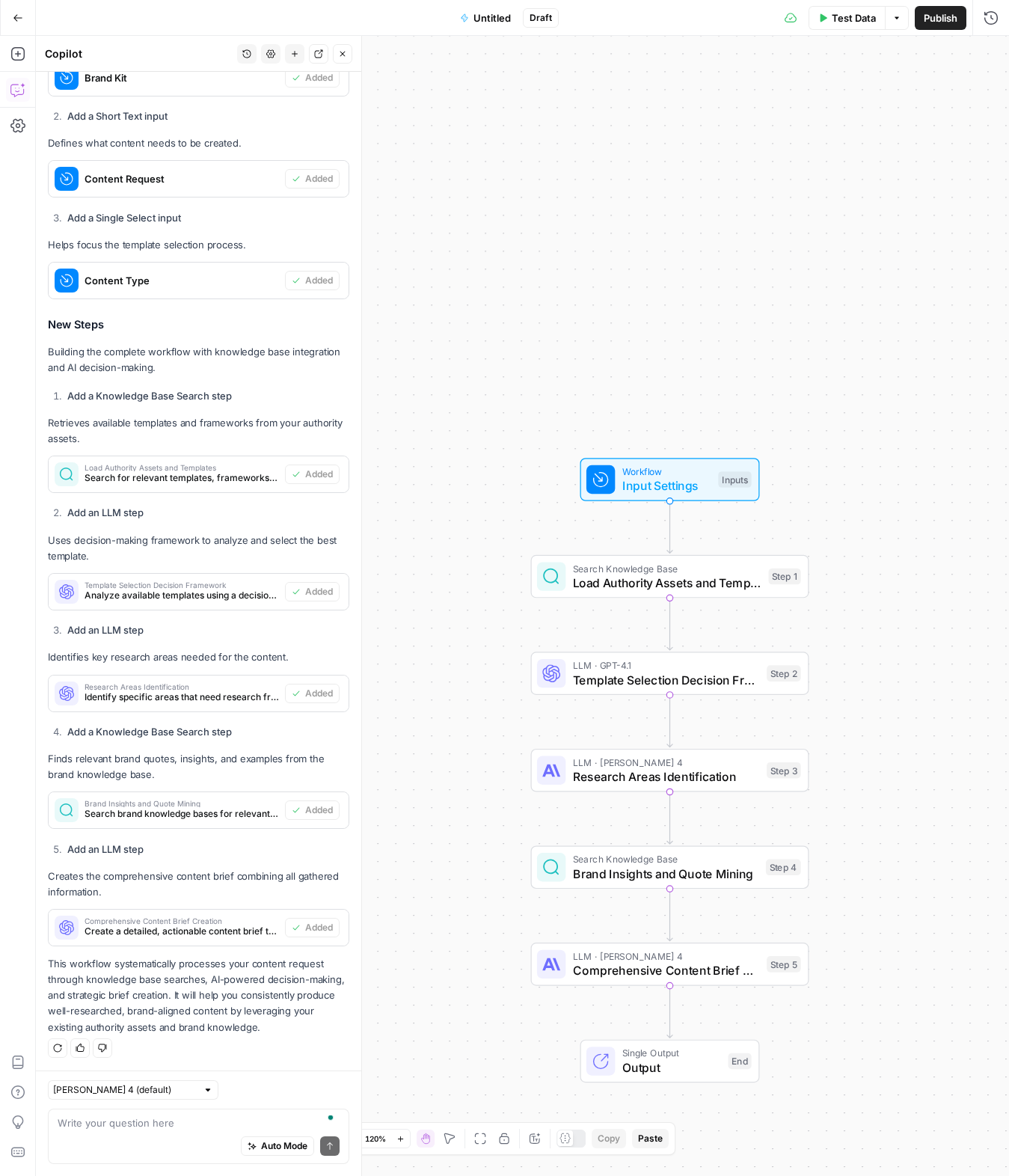
drag, startPoint x: 685, startPoint y: 362, endPoint x: 595, endPoint y: 113, distance: 264.8
click at [595, 113] on div "Workflow Input Settings Inputs Search Knowledge Base Load Authority Assets and …" at bounding box center [522, 606] width 973 height 1140
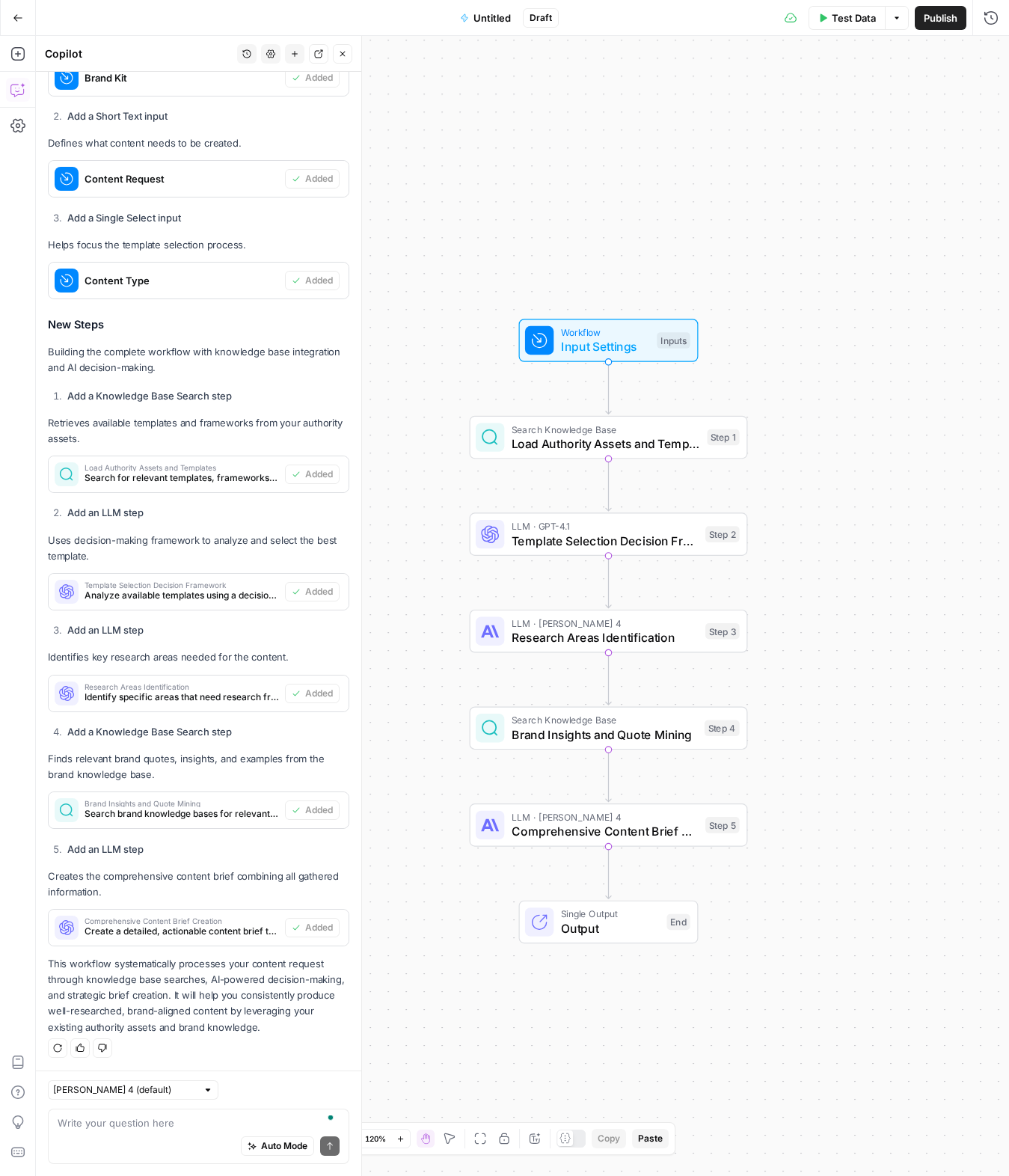
click at [598, 327] on span "Workflow" at bounding box center [605, 333] width 89 height 14
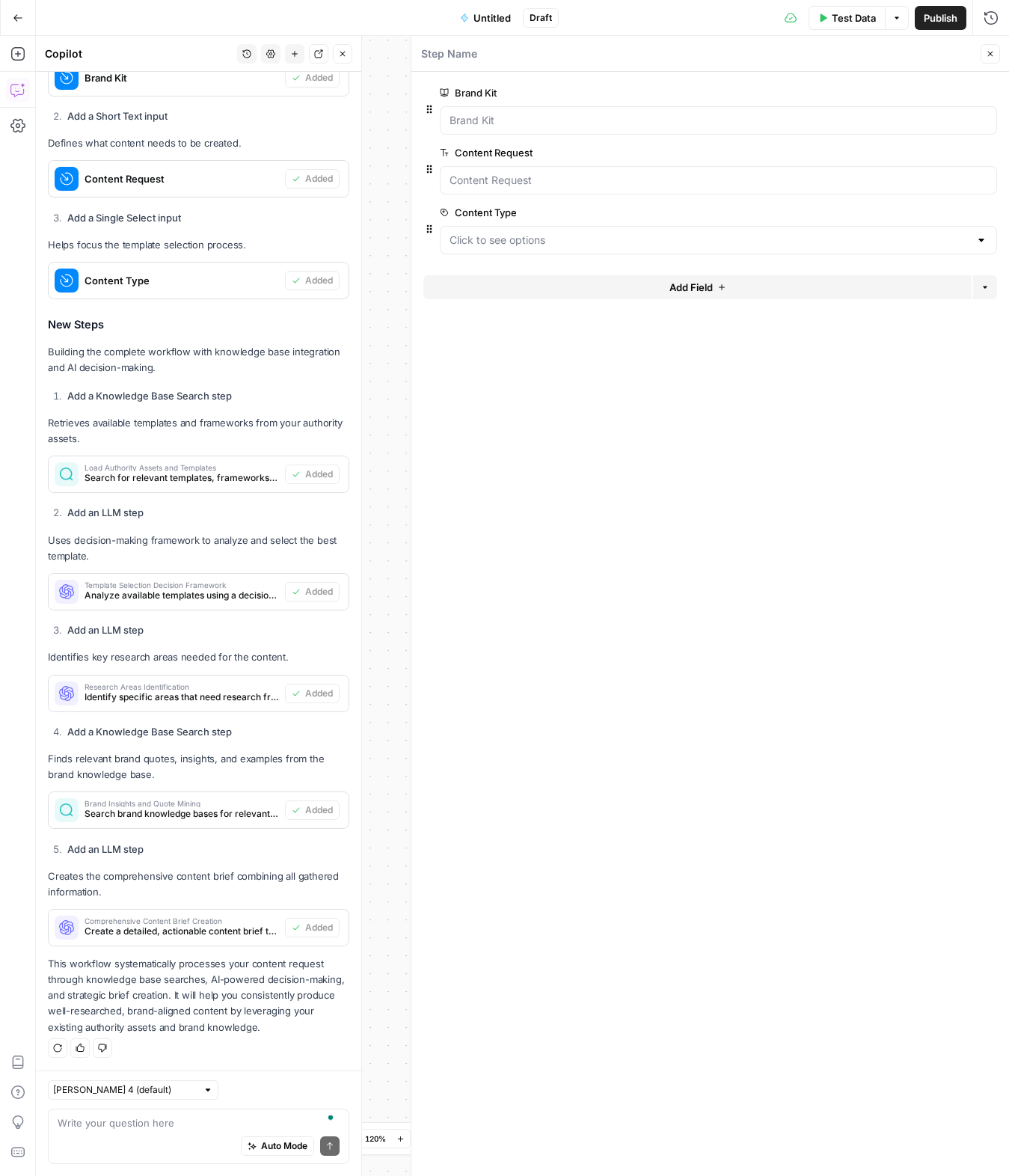
click at [991, 51] on icon "button" at bounding box center [990, 54] width 9 height 9
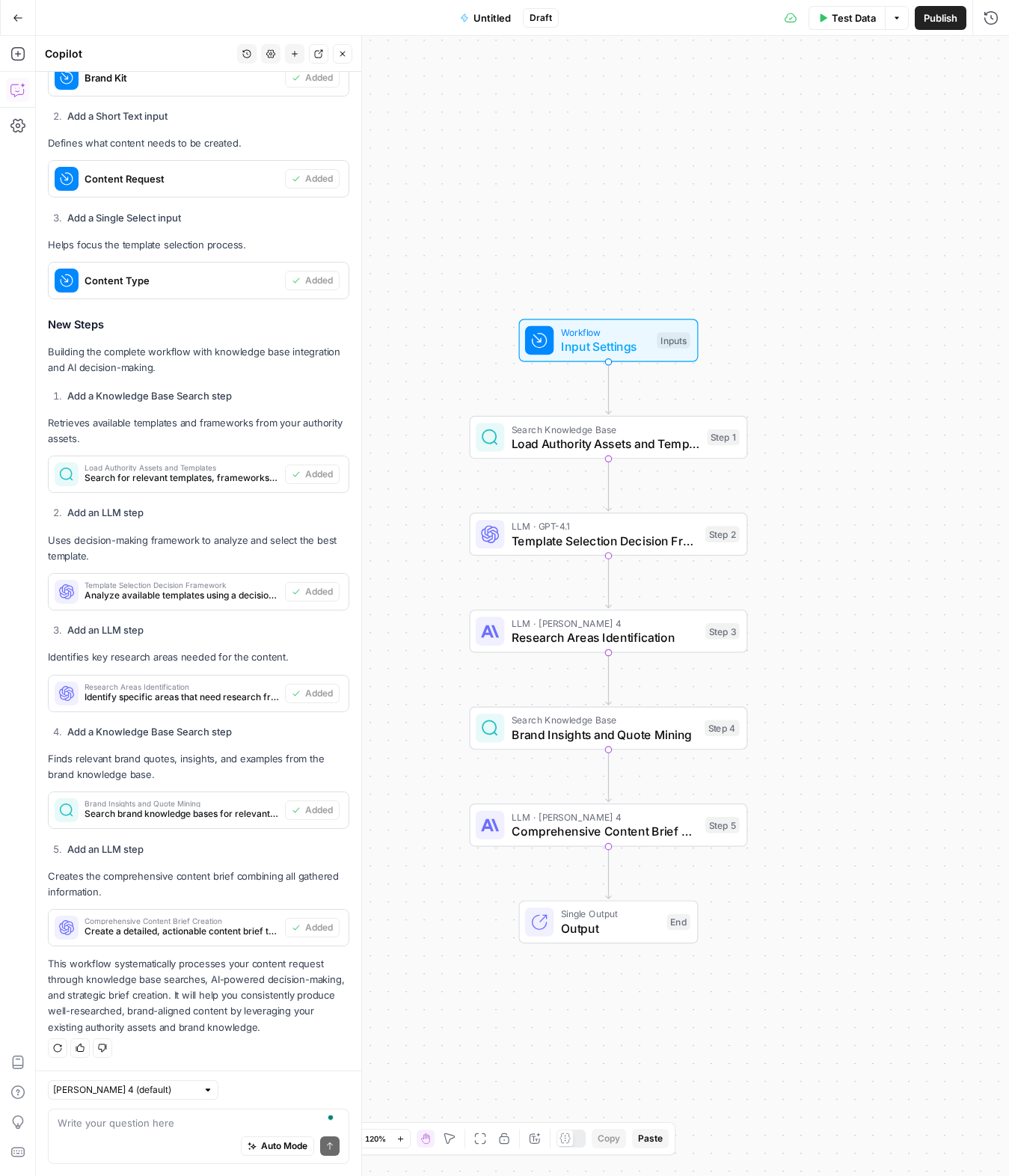
click at [524, 432] on span "Search Knowledge Base" at bounding box center [606, 429] width 188 height 14
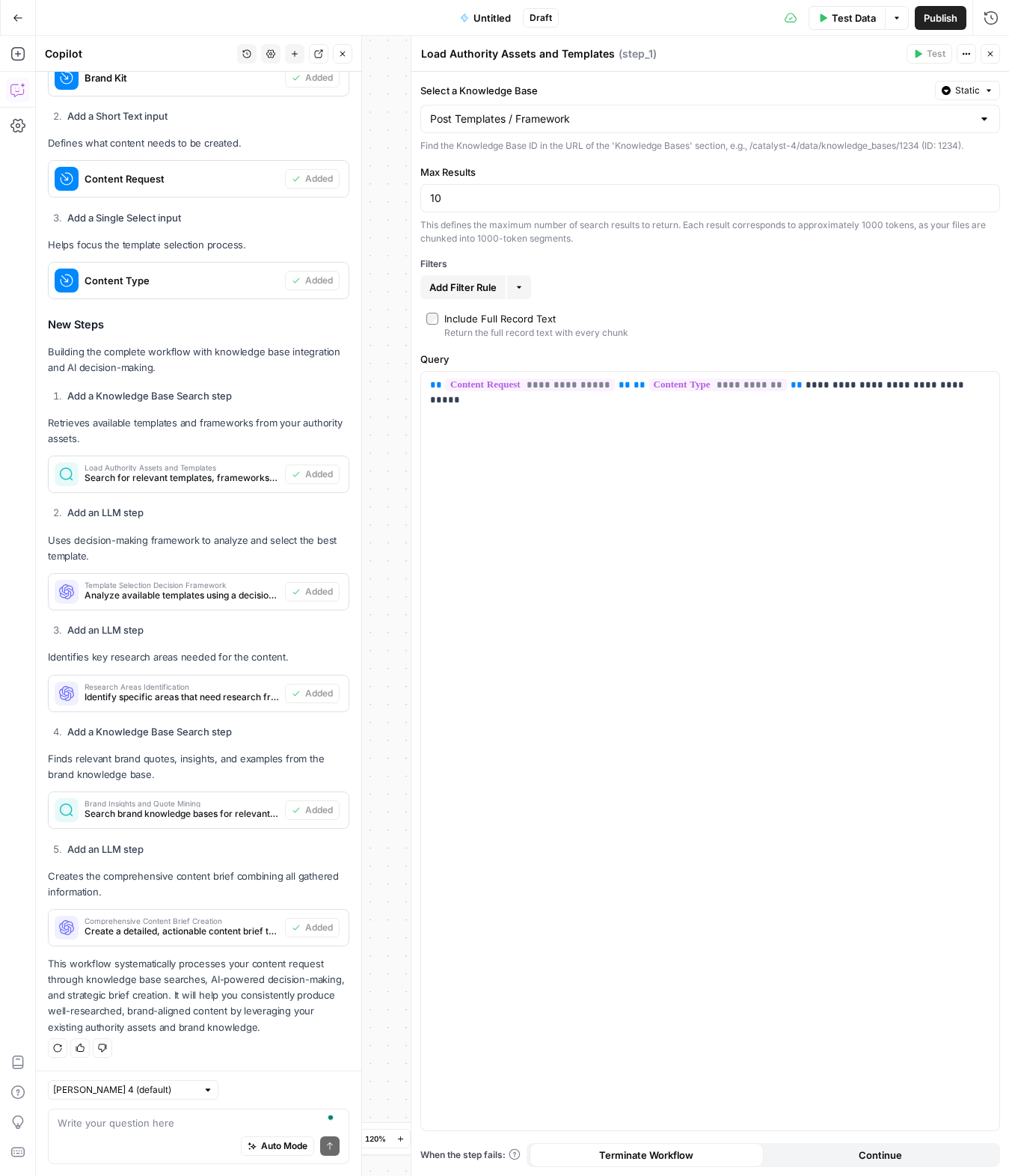
click at [994, 60] on button "Close" at bounding box center [990, 54] width 20 height 20
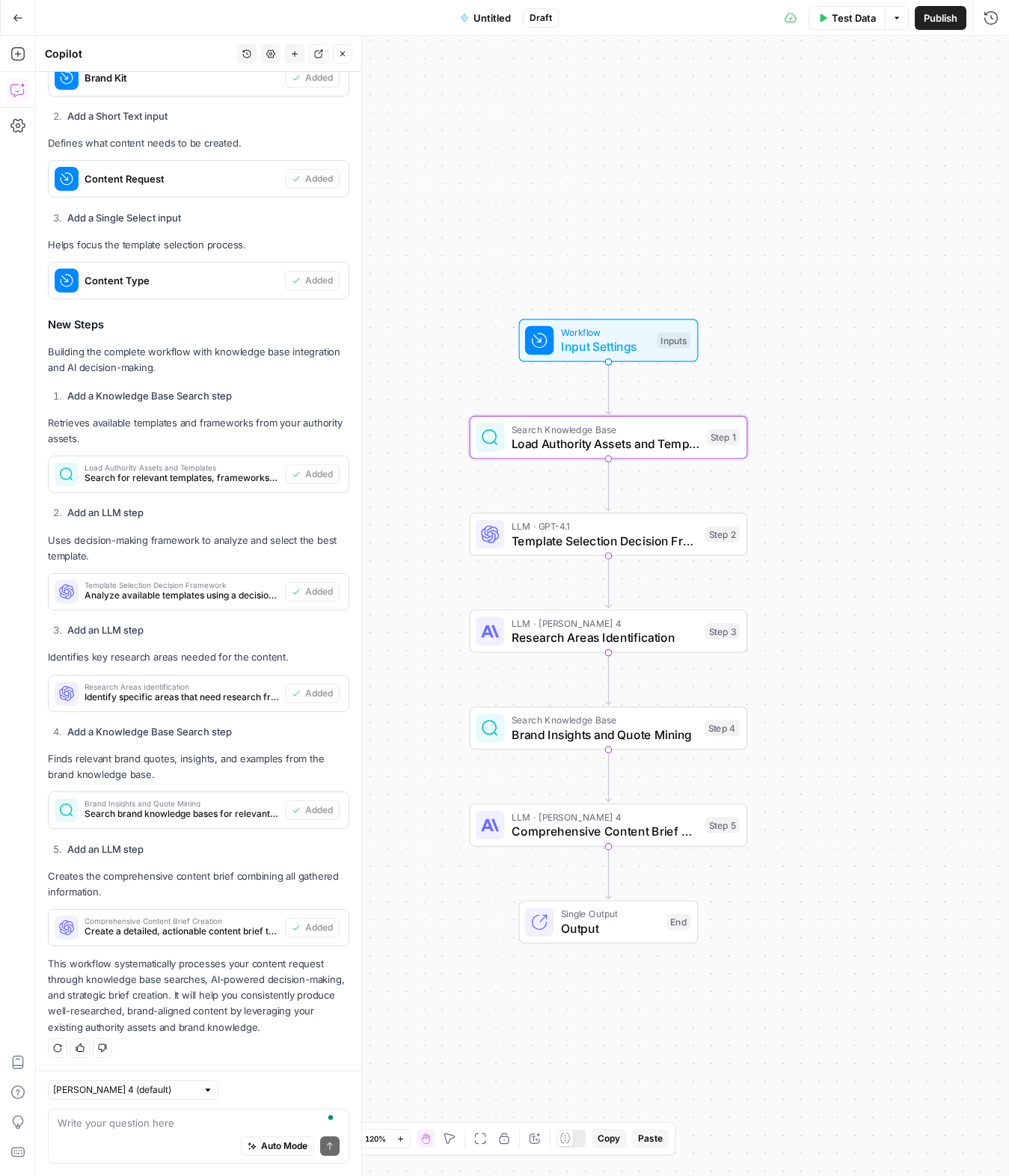
click at [574, 546] on span "Template Selection Decision Framework" at bounding box center [605, 540] width 187 height 18
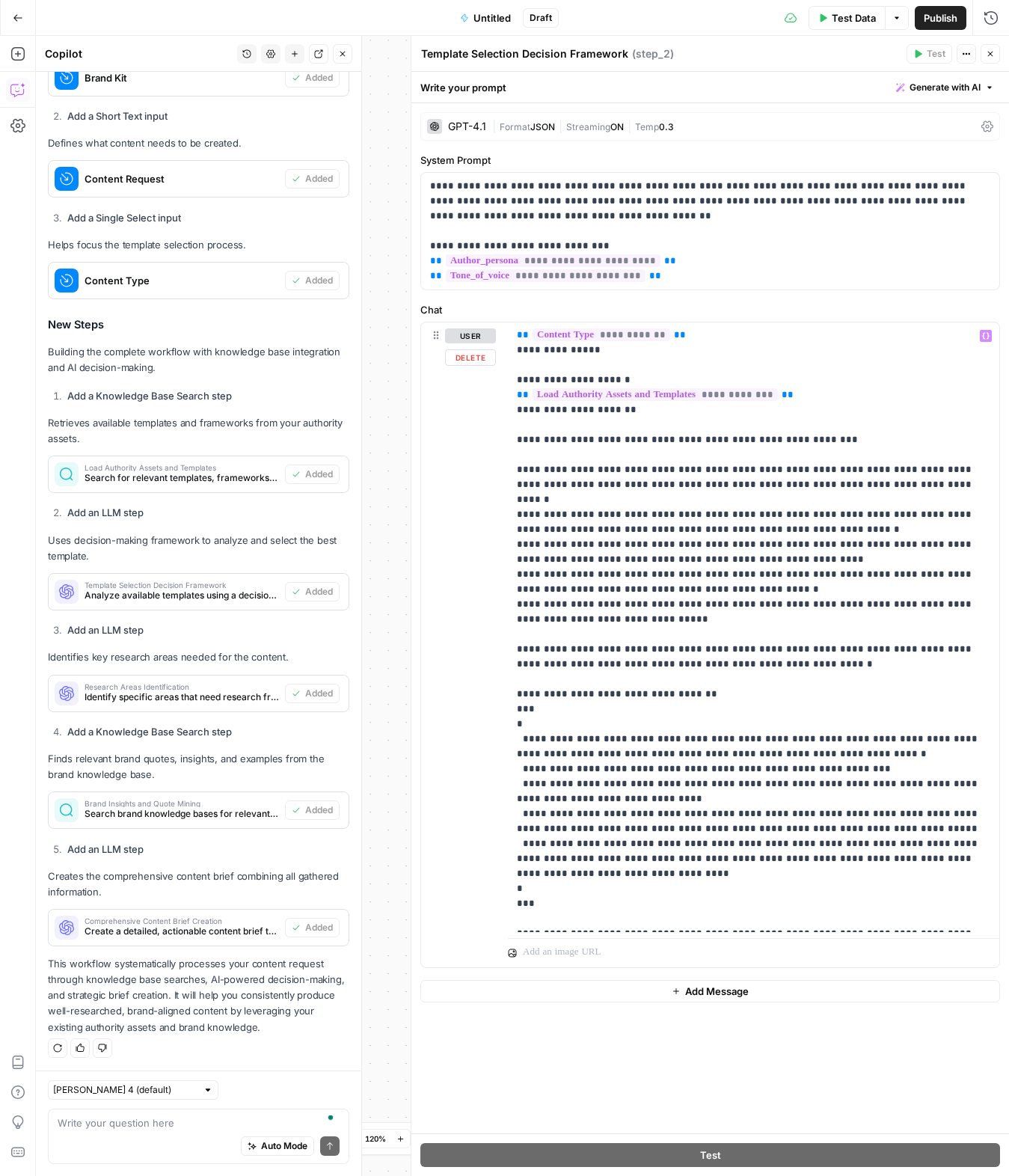
scroll to position [151, 0]
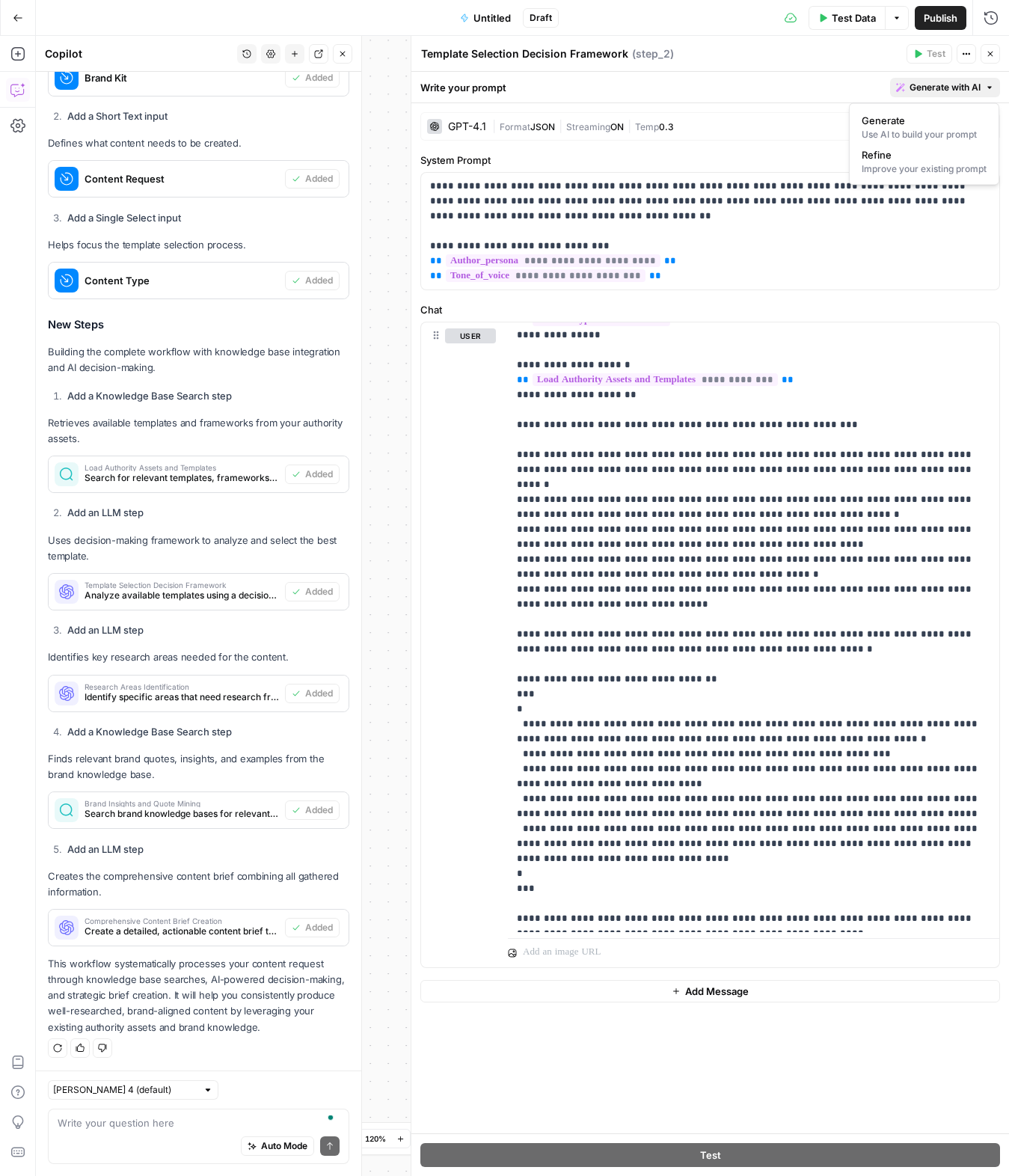
click at [926, 91] on span "Generate with AI" at bounding box center [944, 87] width 71 height 13
click at [907, 149] on span "Refine" at bounding box center [920, 154] width 119 height 15
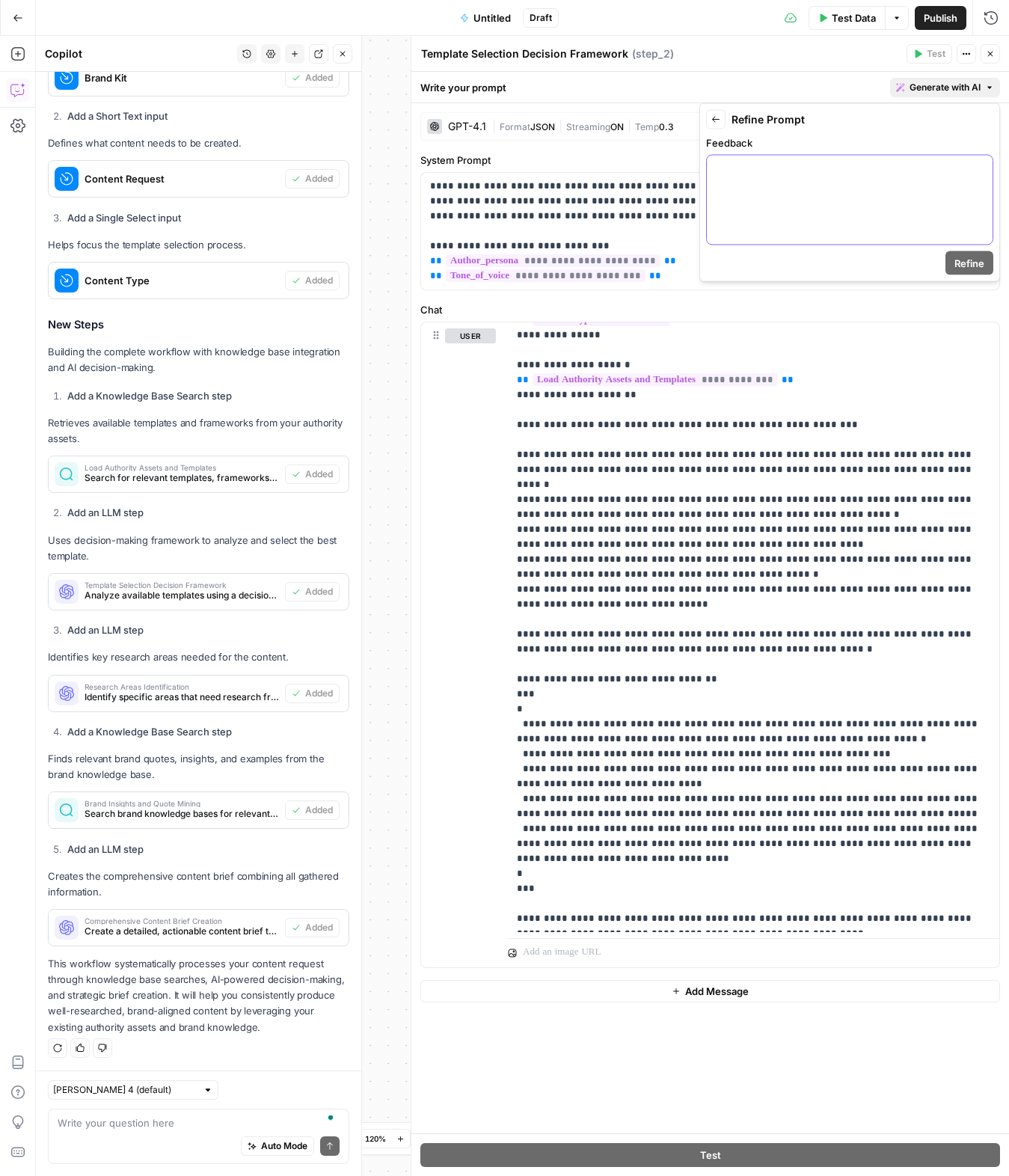
click at [806, 191] on div at bounding box center [849, 200] width 286 height 89
click at [967, 264] on span "Refine" at bounding box center [969, 263] width 30 height 15
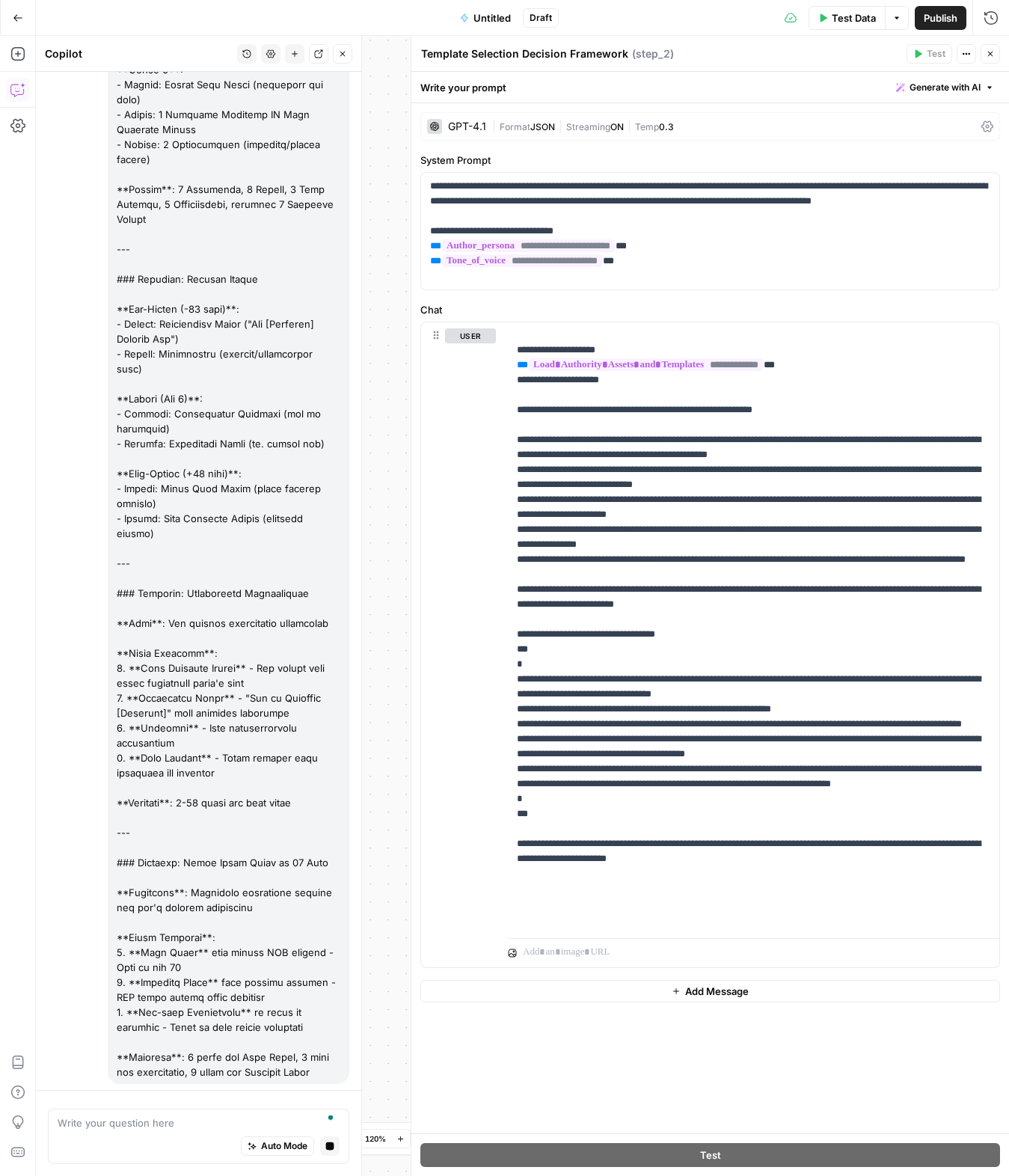
scroll to position [10668, 0]
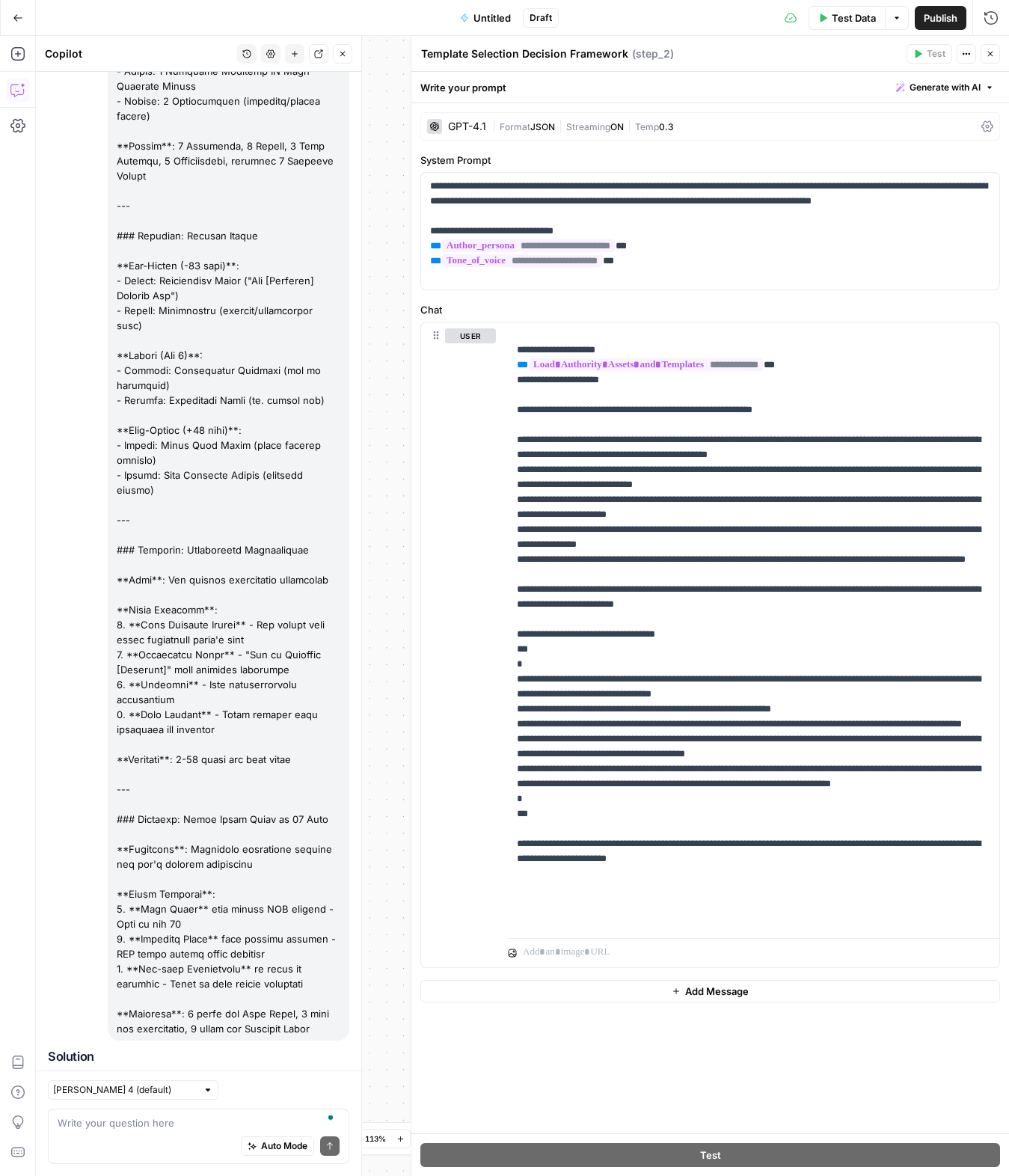
click at [314, 973] on span "Apply" at bounding box center [321, 1165] width 25 height 13
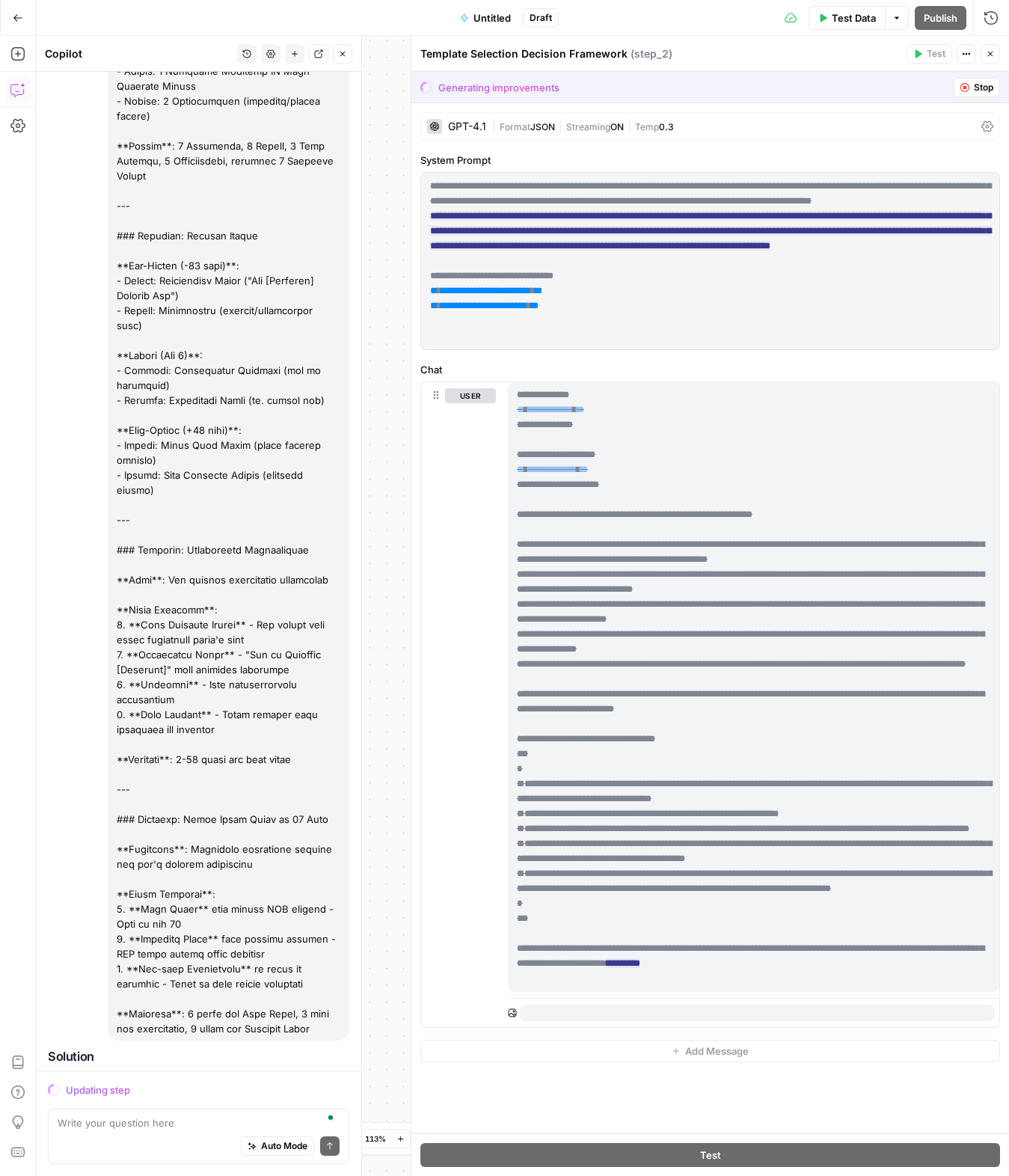
scroll to position [0, 0]
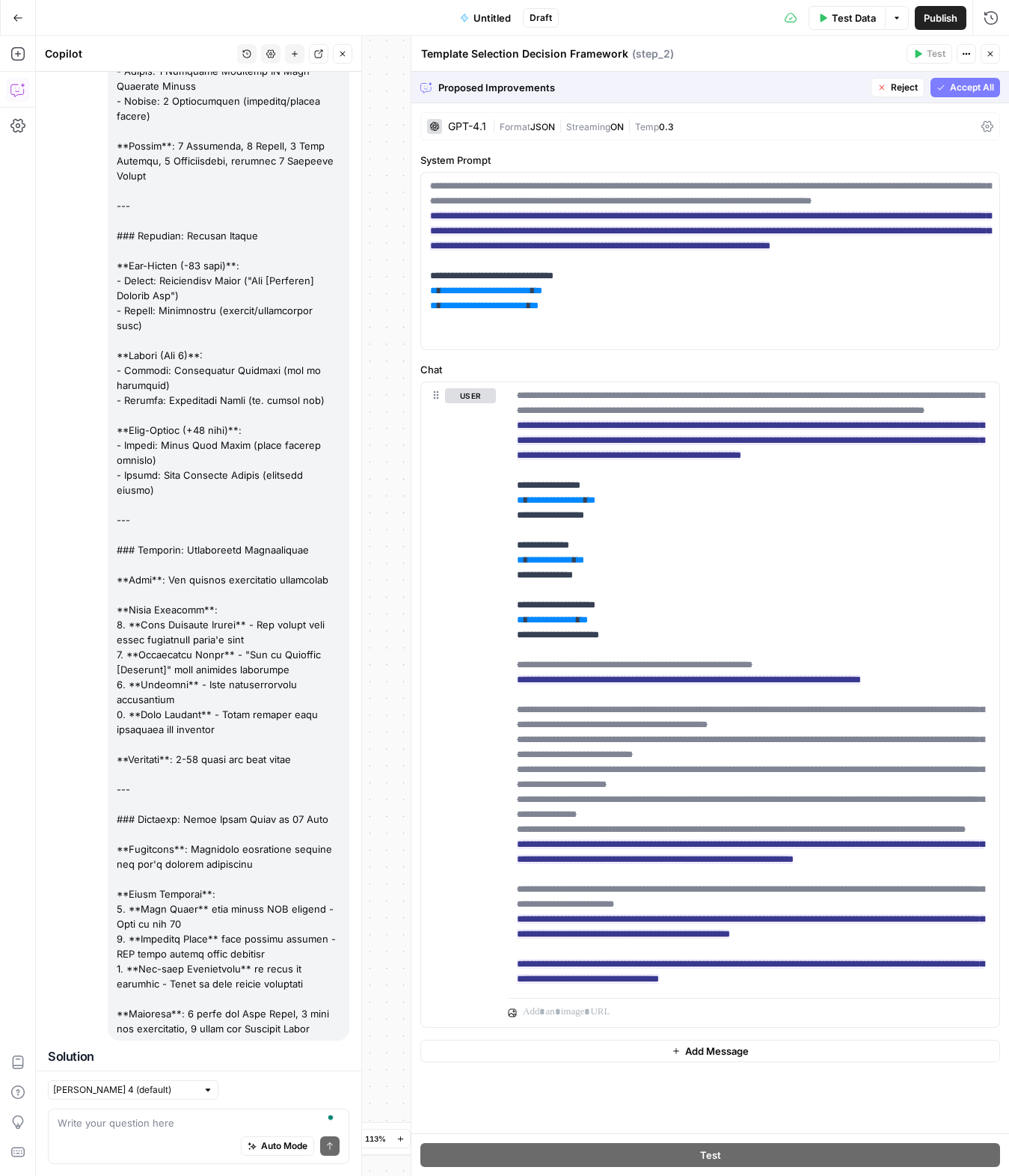
click at [325, 973] on span "Accept" at bounding box center [318, 1165] width 30 height 13
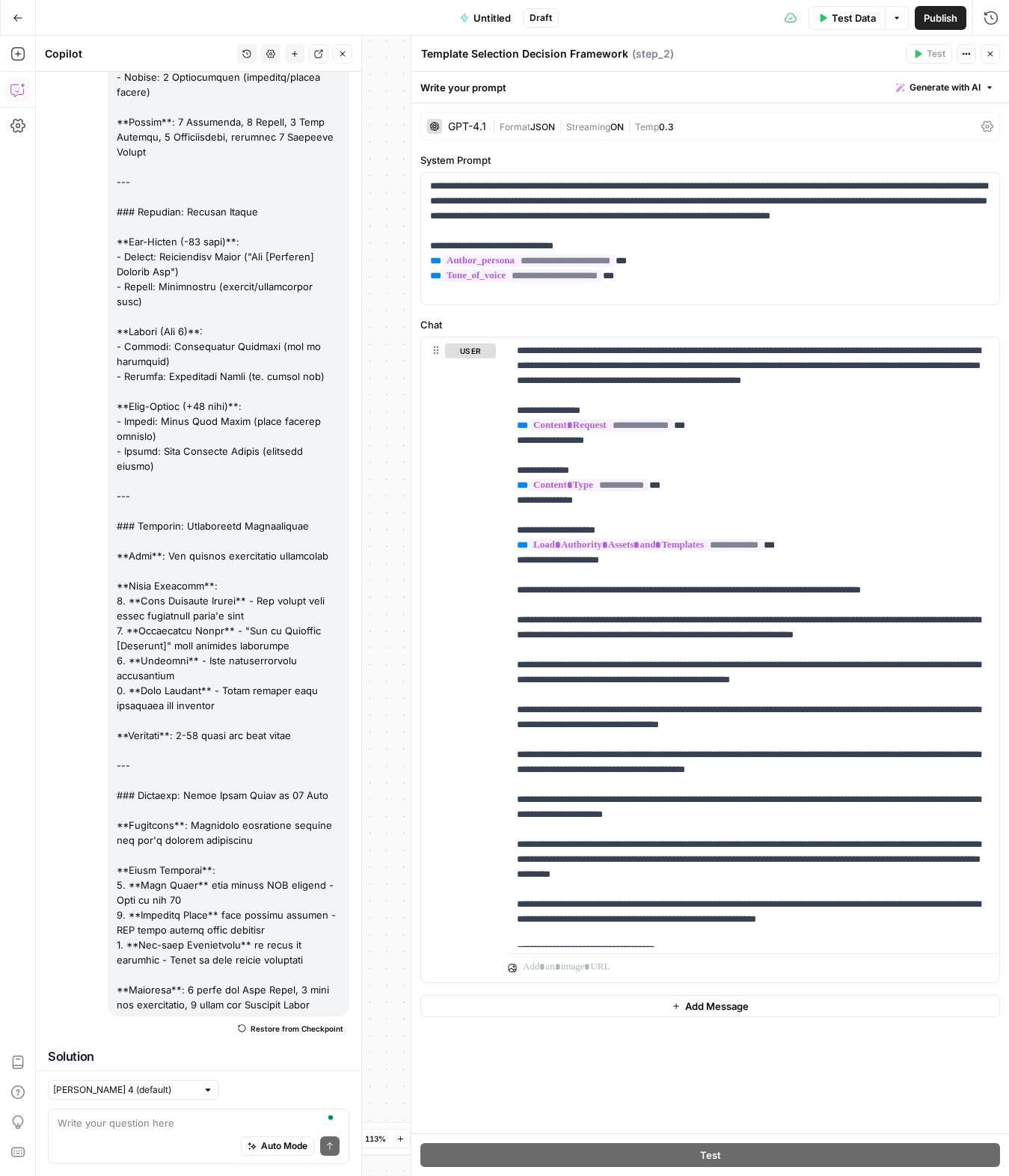
click at [154, 973] on div "Auto Mode Send" at bounding box center [198, 1146] width 282 height 33
click at [141, 973] on input "text" at bounding box center [125, 1089] width 143 height 15
click at [140, 973] on div at bounding box center [133, 1090] width 170 height 20
click at [153, 973] on span "Claude Opus 4.1" at bounding box center [109, 1143] width 97 height 15
type input "Claude Opus 4.1"
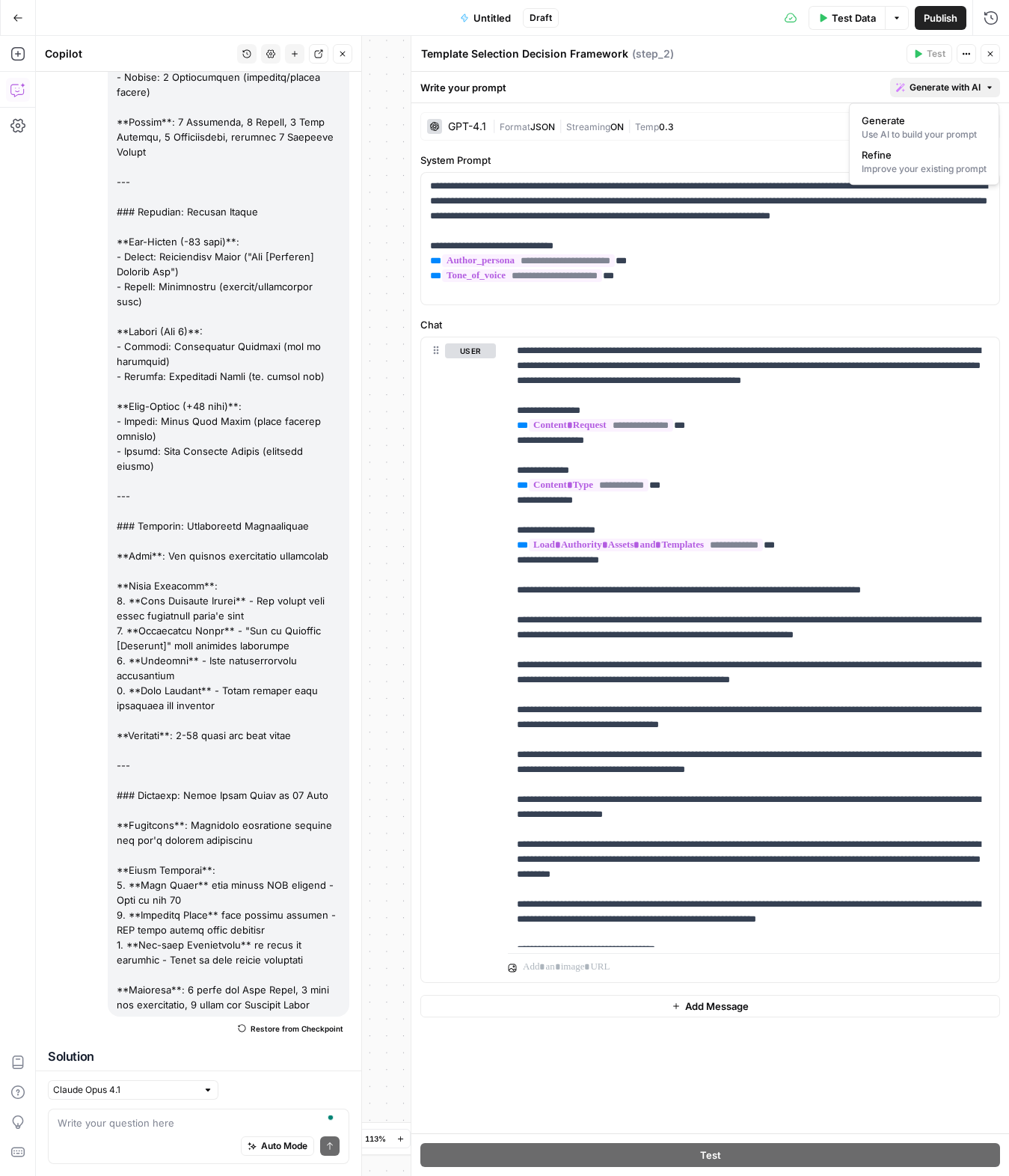
click at [962, 89] on span "Generate with AI" at bounding box center [944, 87] width 71 height 13
click at [123, 973] on textarea "To enrich screen reader interactions, please activate Accessibility in Grammarl…" at bounding box center [198, 1122] width 282 height 15
paste textarea "# Authority Asset Selection Framework ## When to Use Which Asset Type --- ## DE…"
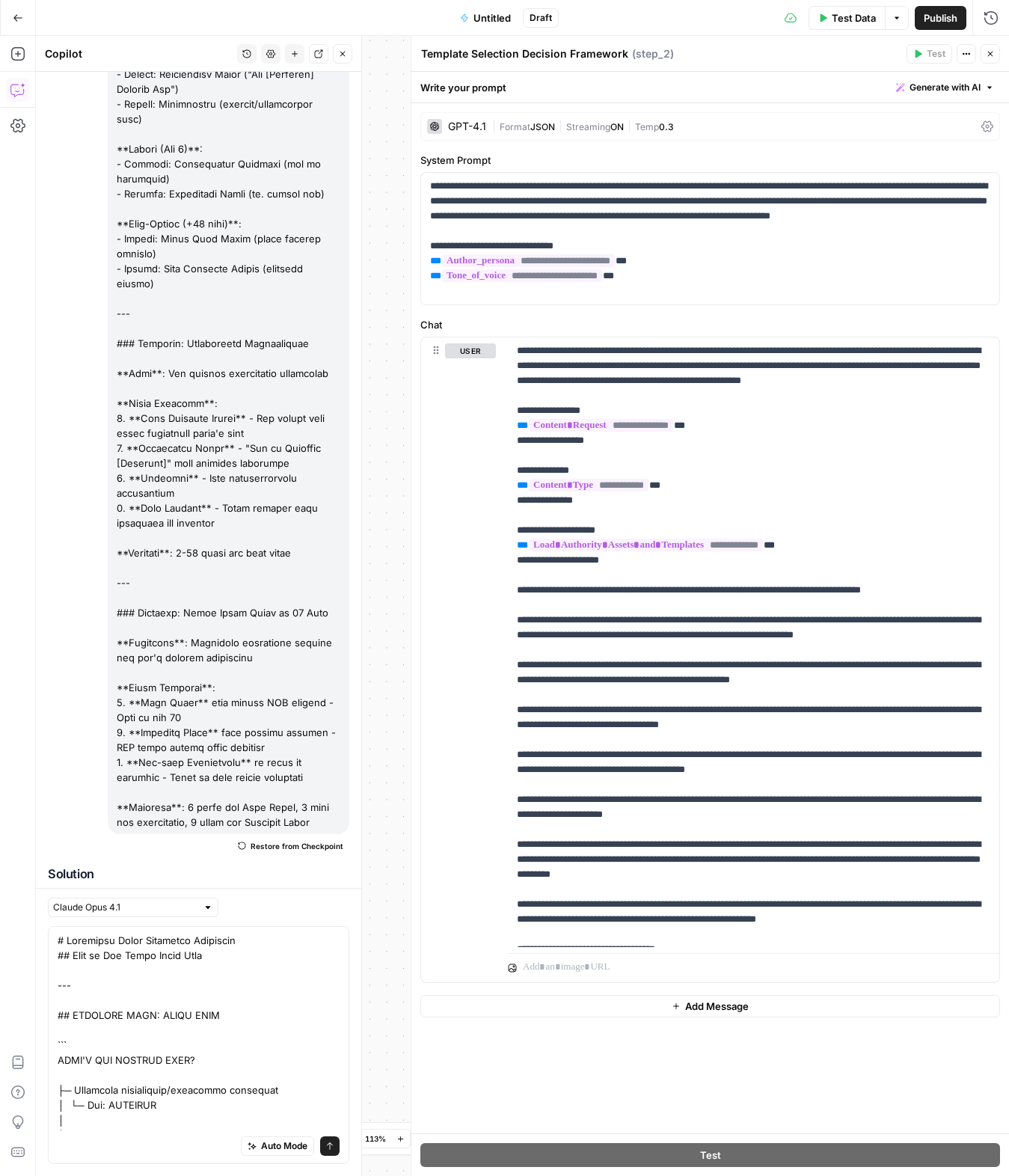
drag, startPoint x: 55, startPoint y: 942, endPoint x: 106, endPoint y: 934, distance: 51.6
click at [55, 942] on div "Auto Mode Send" at bounding box center [198, 1044] width 301 height 238
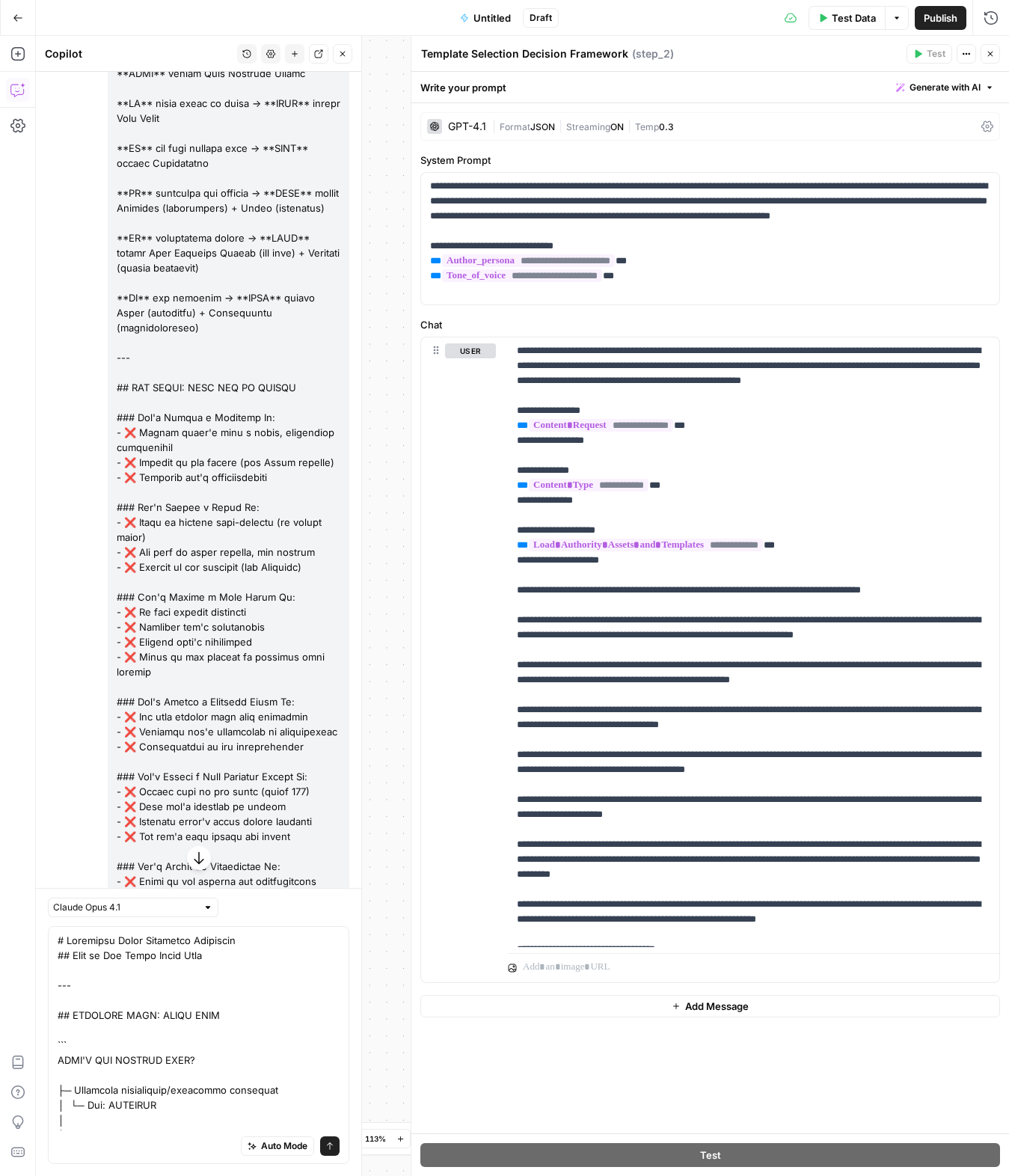
click at [57, 930] on div "Auto Mode Send" at bounding box center [198, 1044] width 301 height 238
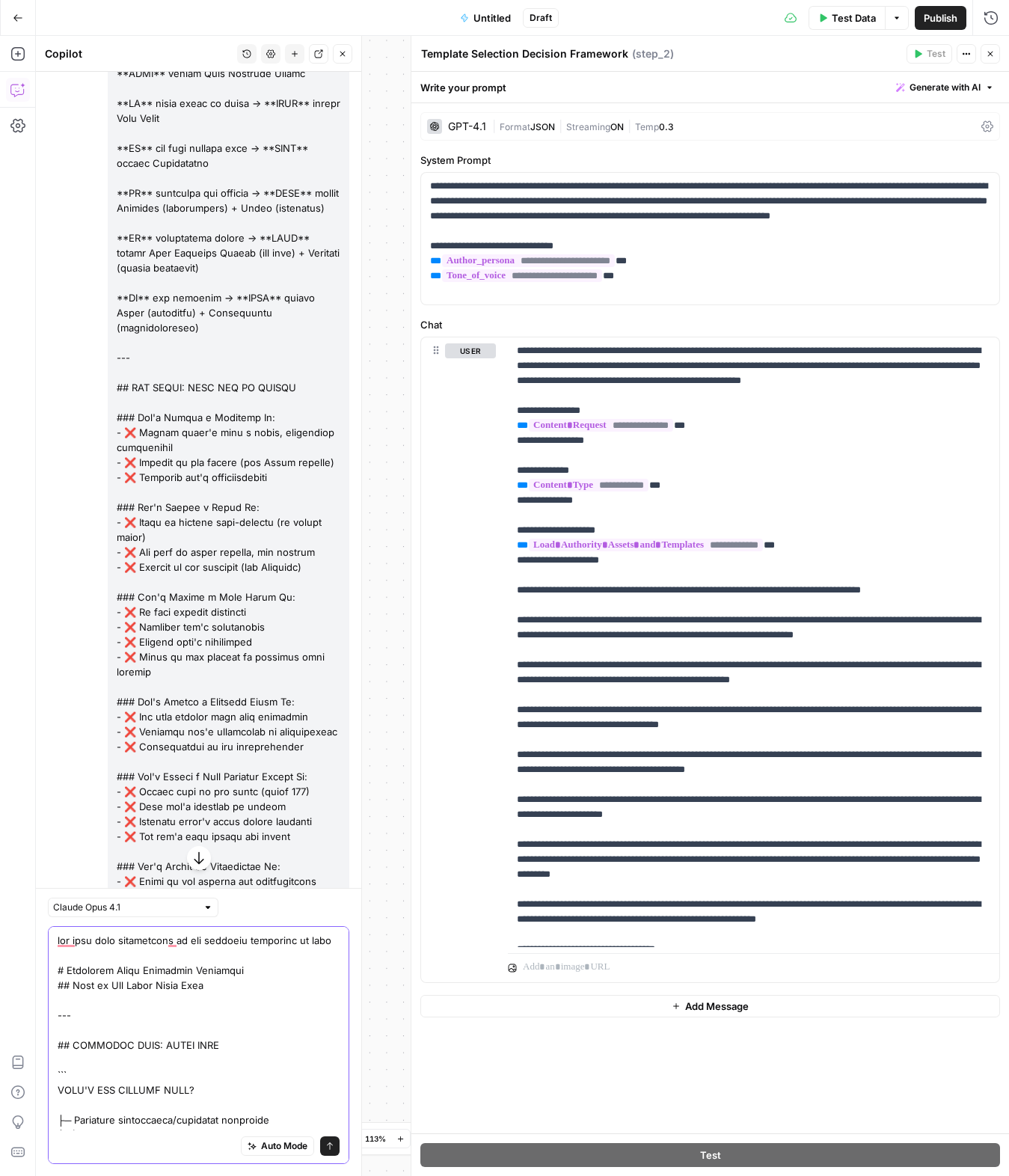
type textarea "add this full information in the decision framework in stpe 2 # Authority Asset…"
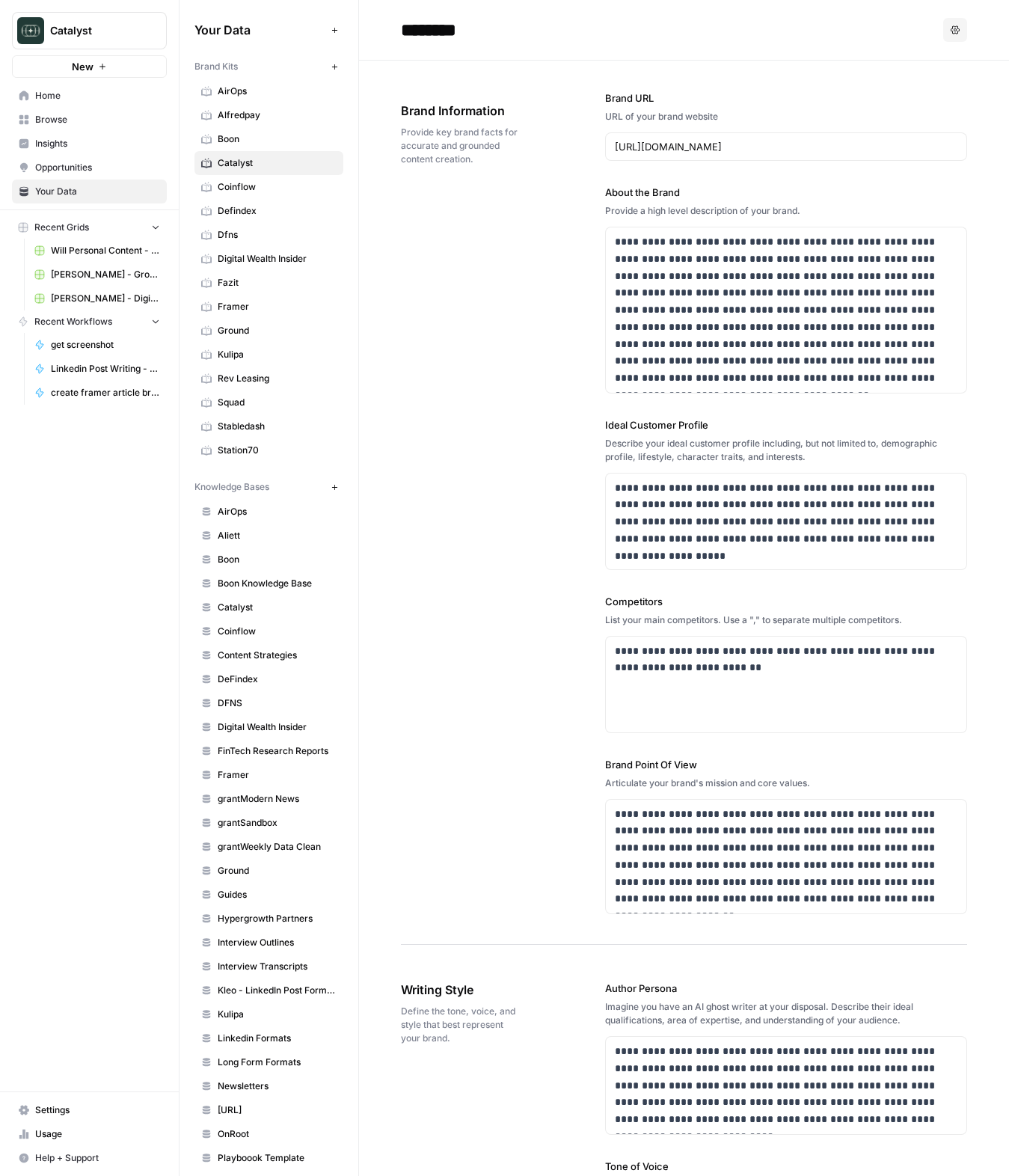
scroll to position [2485, 0]
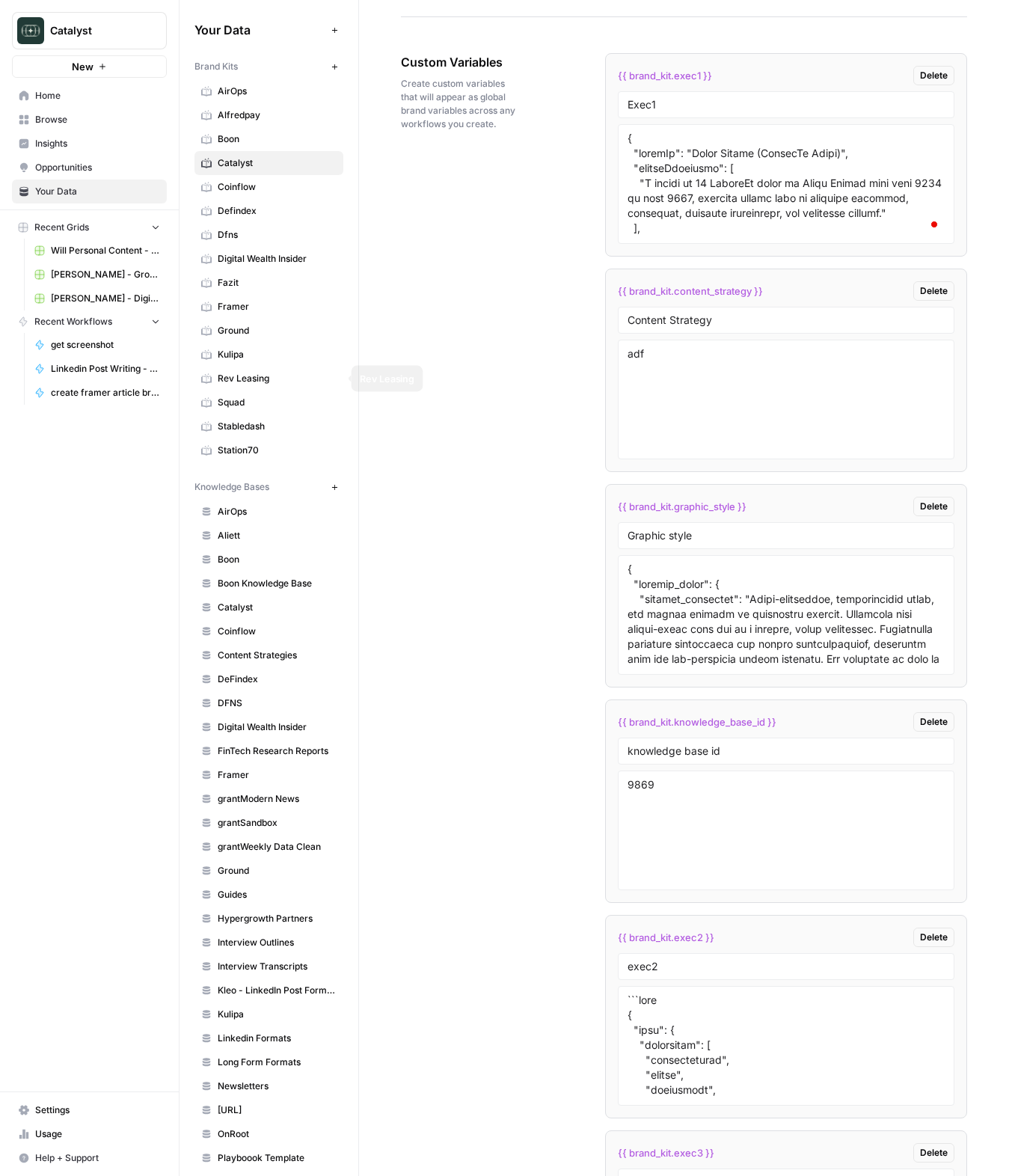
click at [231, 396] on span "Squad" at bounding box center [277, 402] width 119 height 13
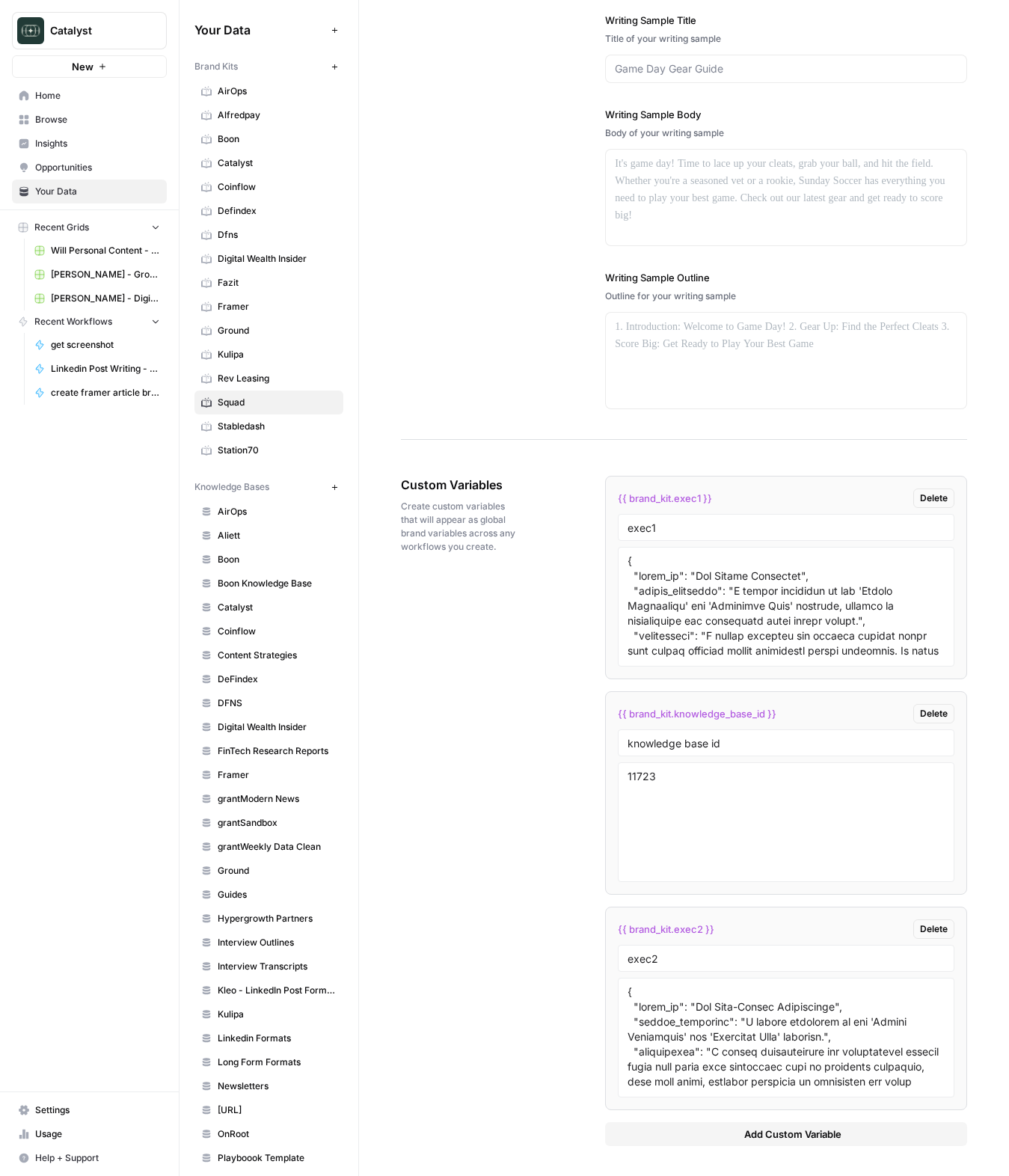
scroll to position [1908, 0]
click at [807, 572] on textarea at bounding box center [786, 606] width 317 height 106
paste textarea "Iggy (The Irreverent Insider)", "source_materials": "A synthesis of real client…"
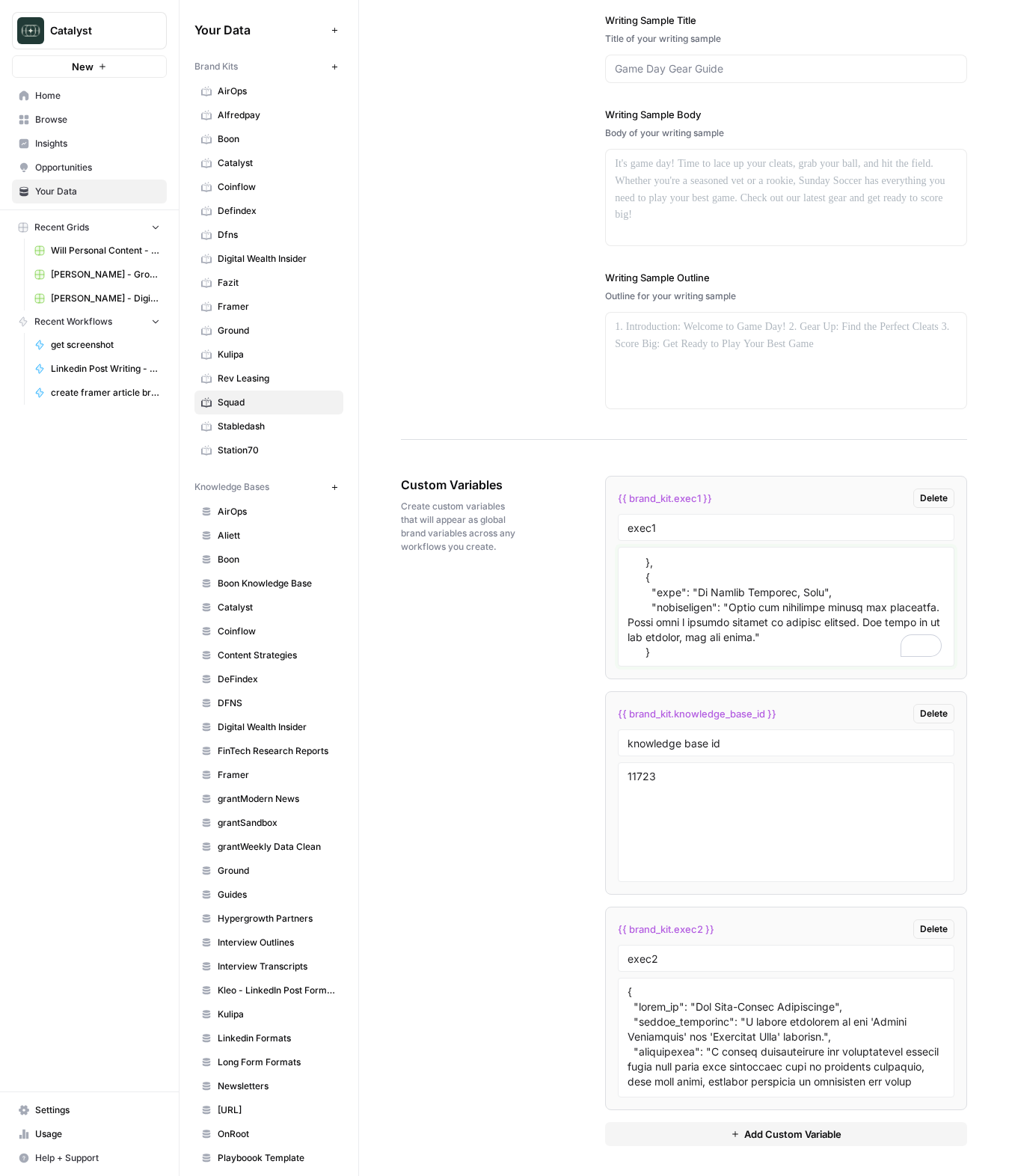
scroll to position [3962, 0]
type textarea "{ "style_of": "Iggy (The Irreverent Insider)", "source_materials": "A synthesis…"
click at [584, 847] on div "Custom Variables Create custom variables that will appear as global brand varia…" at bounding box center [684, 810] width 566 height 730
click at [499, 861] on div "Custom Variables Create custom variables that will appear as global brand varia…" at bounding box center [684, 810] width 566 height 730
click at [522, 791] on div "Custom Variables Create custom variables that will appear as global brand varia…" at bounding box center [684, 810] width 566 height 730
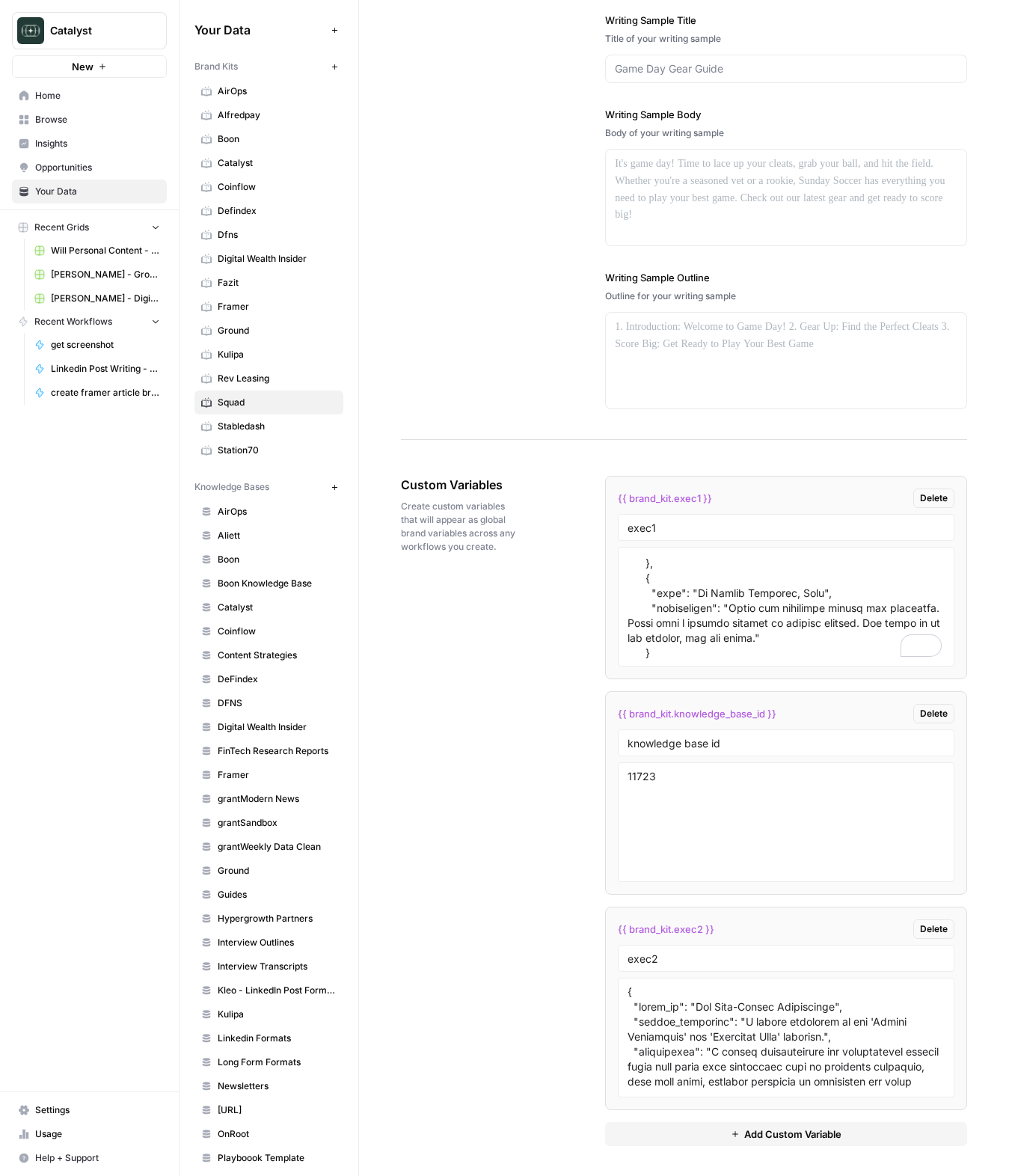
click at [522, 791] on div "Custom Variables Create custom variables that will appear as global brand varia…" at bounding box center [684, 810] width 566 height 730
click at [255, 626] on span "Coinflow" at bounding box center [277, 631] width 119 height 13
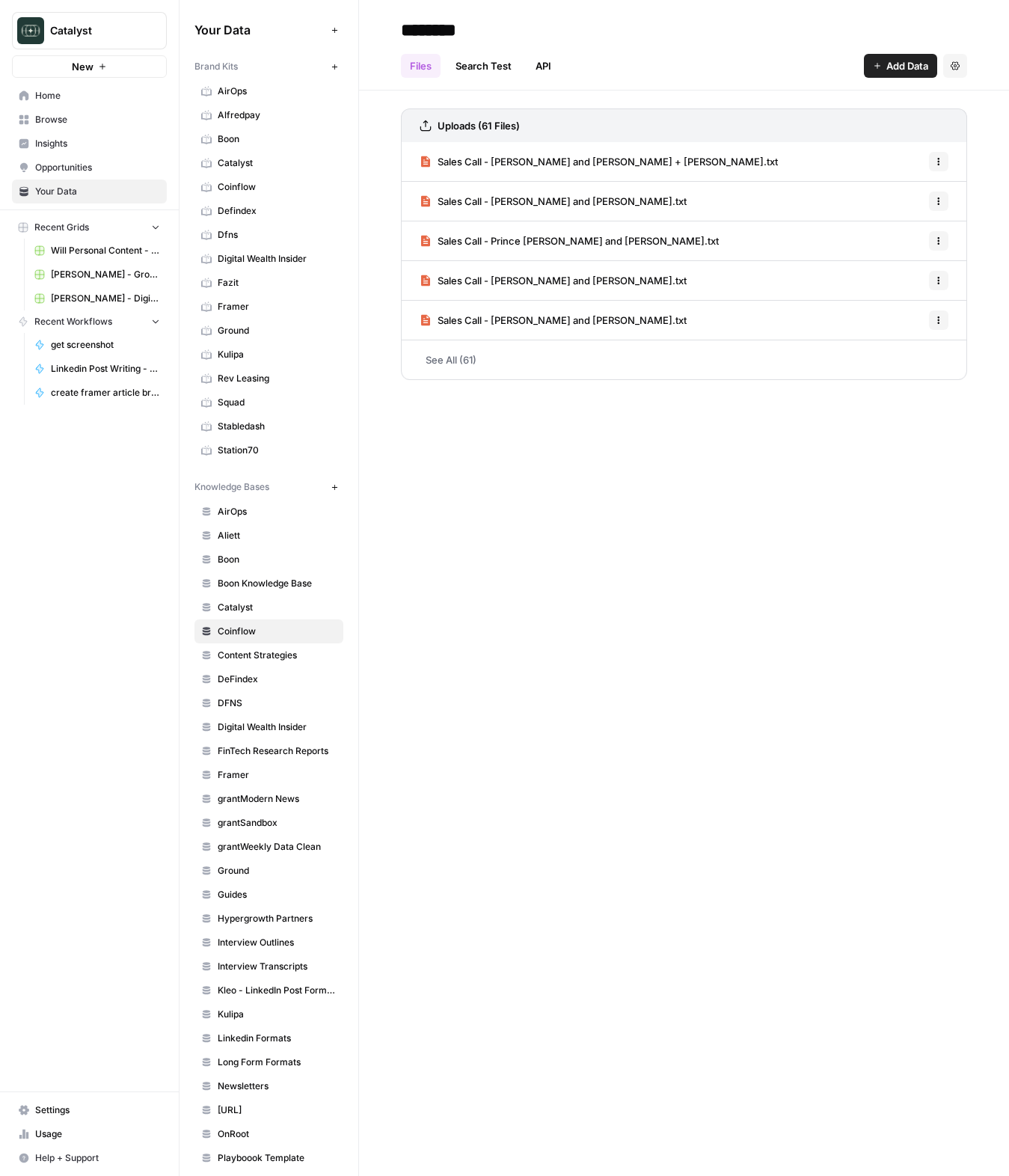
click at [245, 395] on span "Squad" at bounding box center [277, 402] width 119 height 13
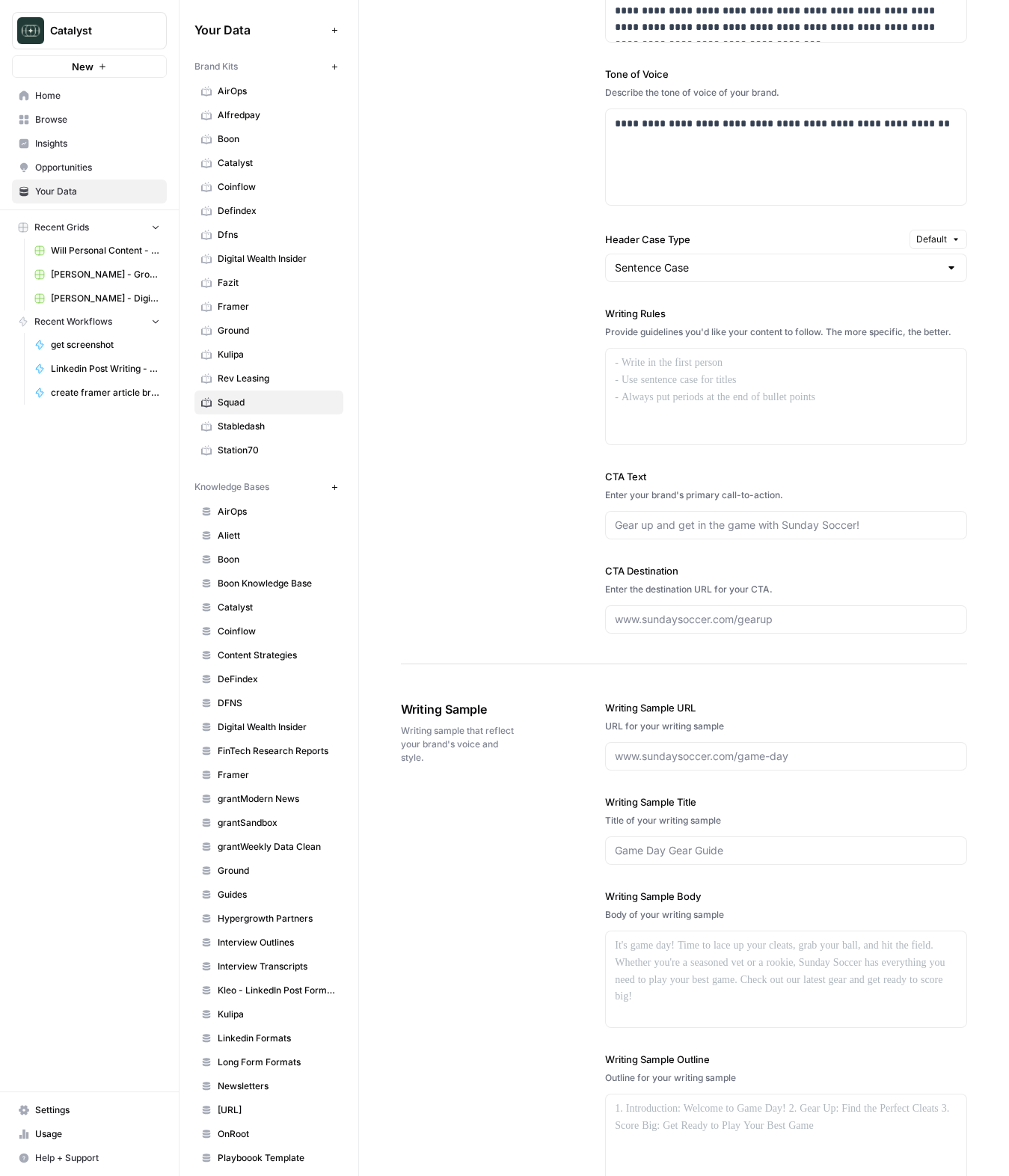
scroll to position [1908, 0]
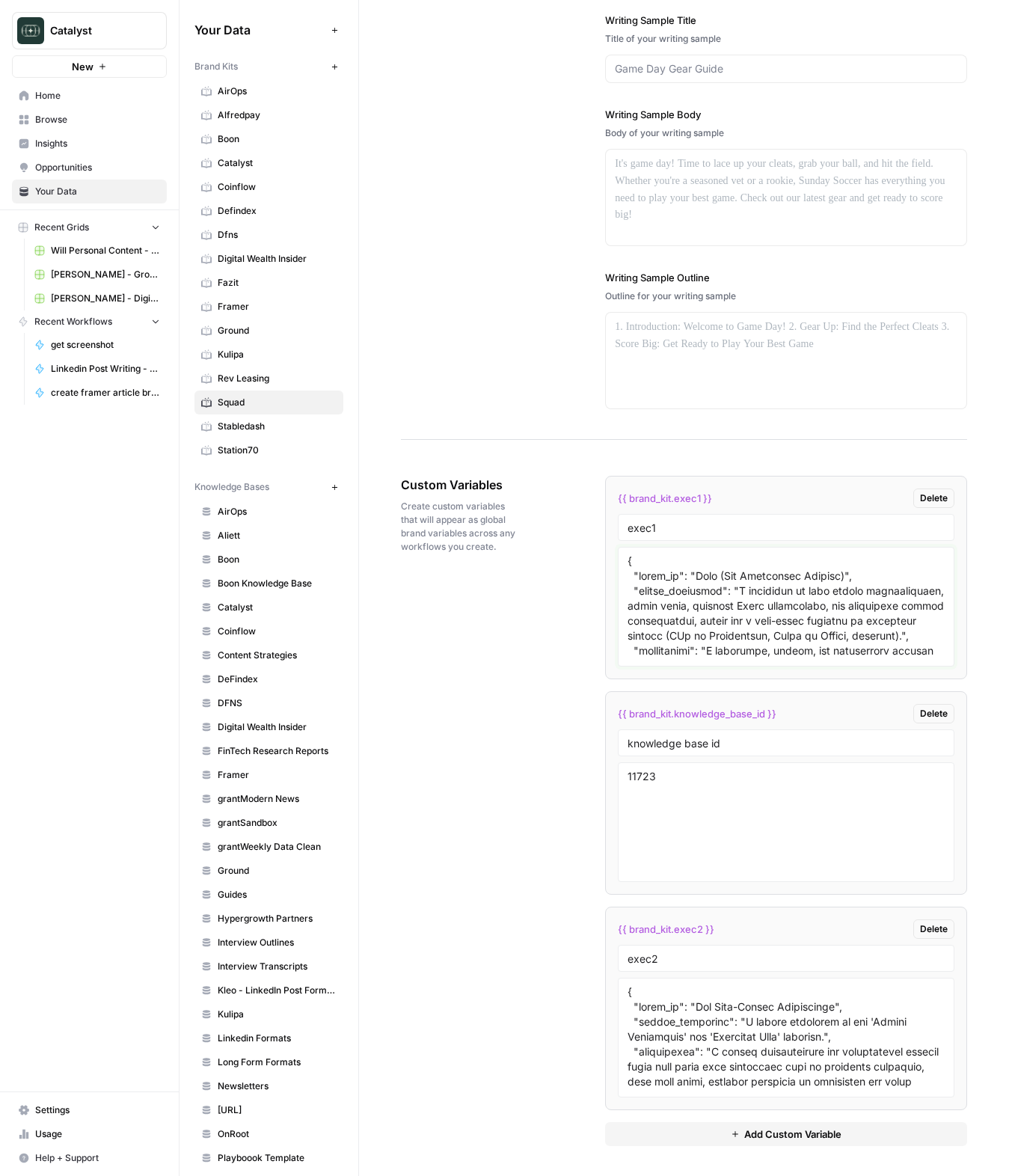
click at [870, 604] on textarea "To enrich screen reader interactions, please activate Accessibility in Grammarl…" at bounding box center [786, 606] width 317 height 106
click at [58, 97] on span "Home" at bounding box center [97, 95] width 125 height 13
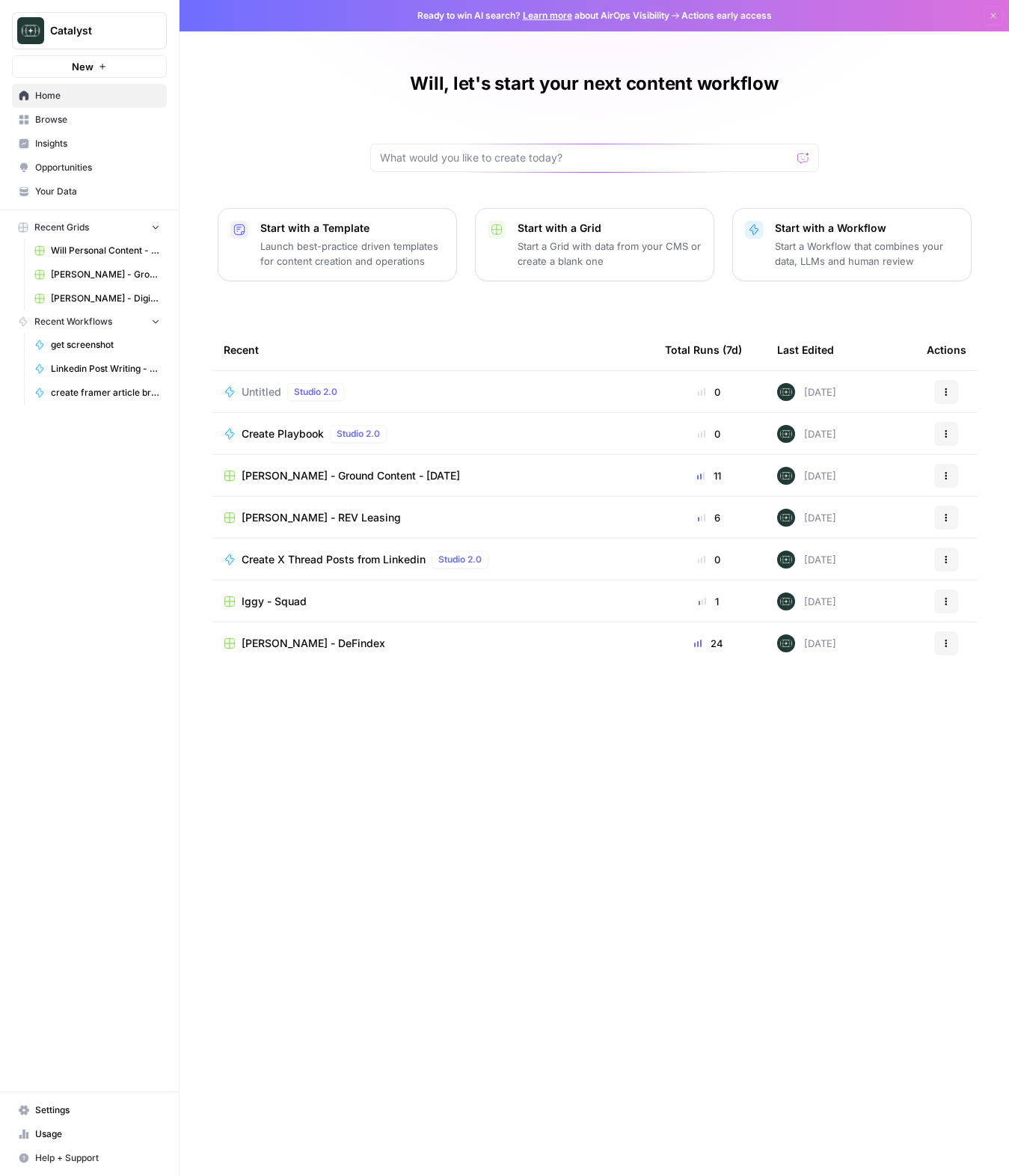
click at [305, 599] on span "Iggy - Squad" at bounding box center [274, 601] width 65 height 15
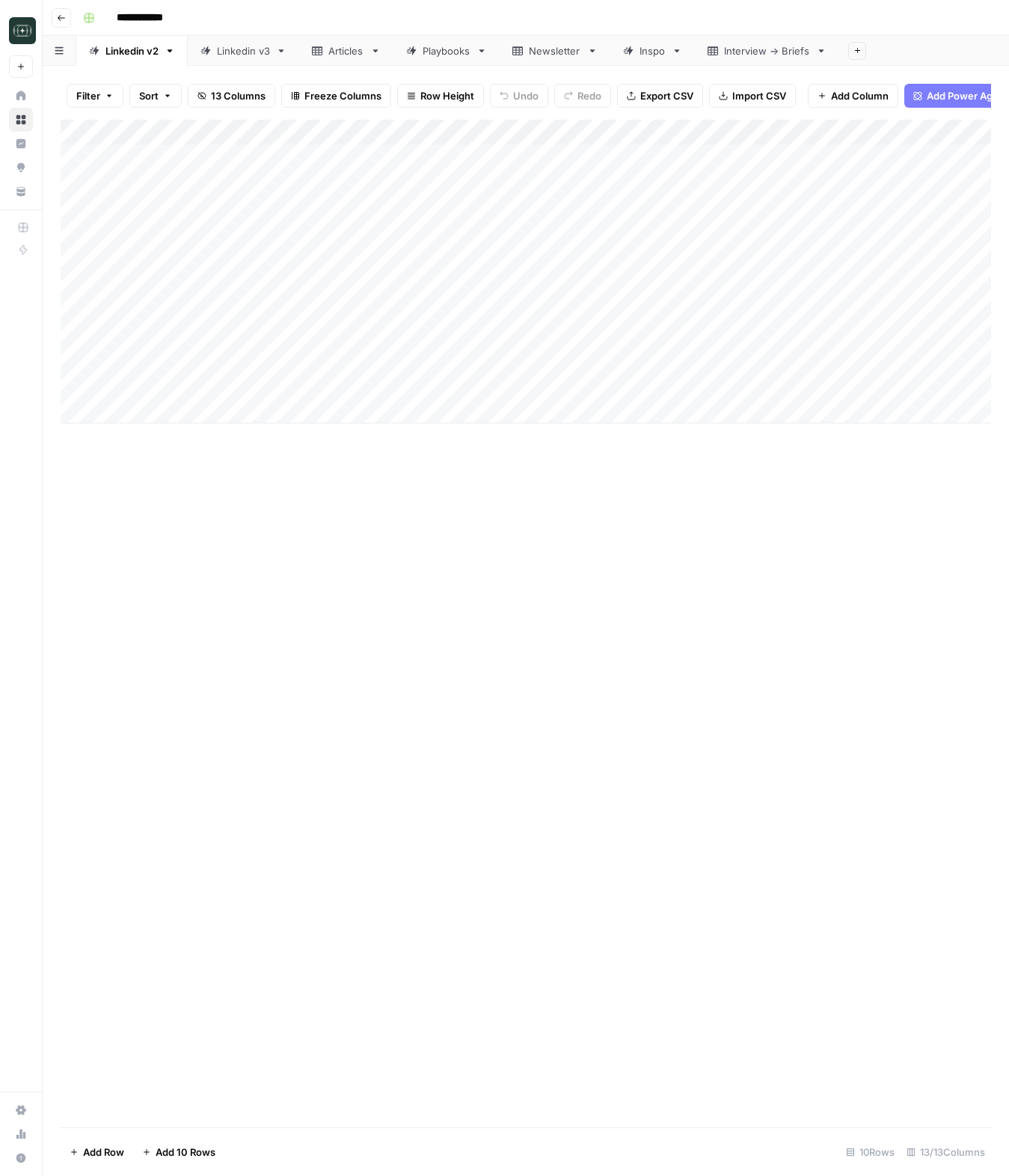
click at [241, 49] on div "Linkedin v3" at bounding box center [243, 50] width 53 height 15
click at [168, 52] on icon at bounding box center [170, 51] width 11 height 11
click at [169, 49] on icon "button" at bounding box center [170, 50] width 5 height 3
click at [201, 135] on span "Delete Sheet" at bounding box center [230, 134] width 72 height 15
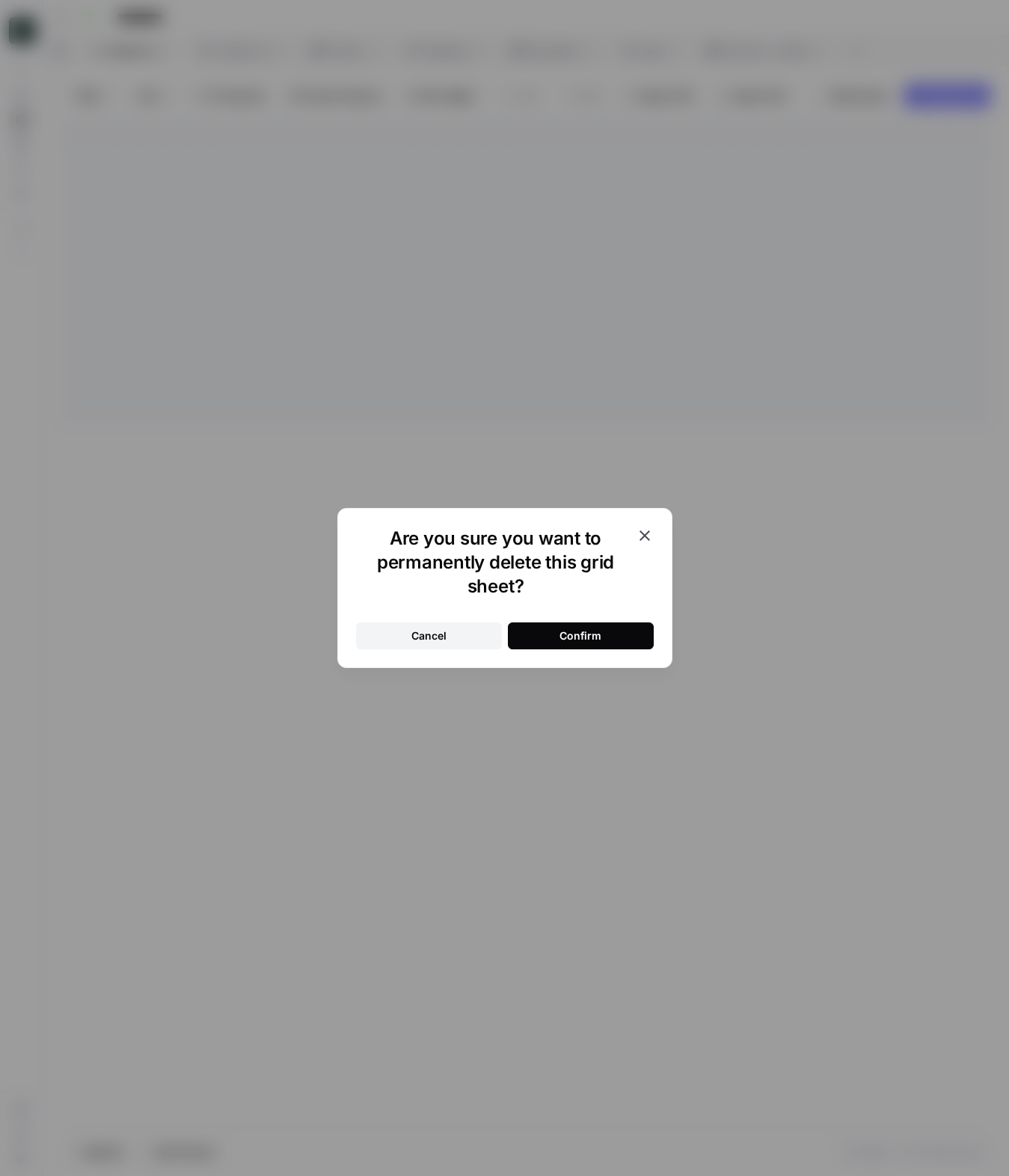
click at [565, 631] on div "Confirm" at bounding box center [580, 636] width 42 height 15
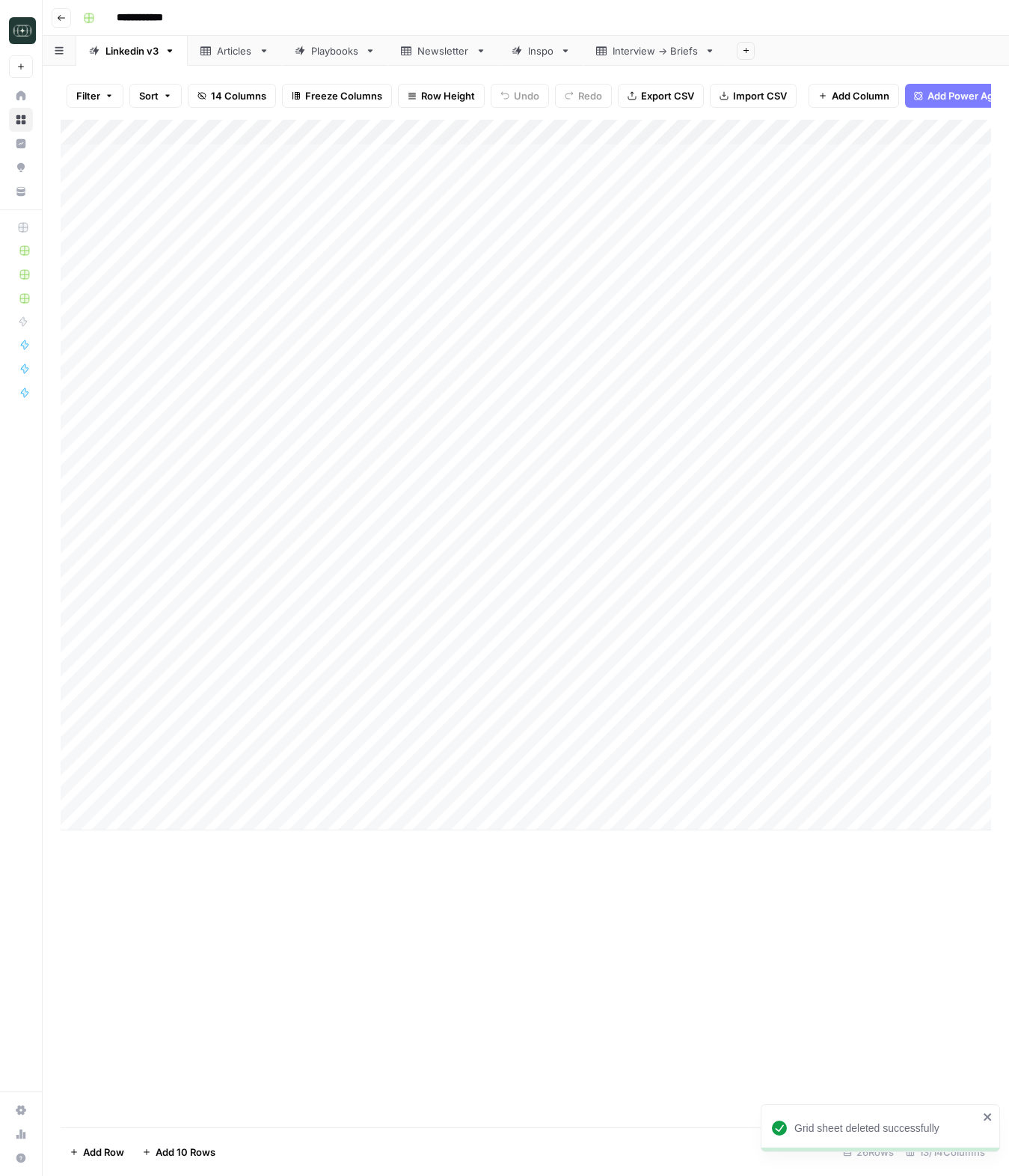
click at [516, 770] on div "Add Column" at bounding box center [526, 475] width 930 height 711
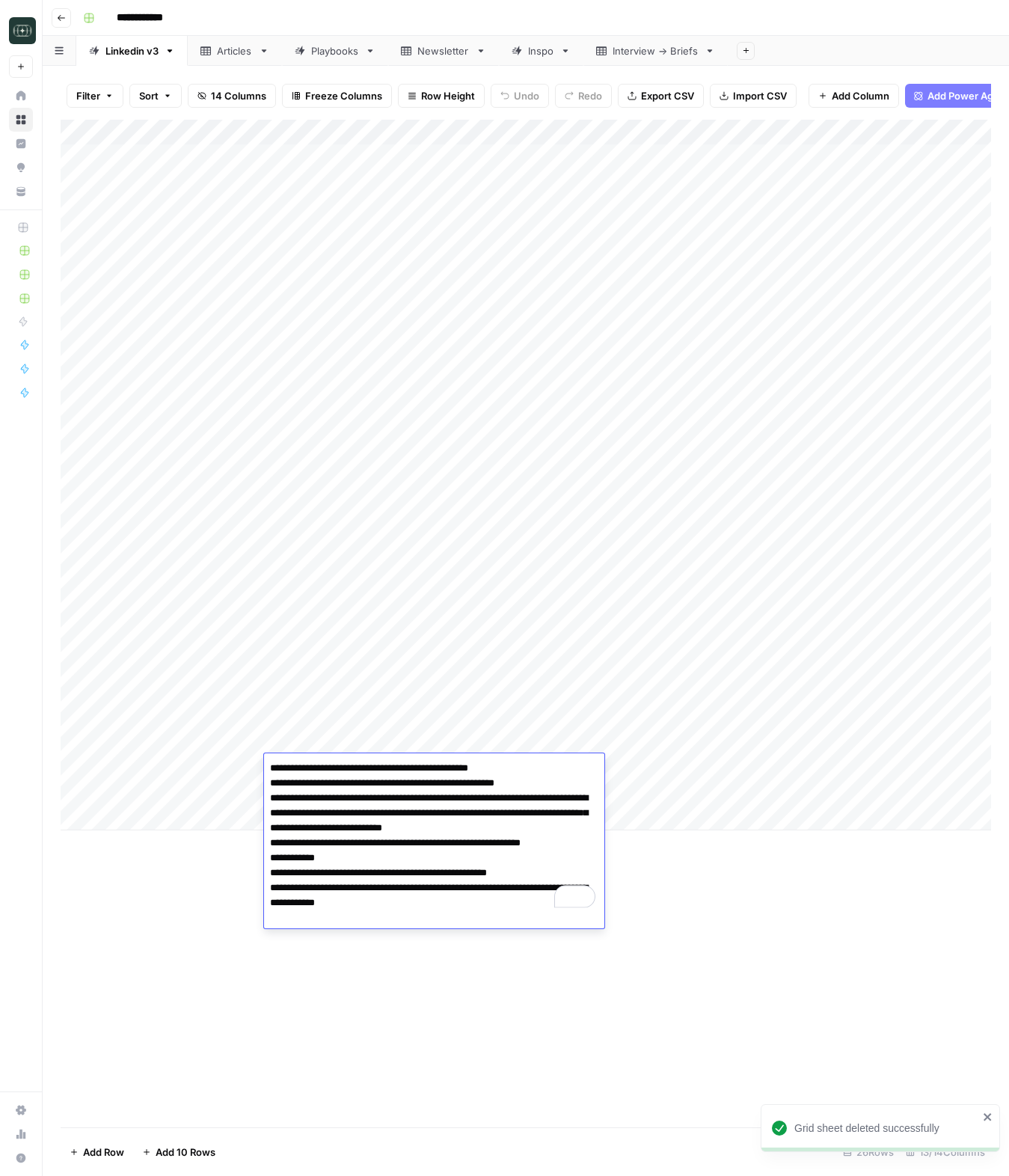
click at [804, 897] on div "Add Column" at bounding box center [526, 624] width 930 height 1007
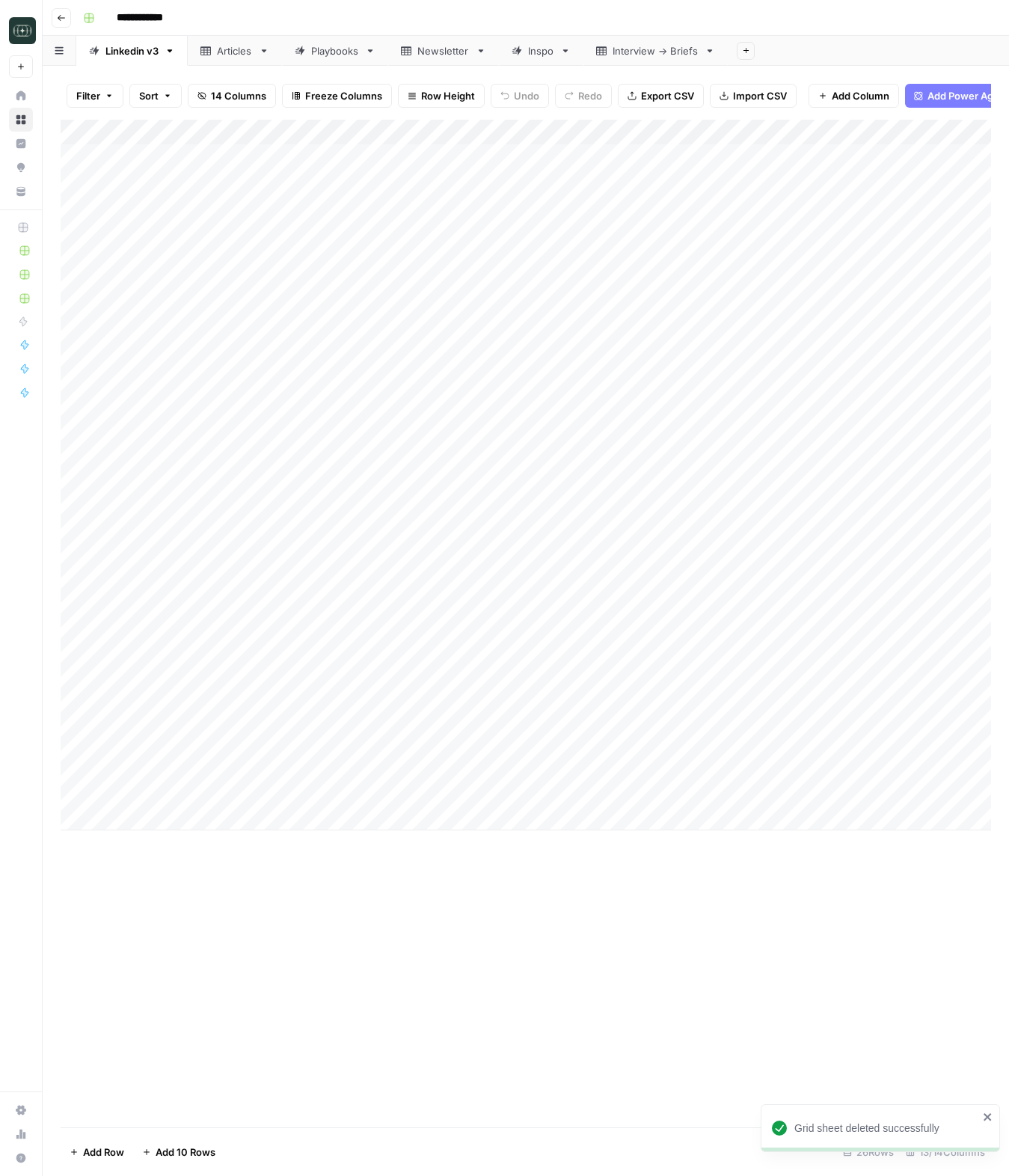
click at [423, 809] on div "Add Column" at bounding box center [526, 475] width 930 height 711
type textarea "**********"
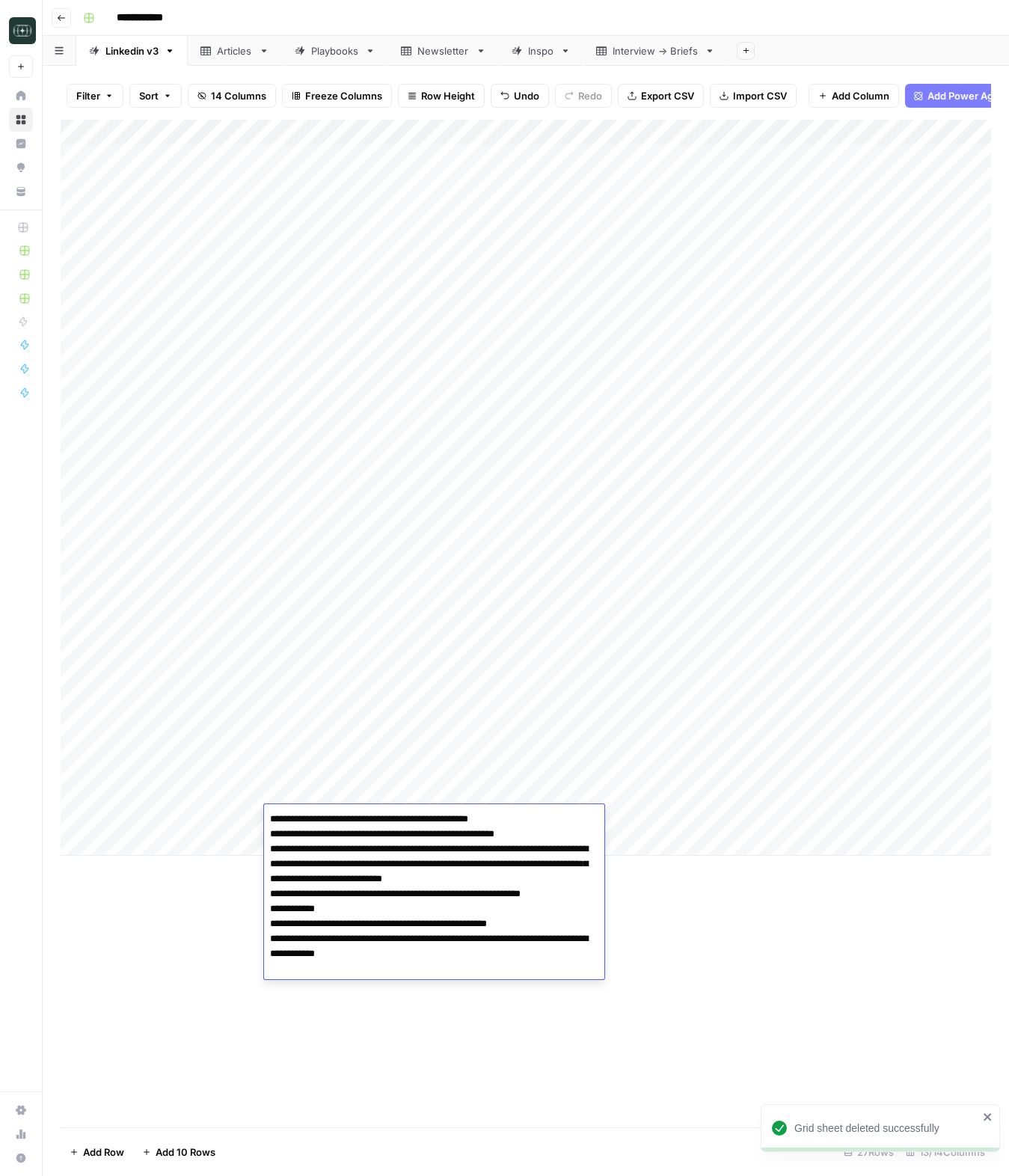
click at [830, 946] on div "Add Column" at bounding box center [526, 624] width 930 height 1007
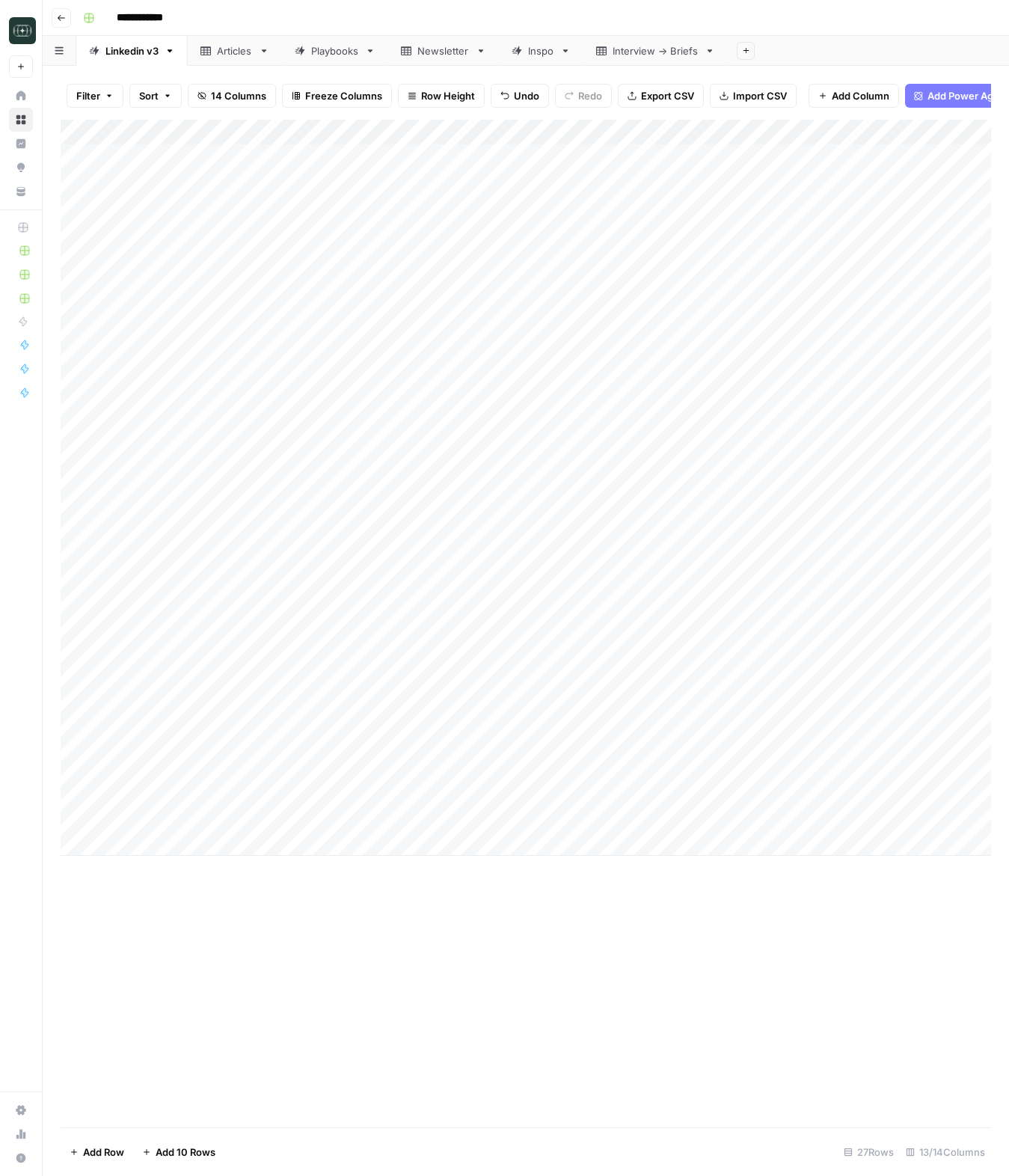
click at [786, 816] on div "Add Column" at bounding box center [526, 488] width 930 height 736
click at [785, 904] on button "Medium ( 120-200 words)" at bounding box center [807, 903] width 132 height 18
click at [888, 820] on div "Add Column" at bounding box center [526, 488] width 930 height 736
click at [350, 841] on div "Add Column" at bounding box center [526, 488] width 930 height 736
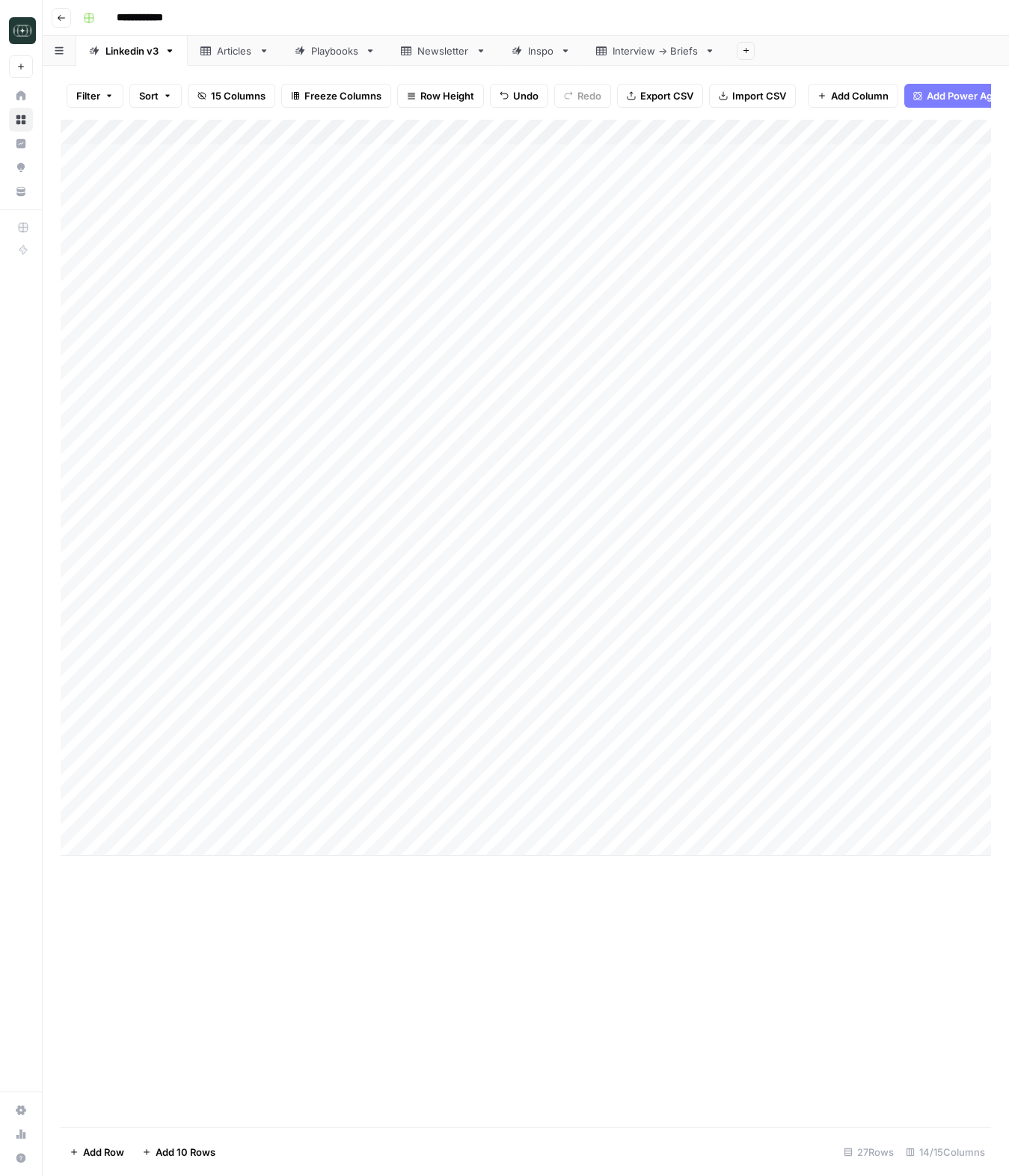
click at [350, 841] on body "**********" at bounding box center [504, 588] width 1009 height 1176
type textarea "**********"
click at [830, 844] on div "Add Column" at bounding box center [526, 500] width 930 height 761
click at [805, 921] on button "Medium ( 120-200 words)" at bounding box center [807, 929] width 132 height 18
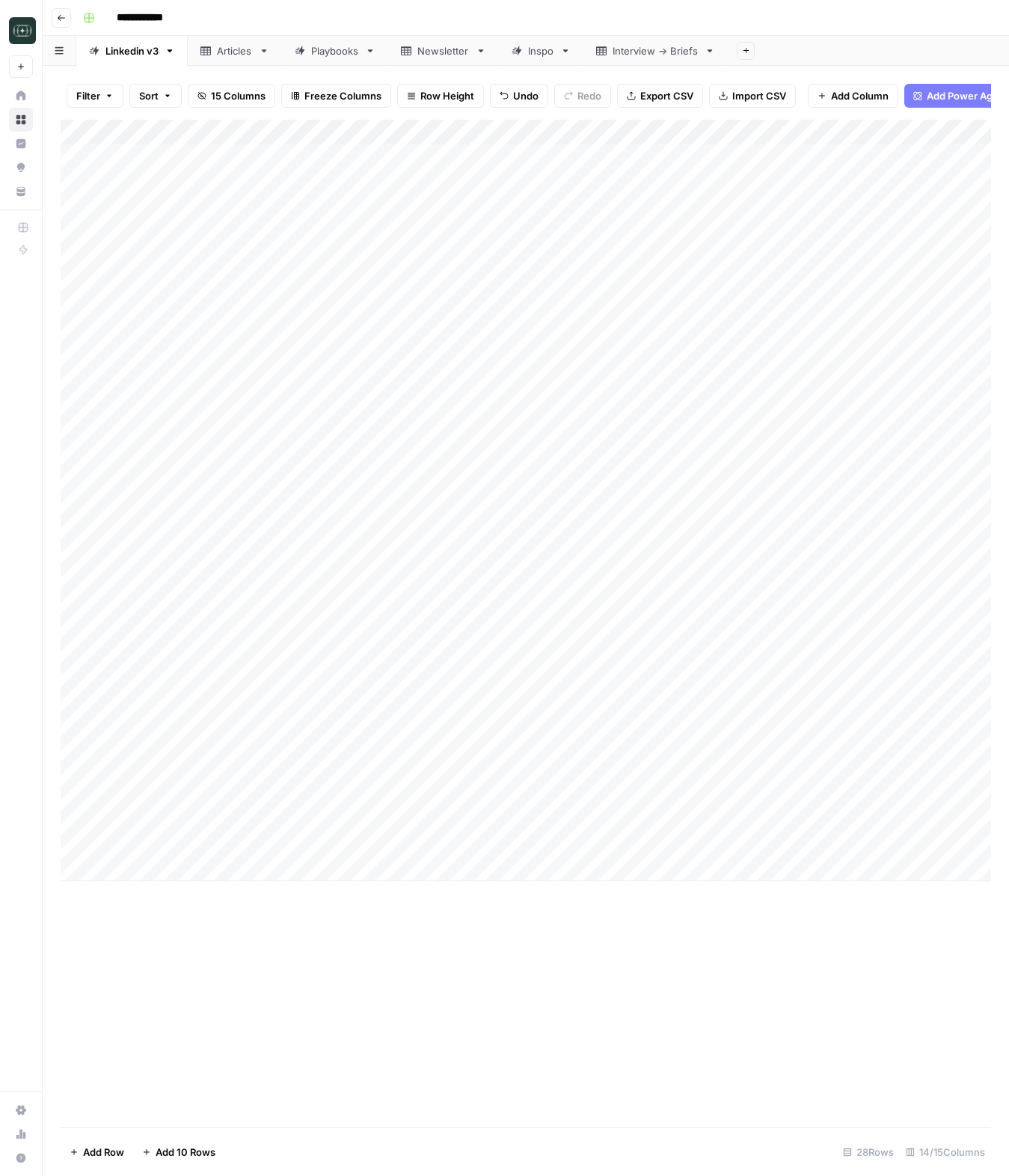
click at [931, 834] on div "Add Column" at bounding box center [526, 500] width 930 height 761
click at [806, 820] on div "Add Column" at bounding box center [526, 500] width 930 height 761
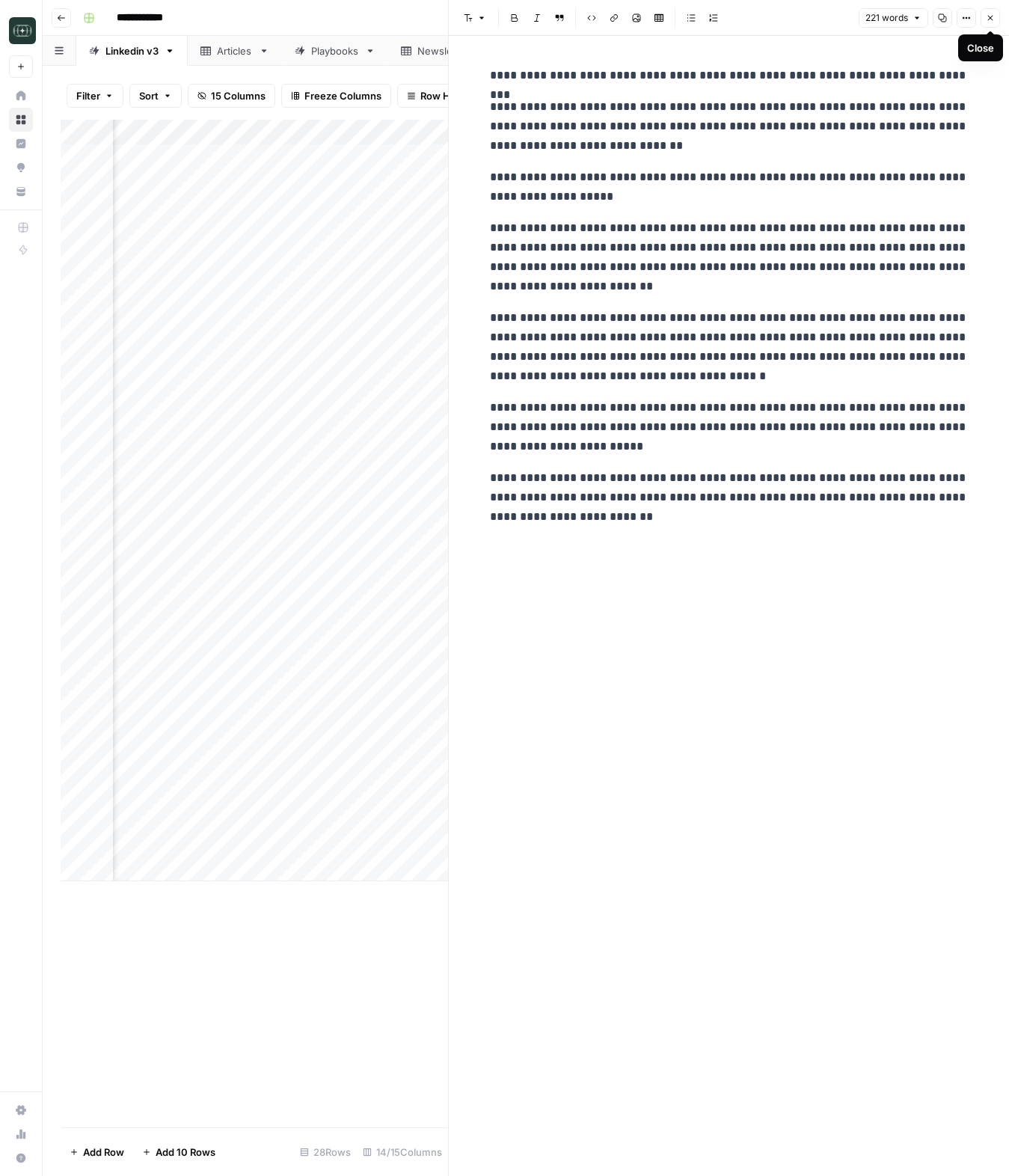
click at [991, 12] on button "Close" at bounding box center [990, 18] width 20 height 20
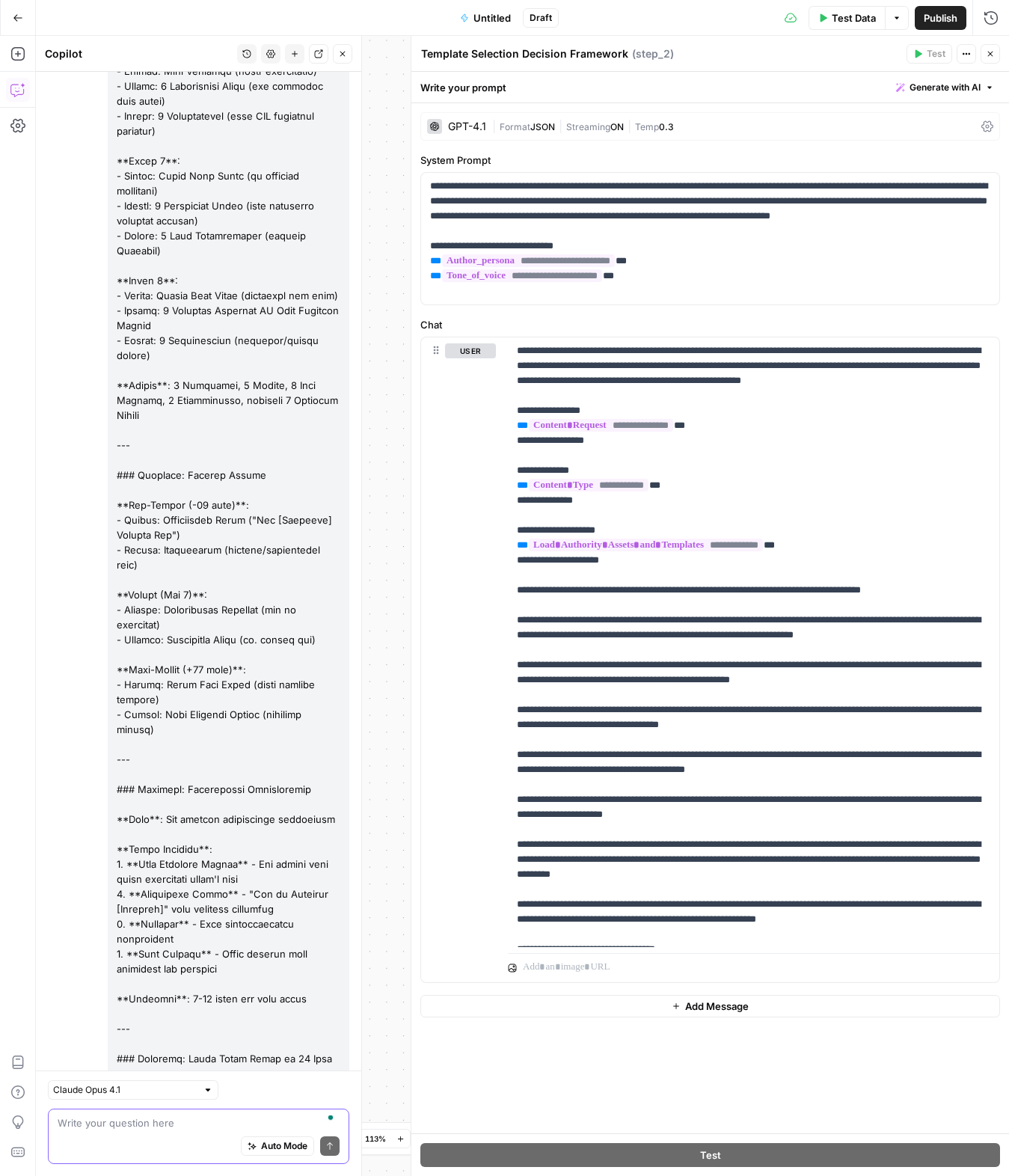
scroll to position [20651, 0]
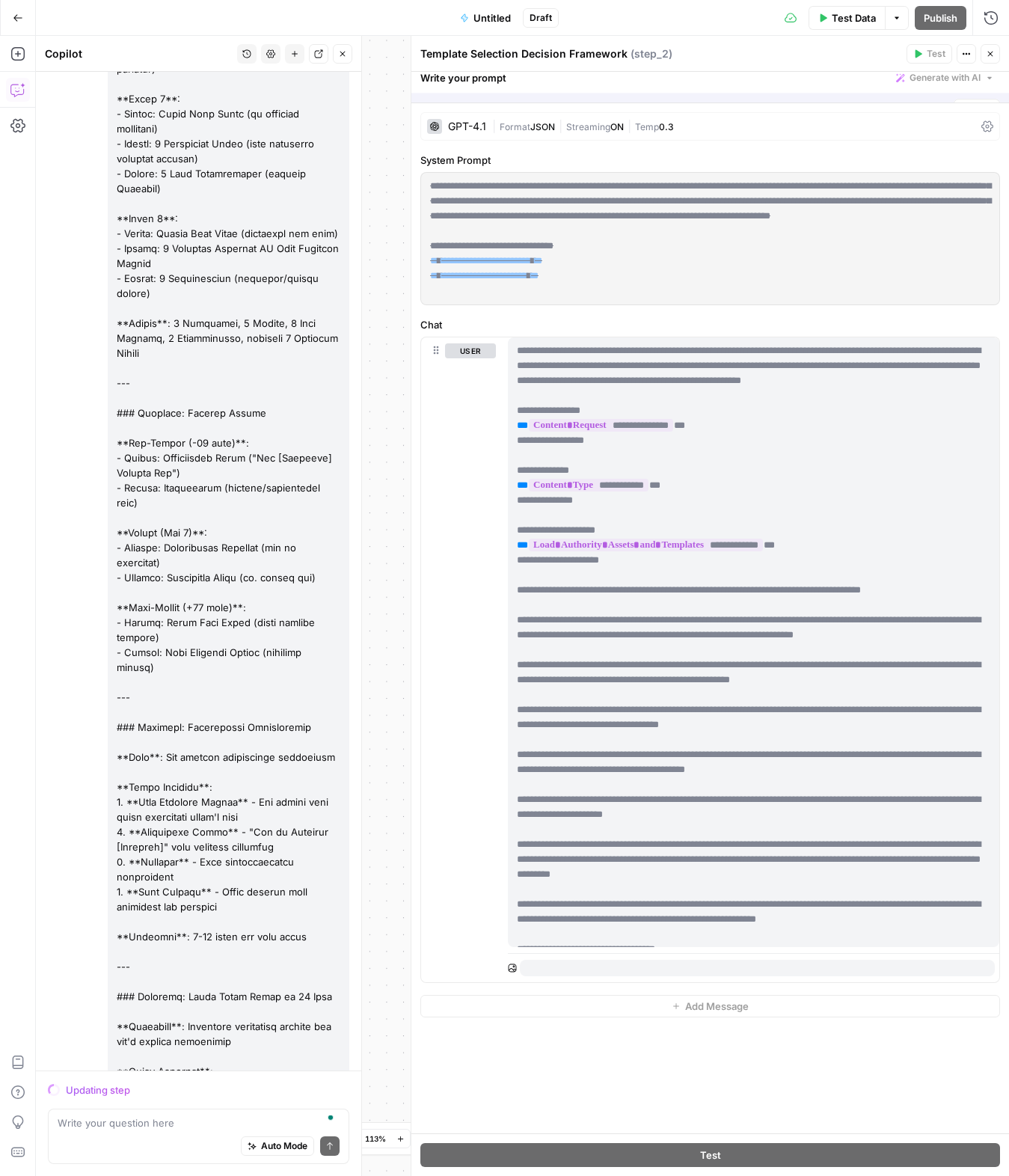
scroll to position [20603, 0]
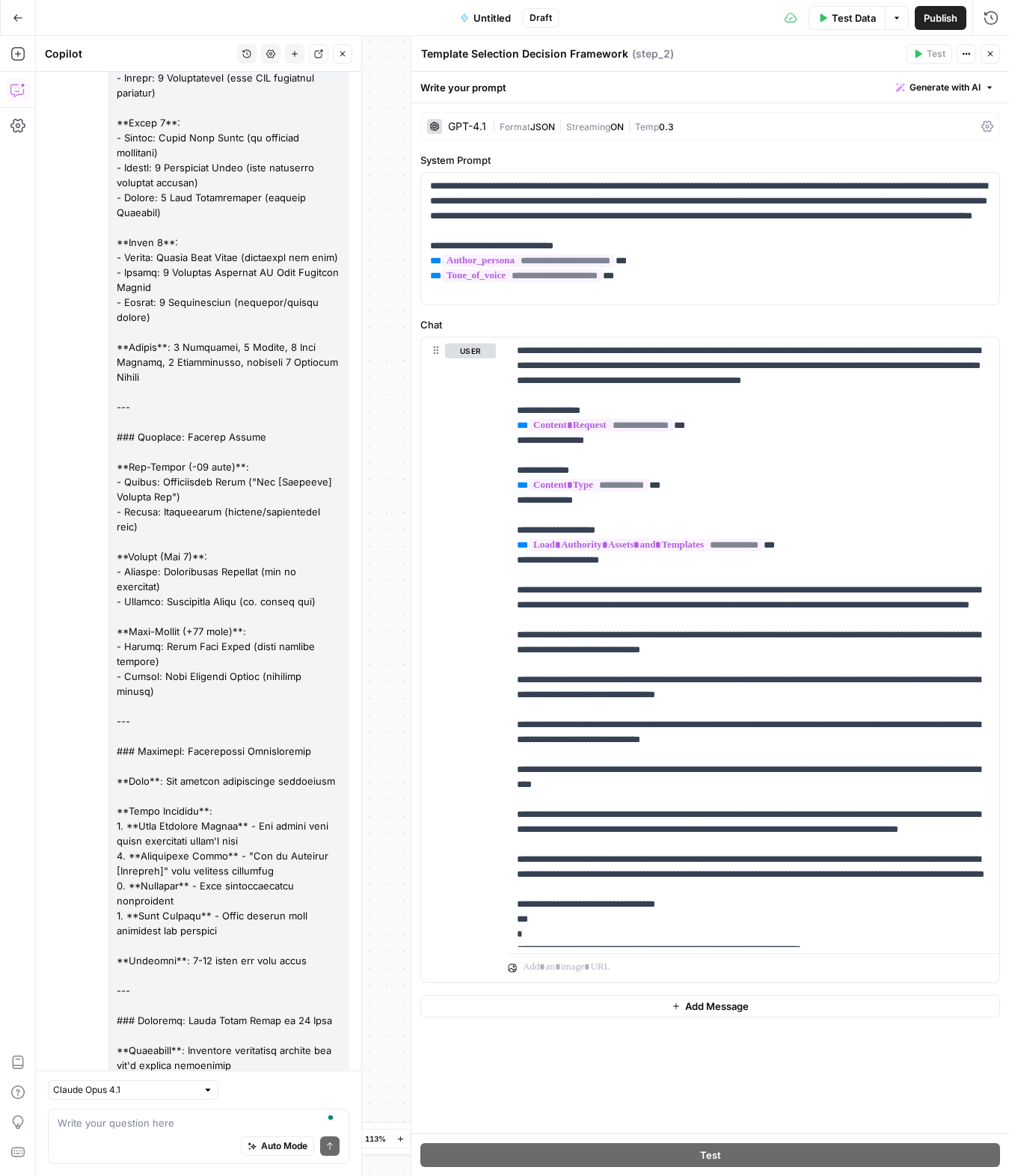
scroll to position [330, 0]
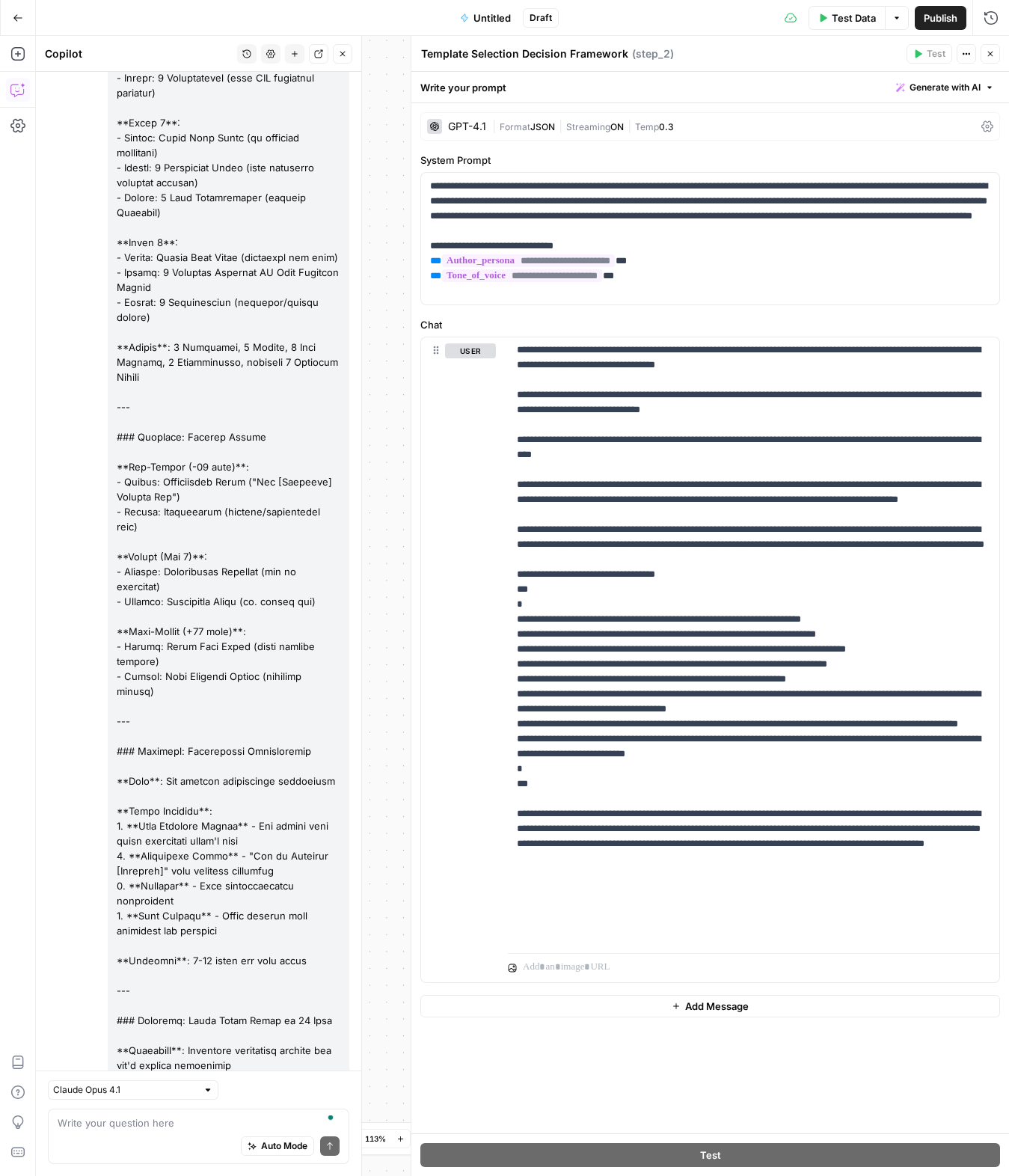
click at [982, 52] on button "Close" at bounding box center [990, 54] width 20 height 20
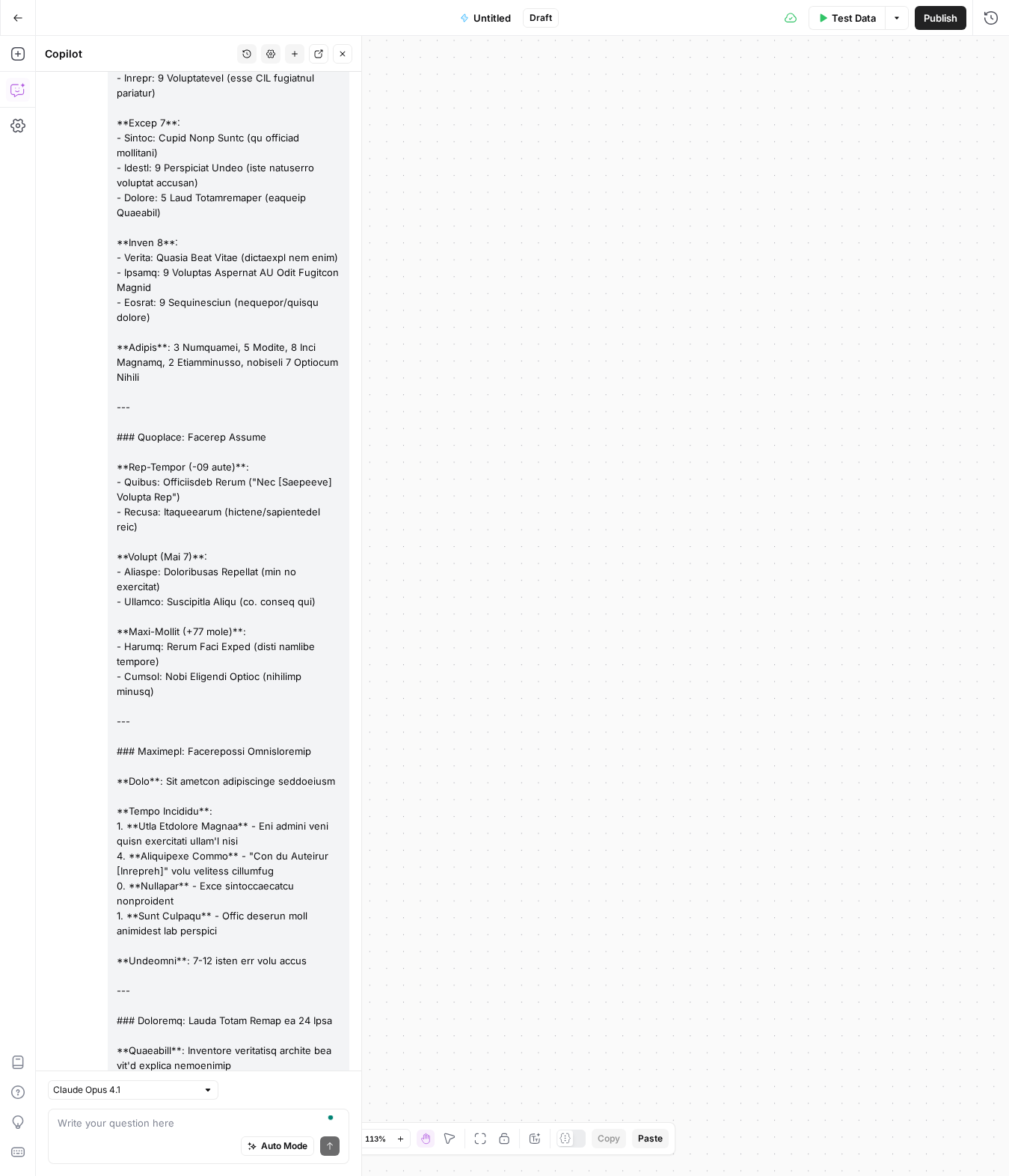
click at [479, 1138] on icon "button" at bounding box center [479, 1137] width 12 height 12
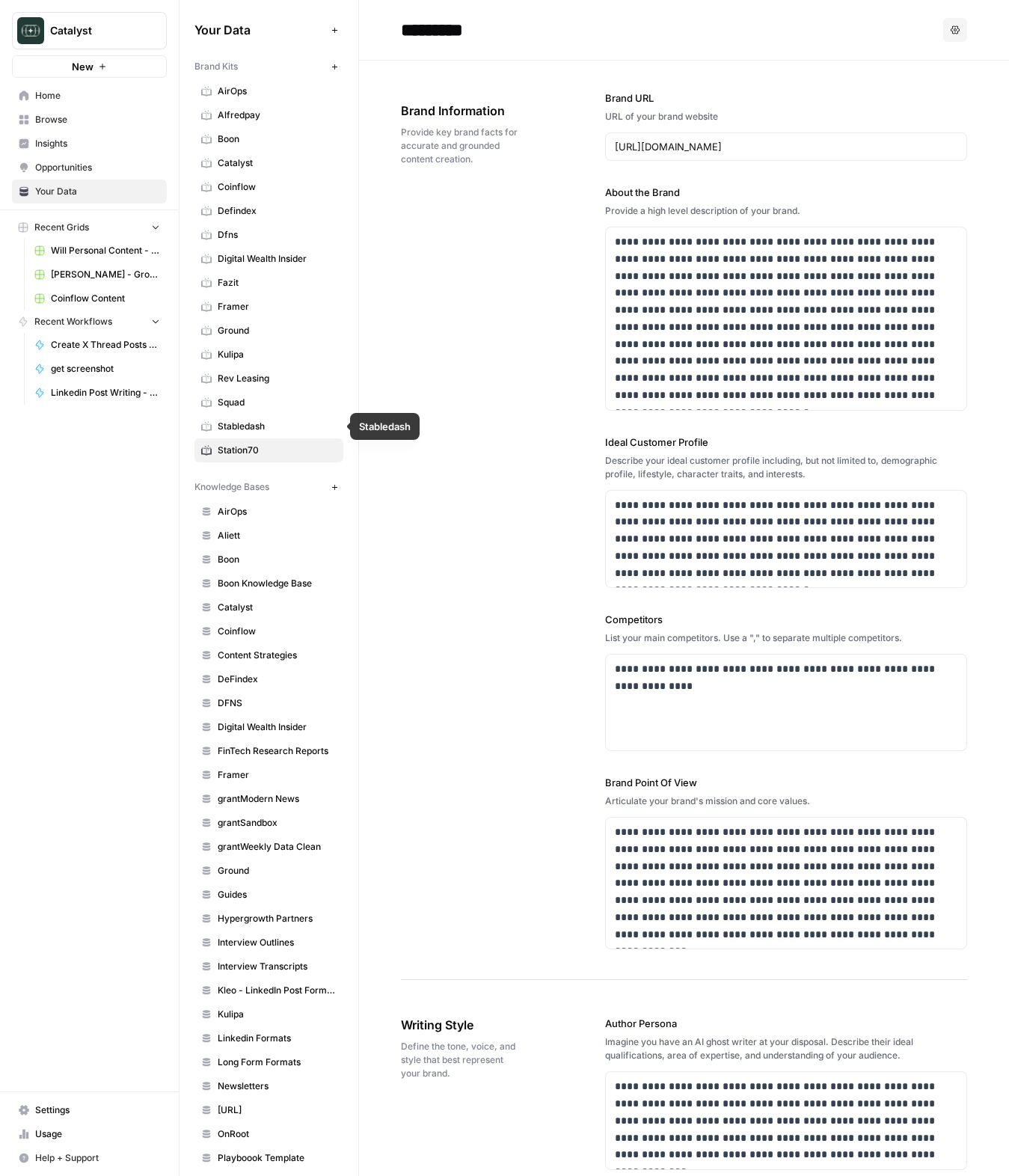
click at [250, 382] on span "Rev Leasing" at bounding box center [277, 378] width 119 height 13
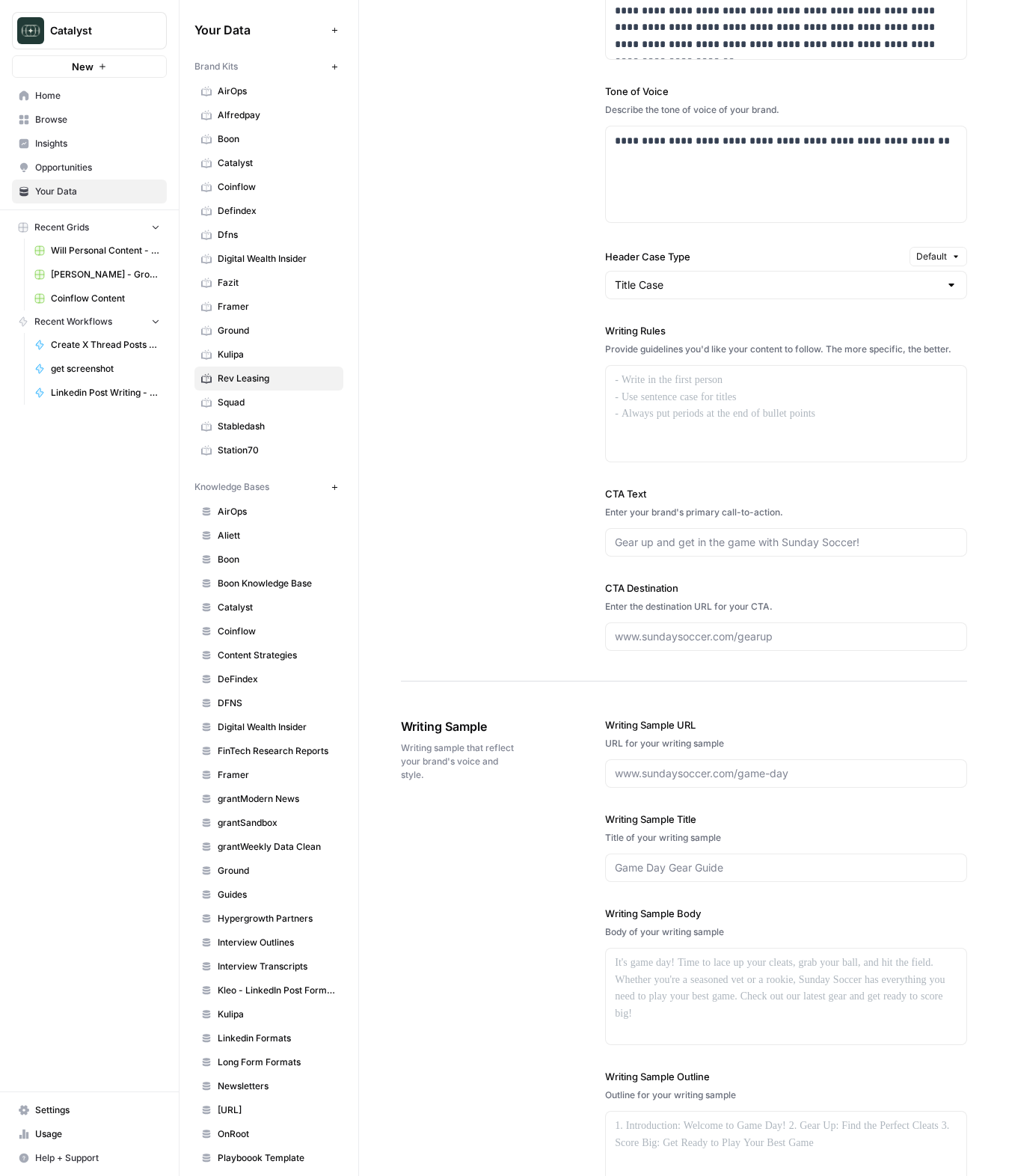
scroll to position [1926, 0]
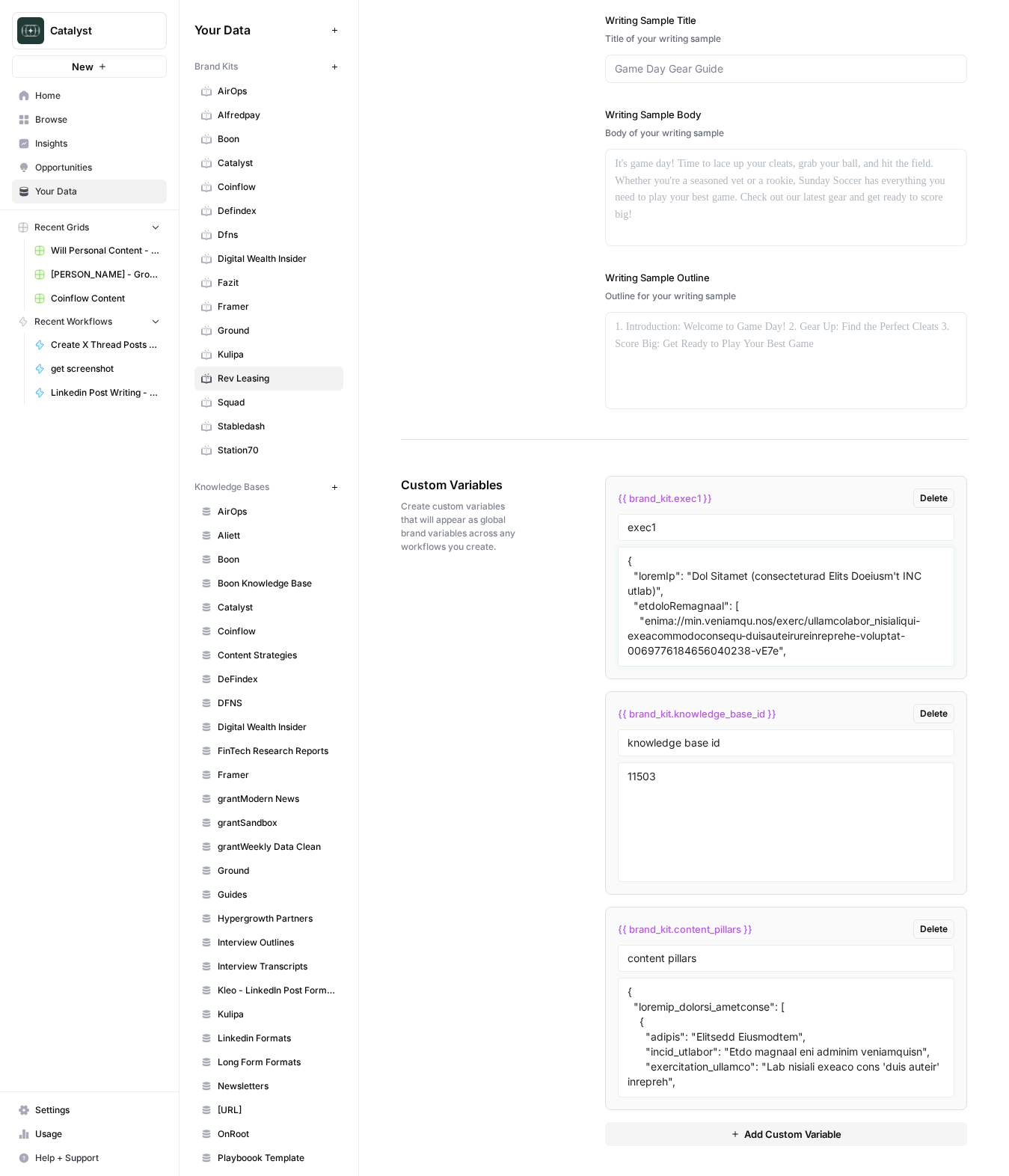
click at [772, 582] on textarea at bounding box center [786, 606] width 317 height 106
drag, startPoint x: 555, startPoint y: 684, endPoint x: 839, endPoint y: 679, distance: 284.0
click at [556, 683] on div "Custom Variables Create custom variables that will appear as global brand varia…" at bounding box center [684, 810] width 566 height 730
